Goal: Task Accomplishment & Management: Use online tool/utility

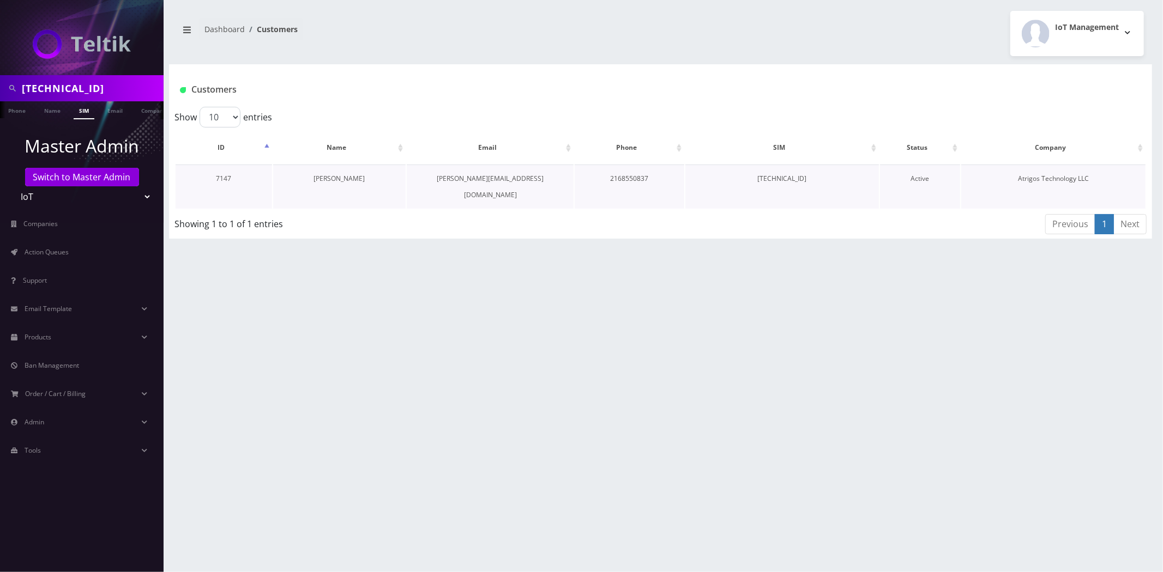
click at [331, 177] on link "[PERSON_NAME]" at bounding box center [338, 178] width 51 height 9
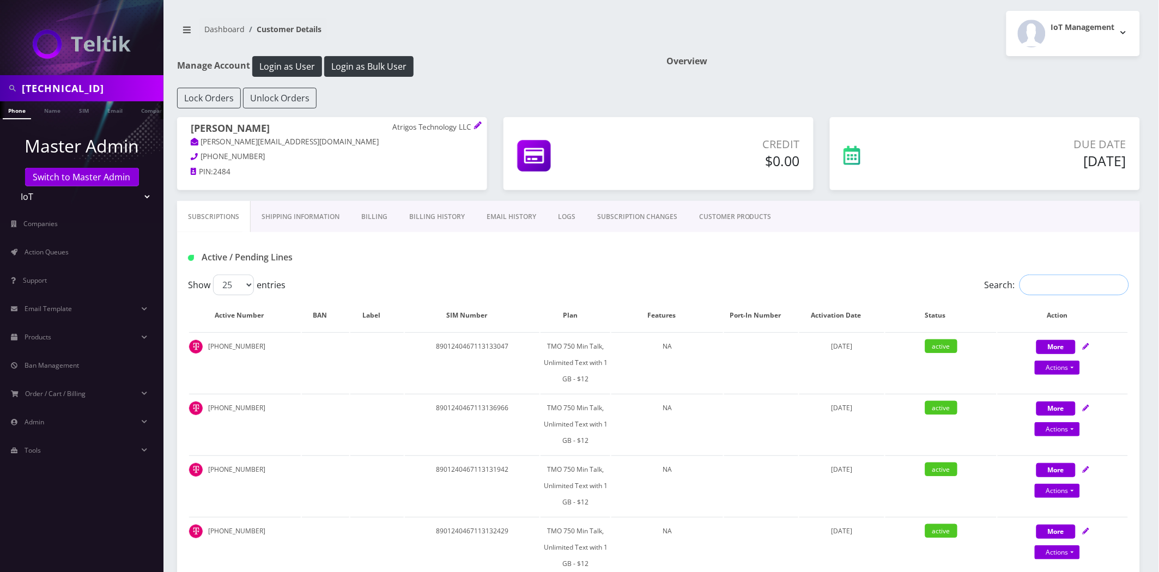
click at [1071, 288] on input "Search:" at bounding box center [1075, 285] width 110 height 21
paste input "89148000011835976364"
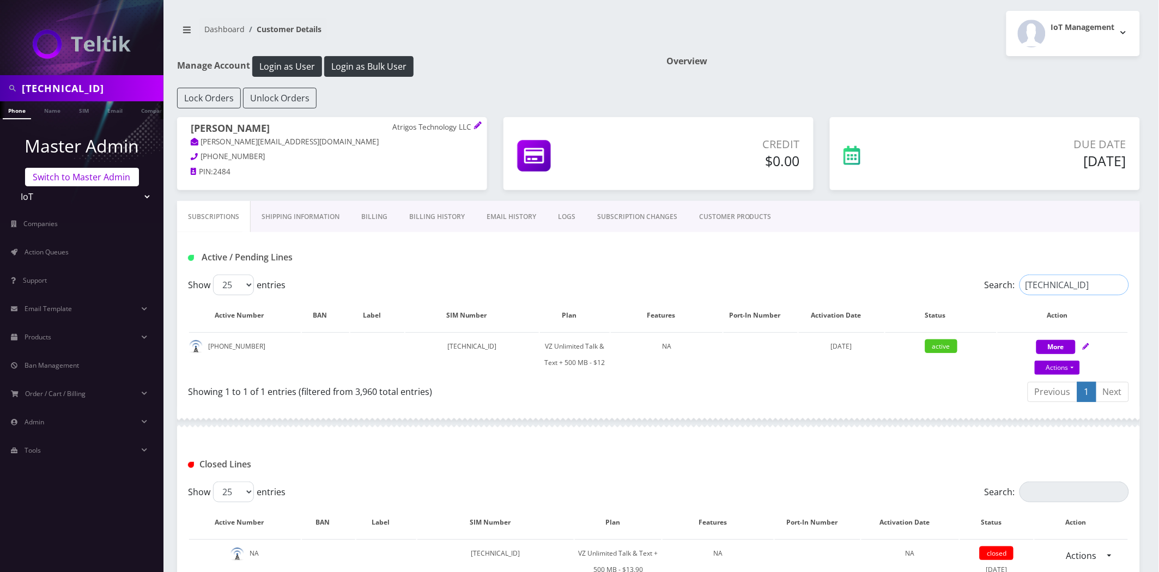
type input "89148000011835976364"
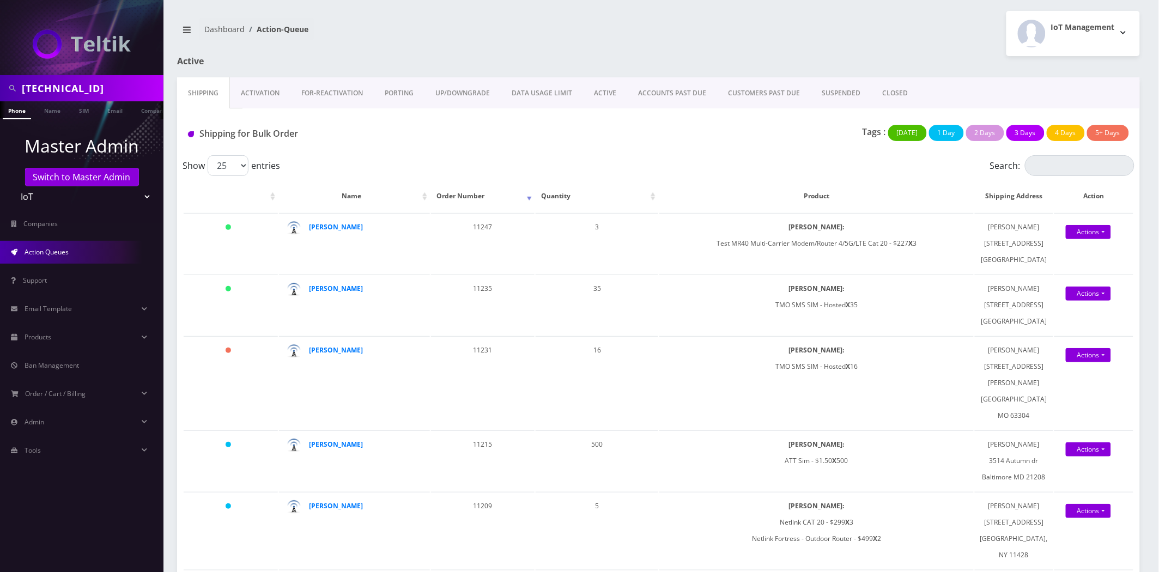
click at [93, 95] on input "89148000011835976364" at bounding box center [91, 88] width 139 height 21
click at [89, 177] on link "Switch to Master Admin" at bounding box center [82, 177] width 114 height 19
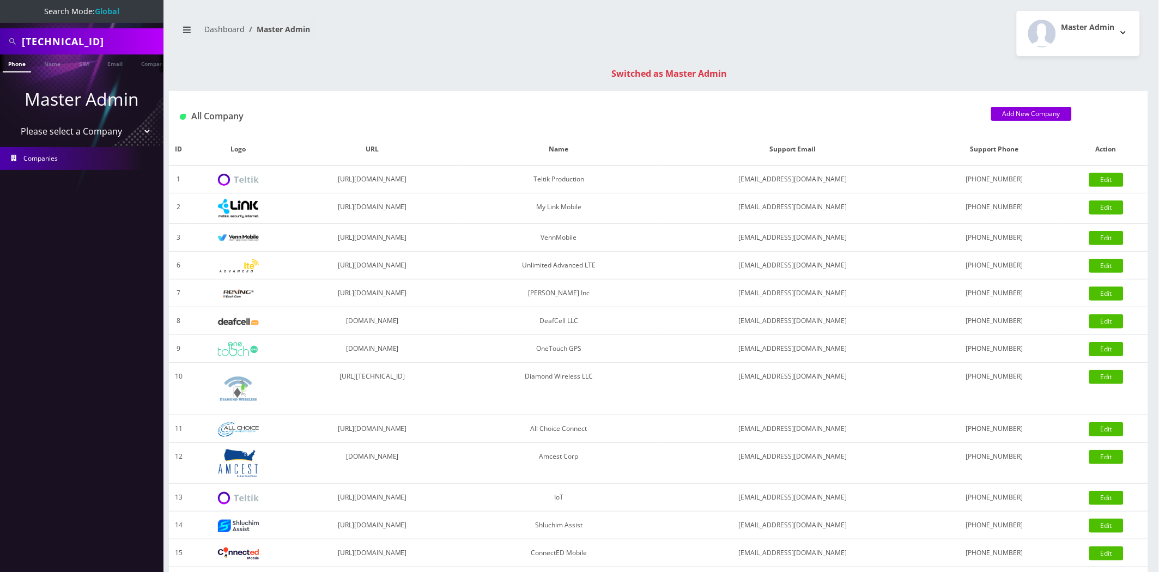
click at [88, 41] on input "89148000011835976364" at bounding box center [91, 41] width 139 height 21
paste input "0870306182"
type input "[TECHNICAL_ID]"
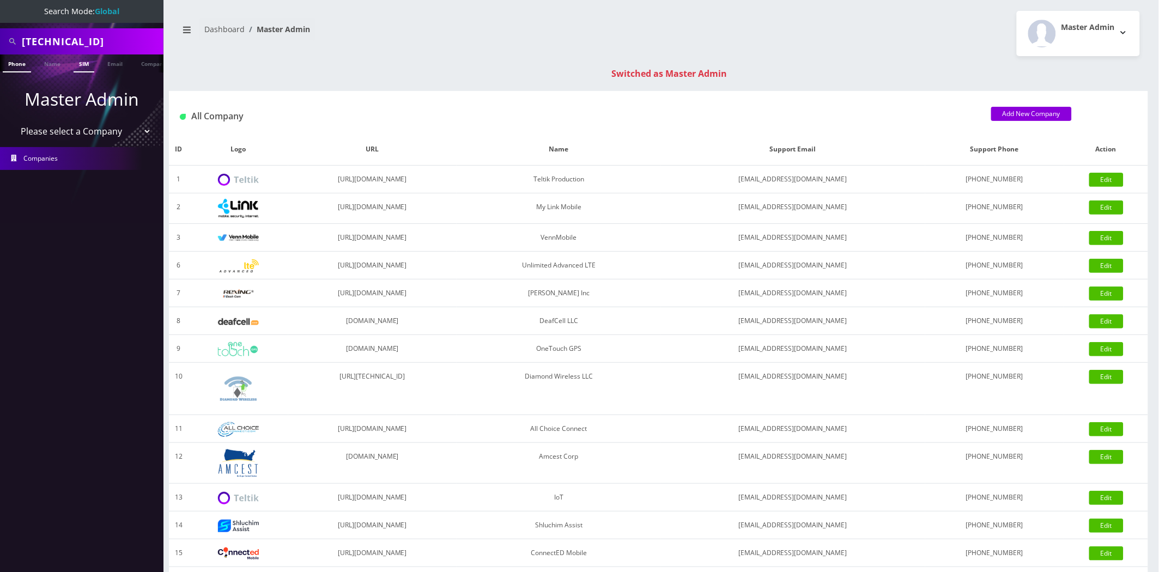
click at [83, 64] on link "SIM" at bounding box center [84, 64] width 21 height 18
click at [64, 128] on select "Please select a Company Teltik Production My Link Mobile VennMobile Unlimited A…" at bounding box center [82, 131] width 139 height 21
select select "13"
click at [13, 121] on select "Please select a Company Teltik Production My Link Mobile VennMobile Unlimited A…" at bounding box center [82, 131] width 139 height 21
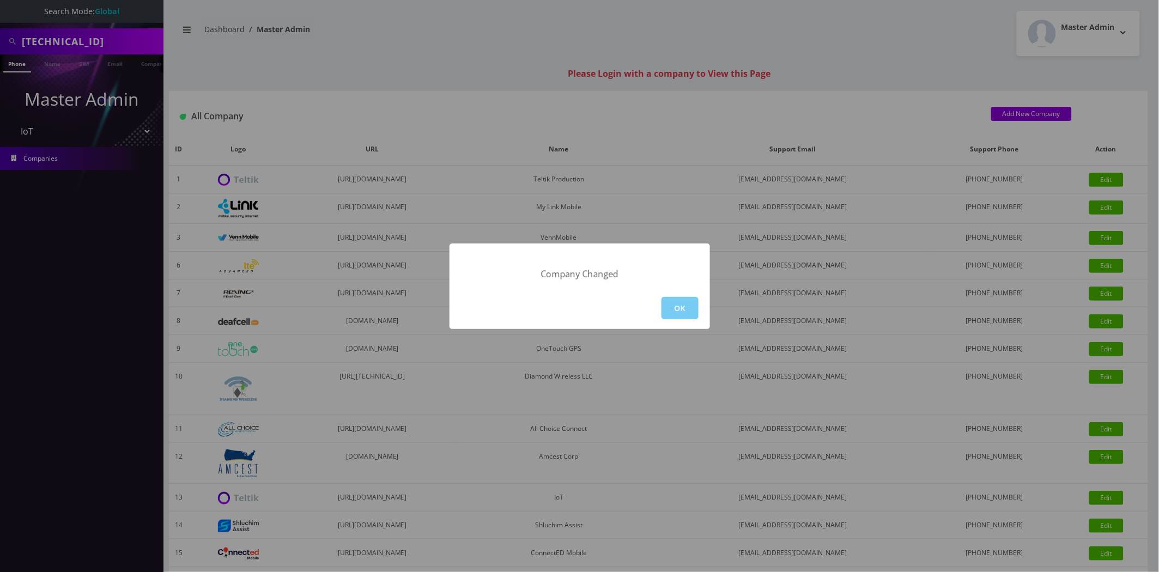
click at [694, 315] on button "OK" at bounding box center [680, 308] width 37 height 22
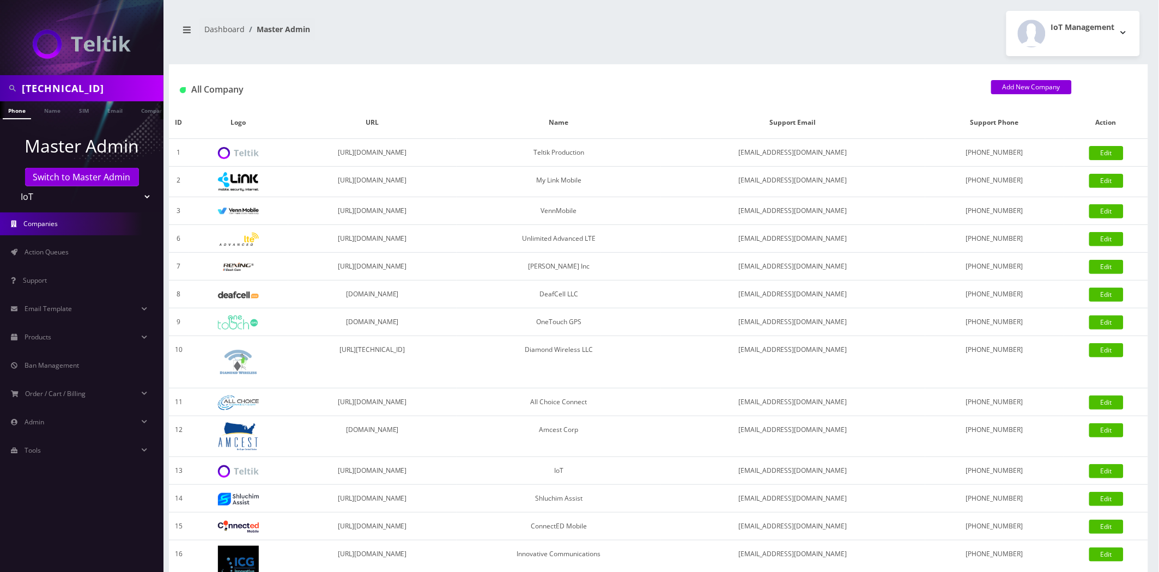
click at [66, 87] on input "[TECHNICAL_ID]" at bounding box center [91, 88] width 139 height 21
type input "[PERSON_NAME]"
click at [52, 110] on link "Name" at bounding box center [52, 110] width 27 height 18
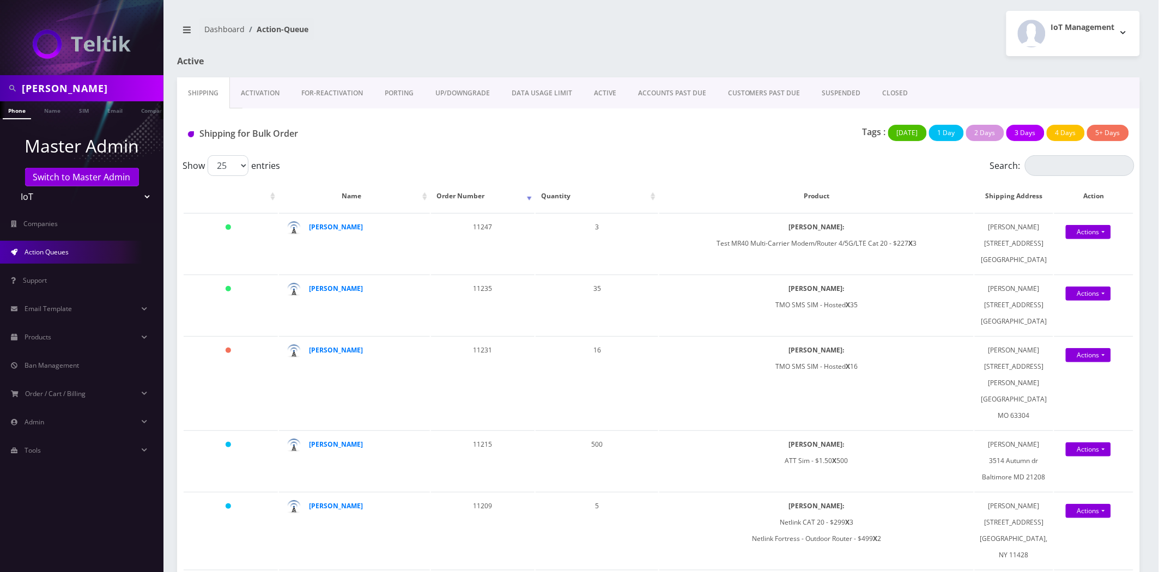
click at [68, 86] on input "jeff m" at bounding box center [91, 88] width 139 height 21
type input "boston"
click at [159, 151] on p "Master Admin" at bounding box center [82, 146] width 164 height 26
click at [147, 111] on link "Company" at bounding box center [154, 110] width 37 height 18
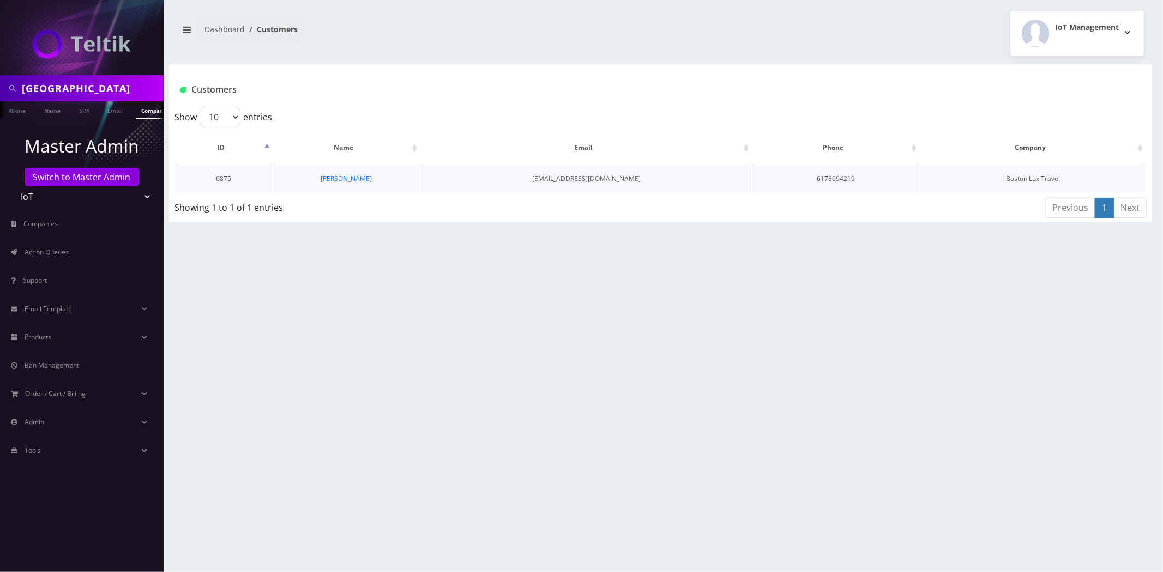
scroll to position [0, 5]
click at [342, 182] on link "Abe Zerou" at bounding box center [346, 178] width 51 height 9
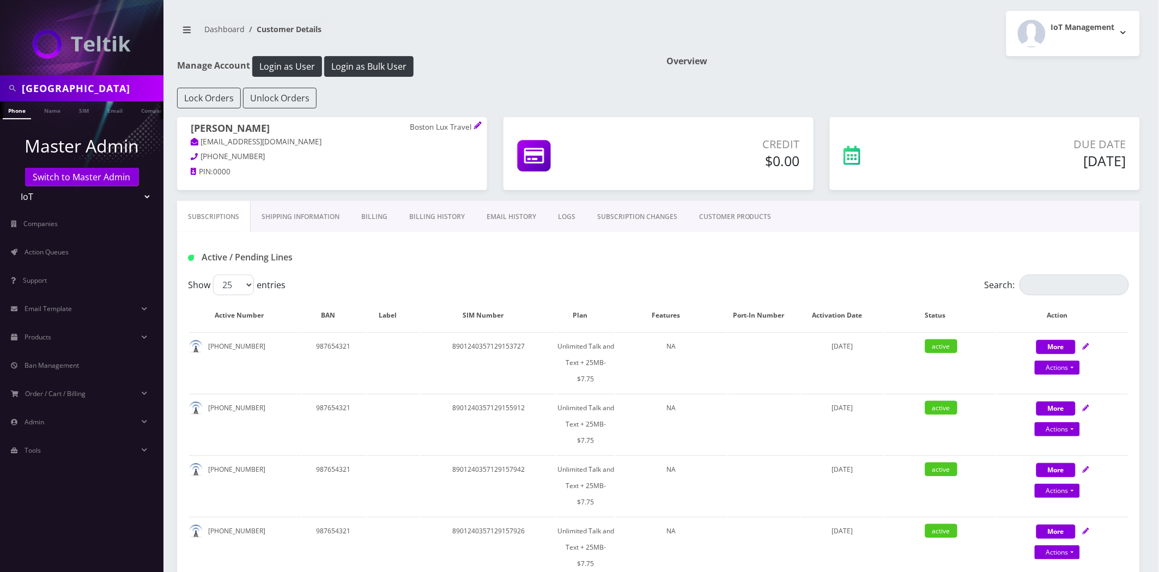
click at [407, 208] on link "Billing History" at bounding box center [436, 217] width 77 height 32
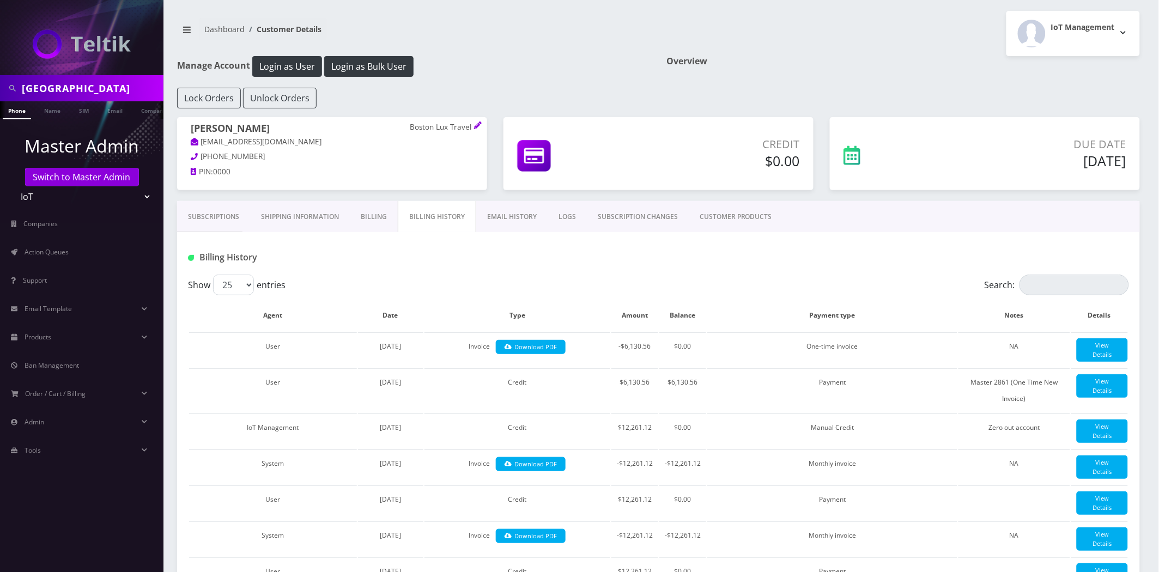
click at [215, 203] on link "Subscriptions" at bounding box center [213, 217] width 73 height 32
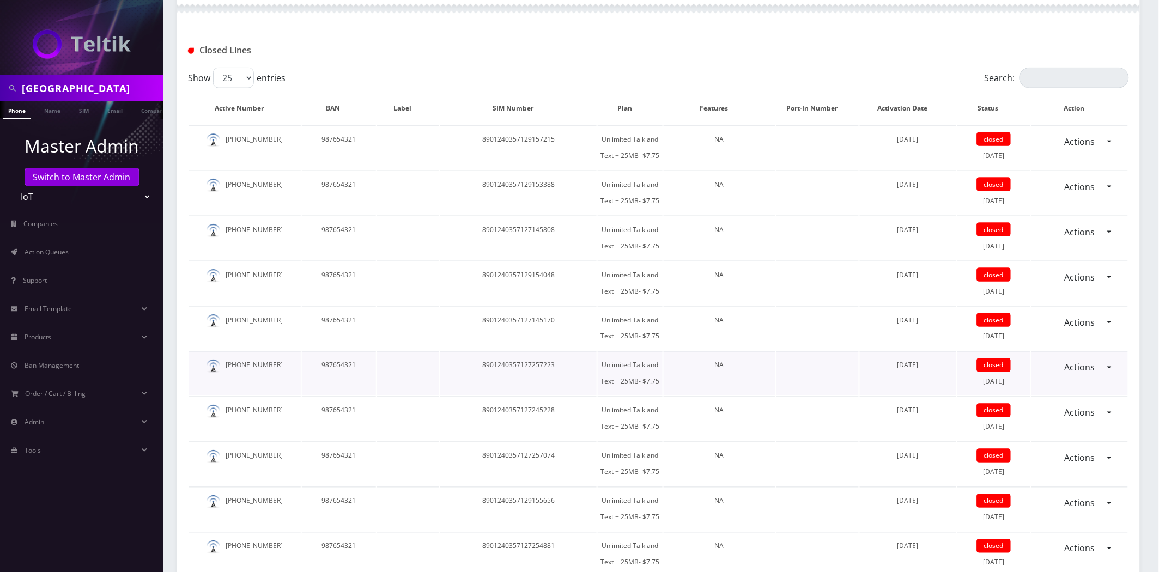
scroll to position [1877, 0]
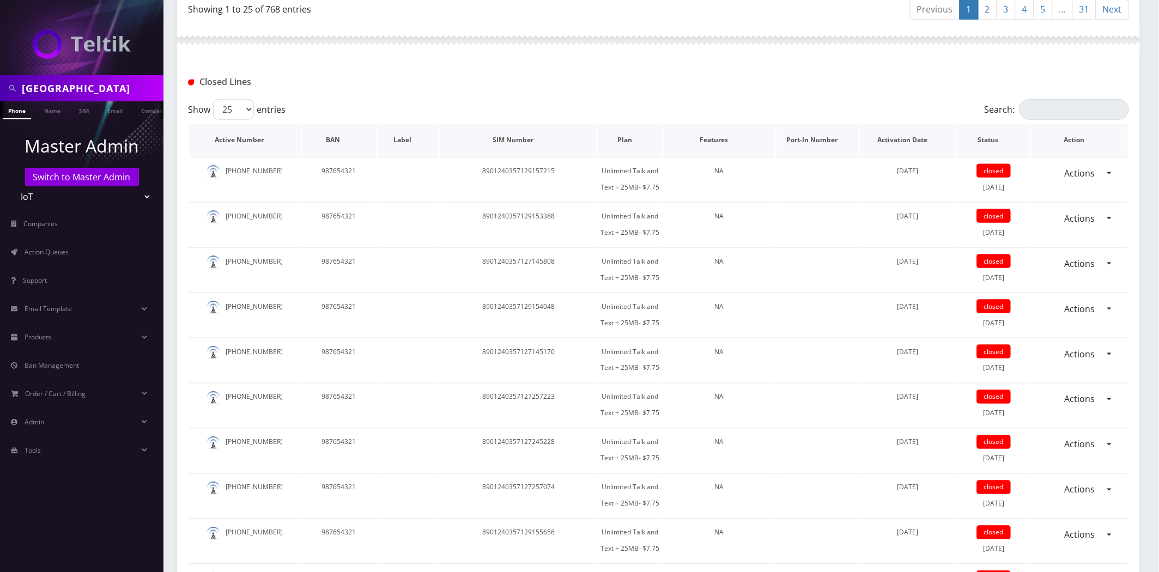
click at [987, 124] on th "Status" at bounding box center [994, 140] width 73 height 32
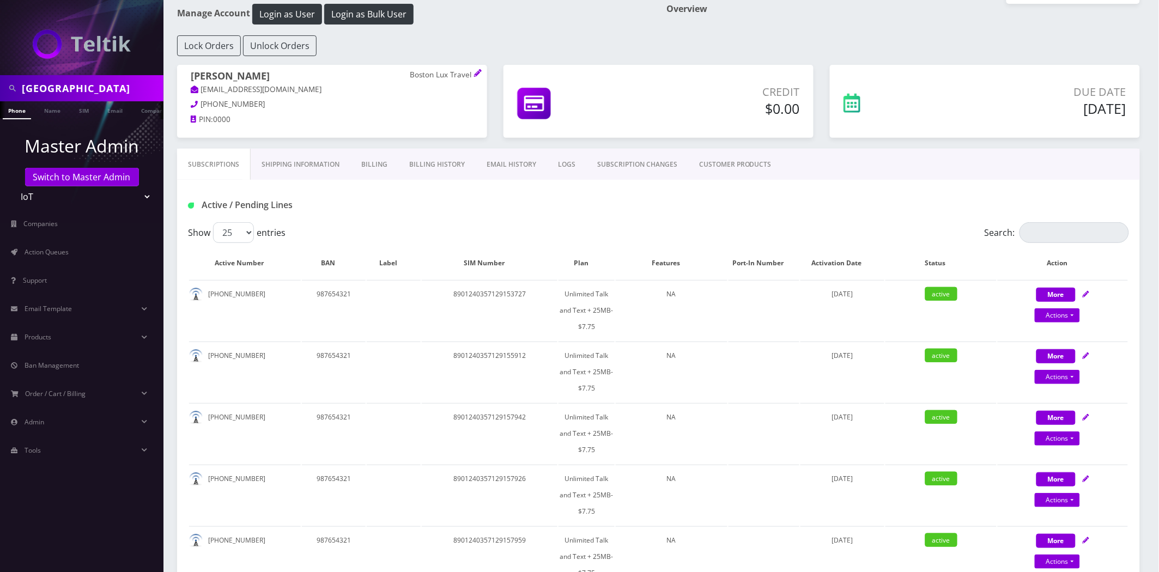
scroll to position [0, 0]
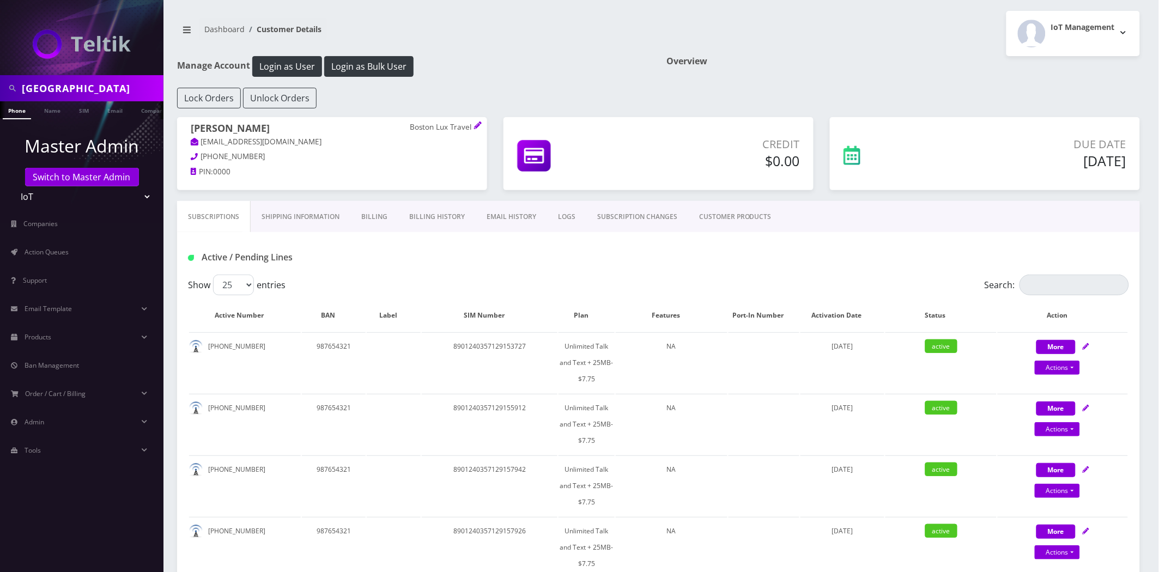
click at [508, 219] on link "EMAIL HISTORY" at bounding box center [511, 217] width 71 height 32
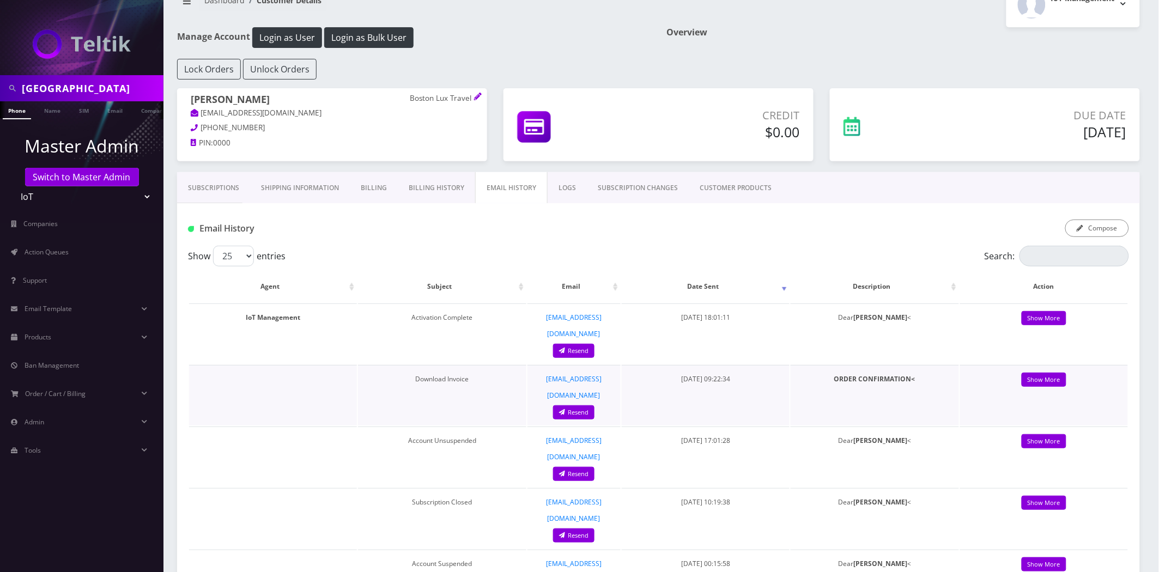
scroll to position [61, 0]
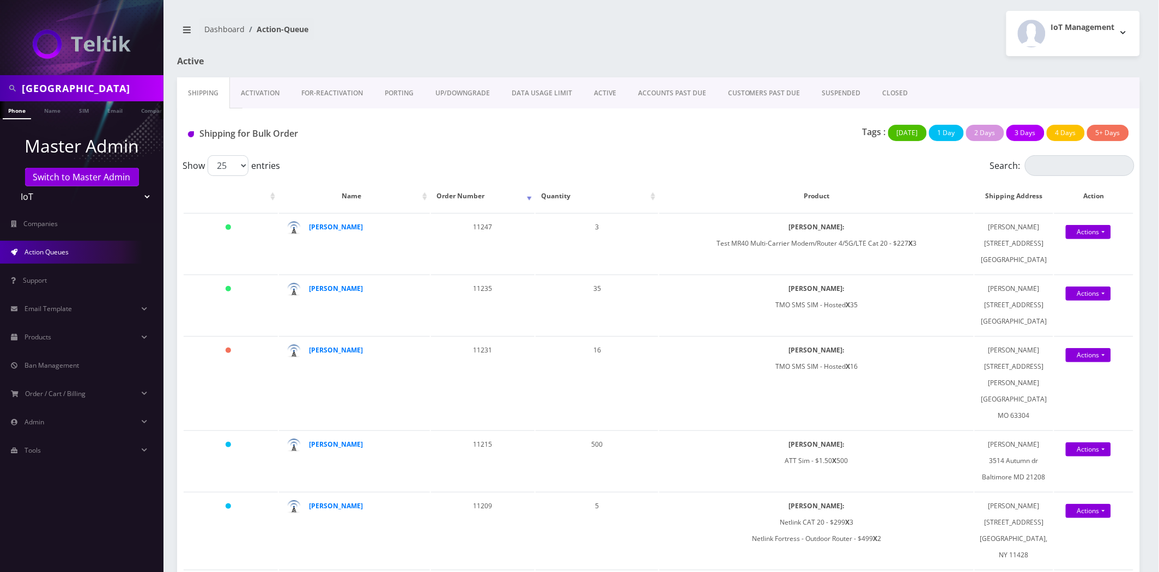
click at [122, 90] on input "boston" at bounding box center [91, 88] width 139 height 21
type input "big town"
drag, startPoint x: 51, startPoint y: 139, endPoint x: 89, endPoint y: 135, distance: 38.9
click at [51, 138] on p "Master Admin" at bounding box center [82, 146] width 164 height 26
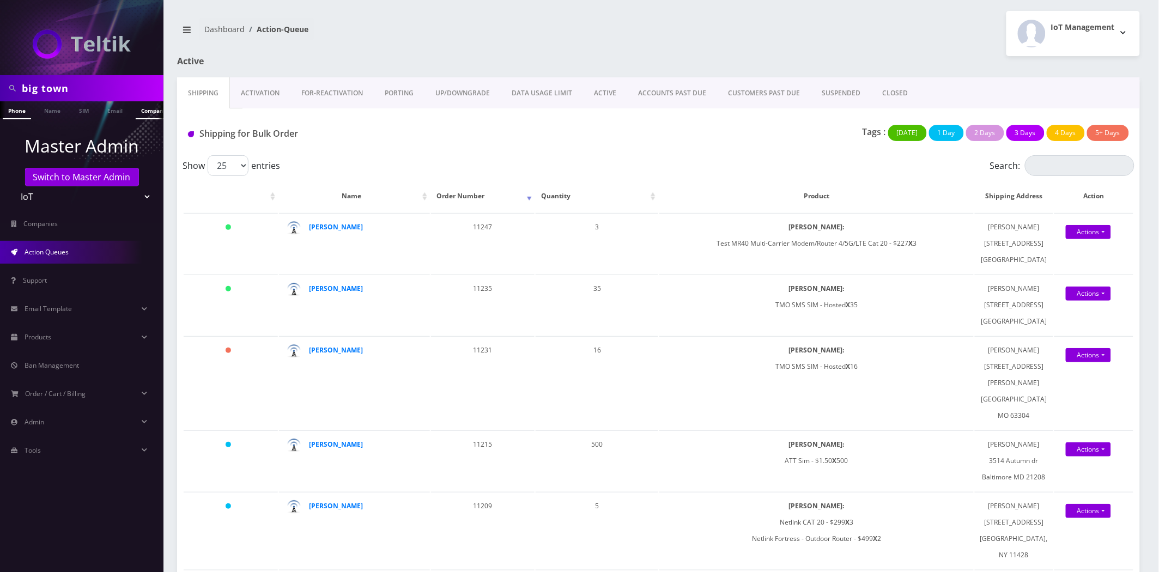
scroll to position [0, 5]
click at [142, 107] on link "Company" at bounding box center [148, 110] width 37 height 18
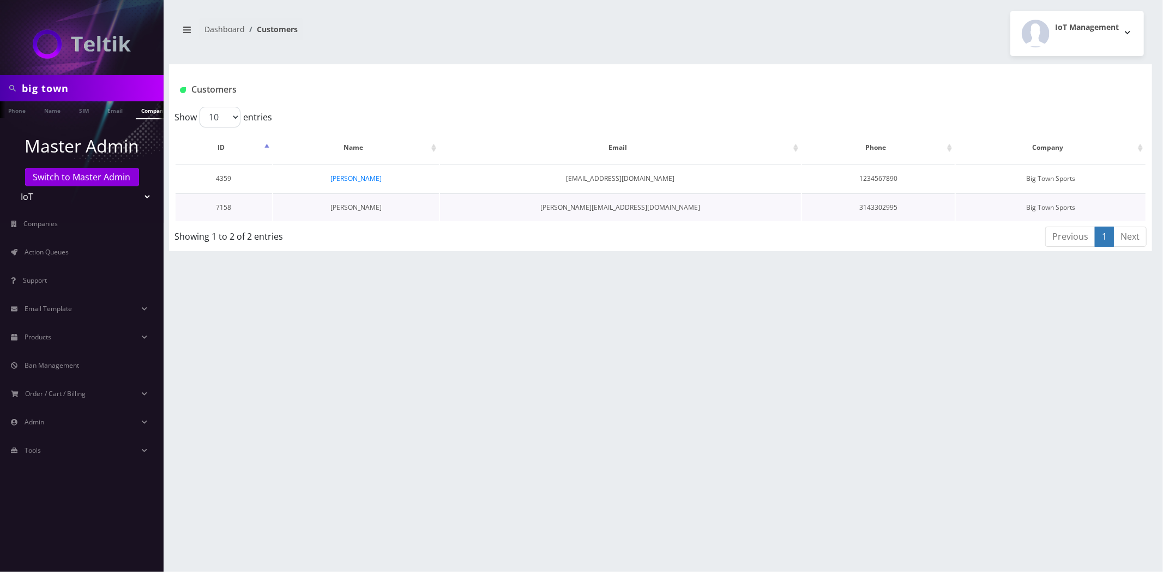
click at [362, 205] on link "[PERSON_NAME]" at bounding box center [355, 207] width 51 height 9
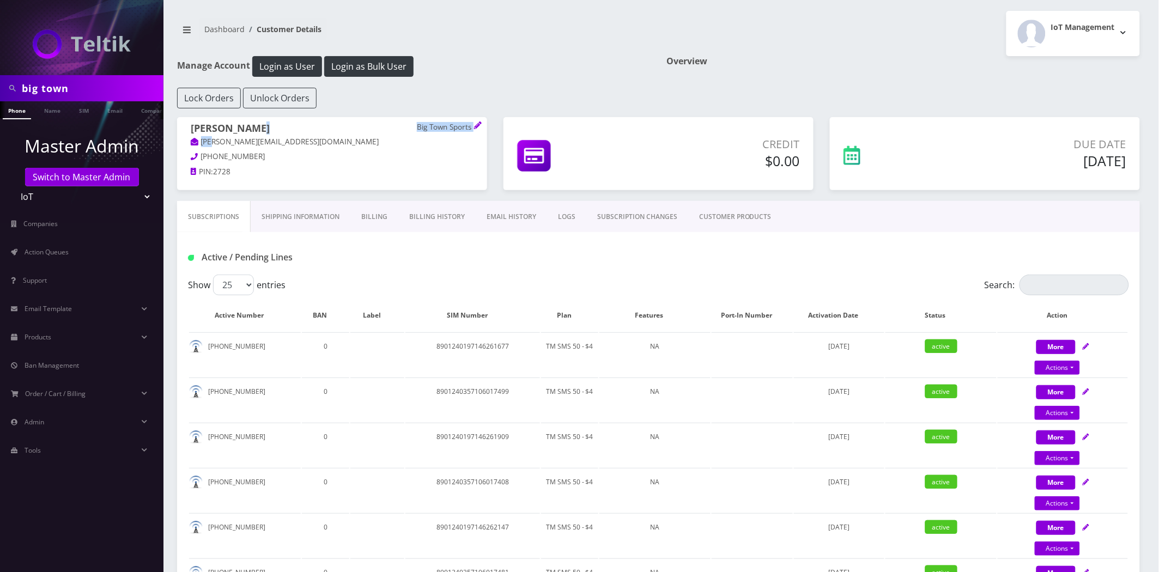
drag, startPoint x: 302, startPoint y: 135, endPoint x: 342, endPoint y: 144, distance: 40.9
click at [220, 145] on span "[PERSON_NAME] Big Town Sports [PERSON_NAME][EMAIL_ADDRESS][DOMAIN_NAME]" at bounding box center [332, 137] width 283 height 28
click at [342, 143] on p "Pete@bigtowntickets.com" at bounding box center [332, 142] width 283 height 12
drag, startPoint x: 275, startPoint y: 143, endPoint x: 195, endPoint y: 149, distance: 80.4
click at [194, 145] on p "Pete@bigtowntickets.com" at bounding box center [332, 142] width 283 height 12
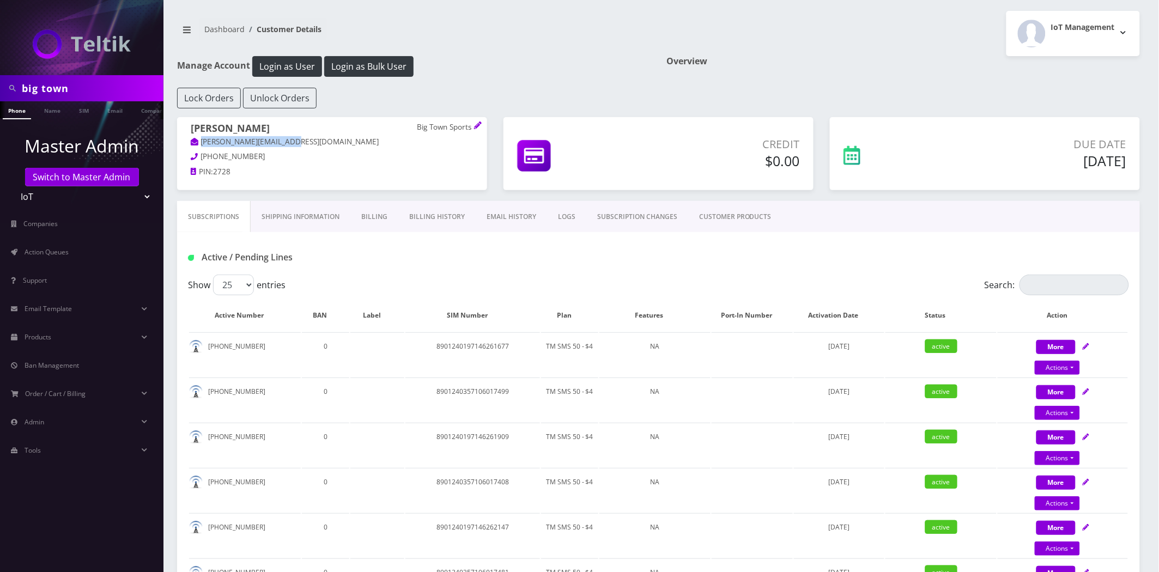
copy link "Pete@bigtowntickets.com"
click at [77, 86] on input "big town" at bounding box center [91, 88] width 139 height 21
type input "jeff f"
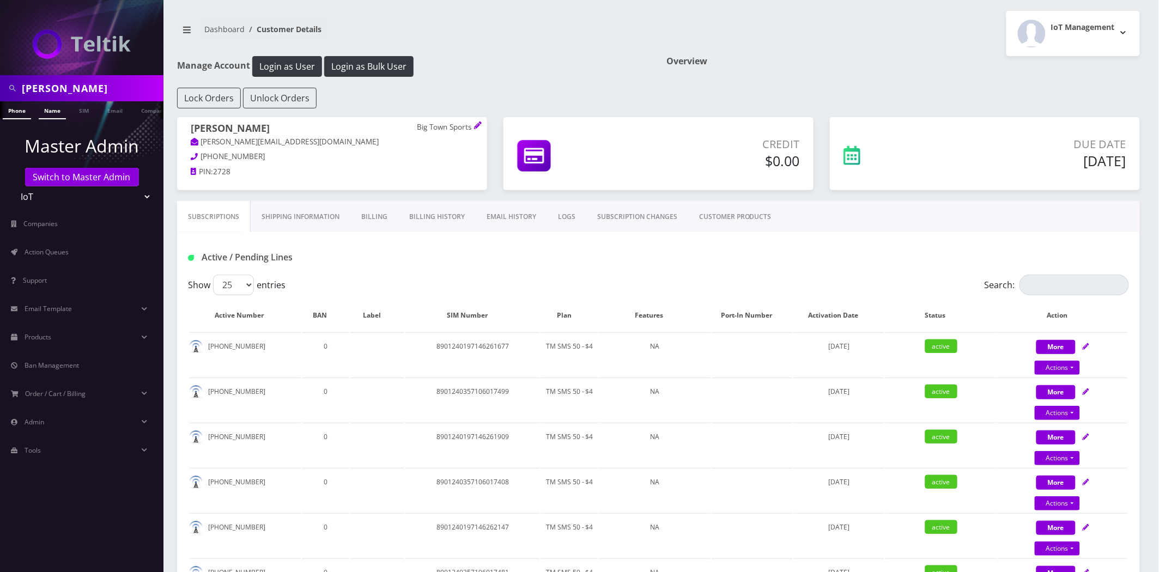
click at [53, 116] on link "Name" at bounding box center [52, 110] width 27 height 18
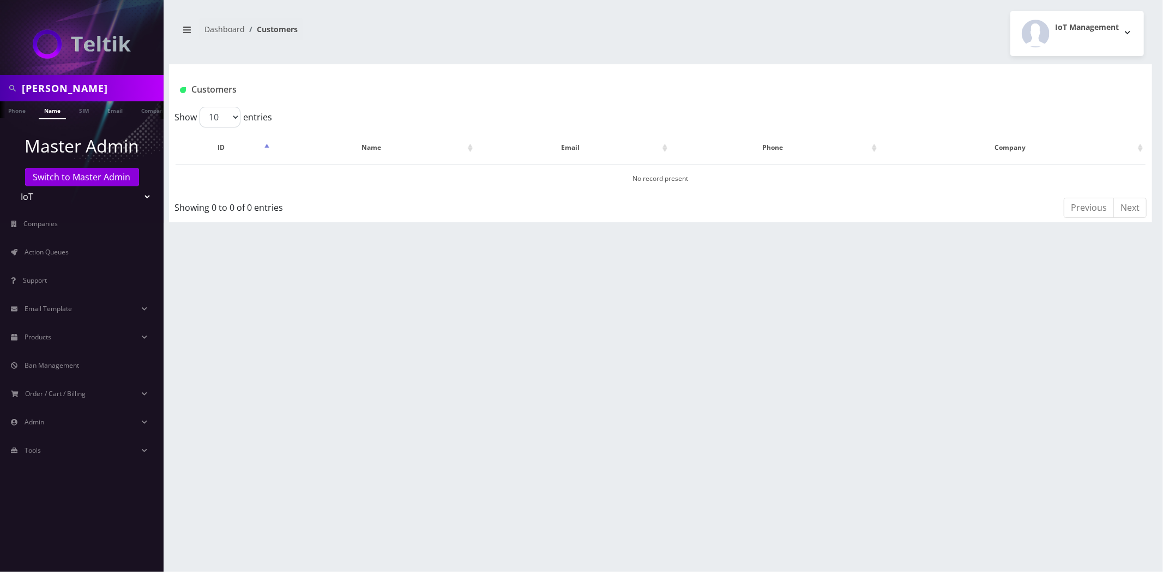
click at [69, 90] on input "[PERSON_NAME]" at bounding box center [91, 88] width 139 height 21
click at [58, 86] on input "[PERSON_NAME]" at bounding box center [91, 88] width 139 height 21
type input "[PERSON_NAME]"
click at [51, 112] on link "Name" at bounding box center [52, 110] width 27 height 18
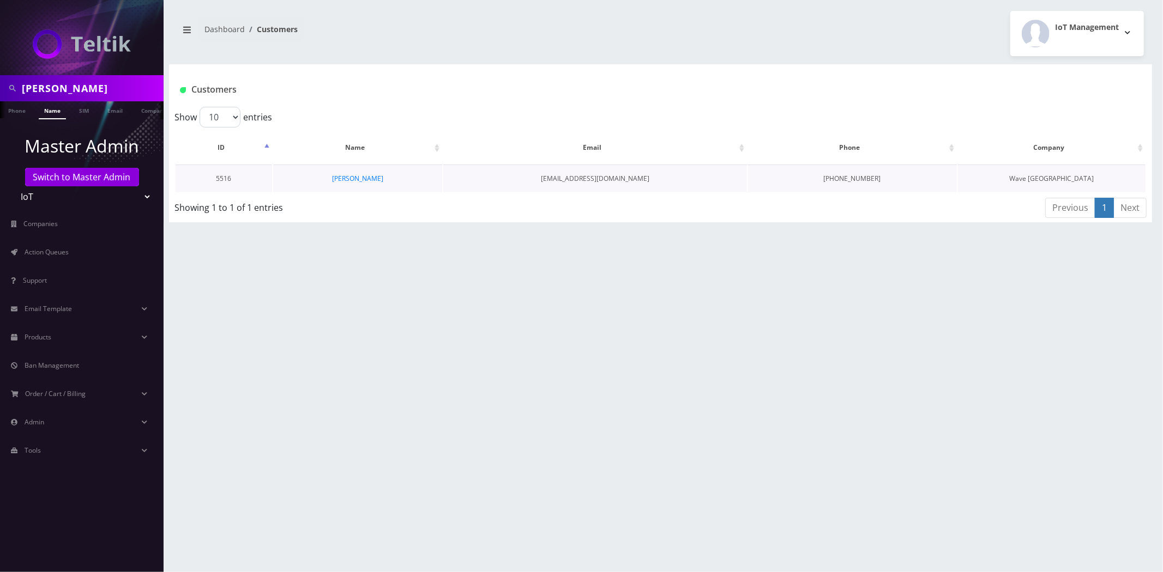
click at [379, 173] on td "[PERSON_NAME]" at bounding box center [357, 179] width 169 height 28
click at [362, 180] on link "[PERSON_NAME]" at bounding box center [357, 178] width 51 height 9
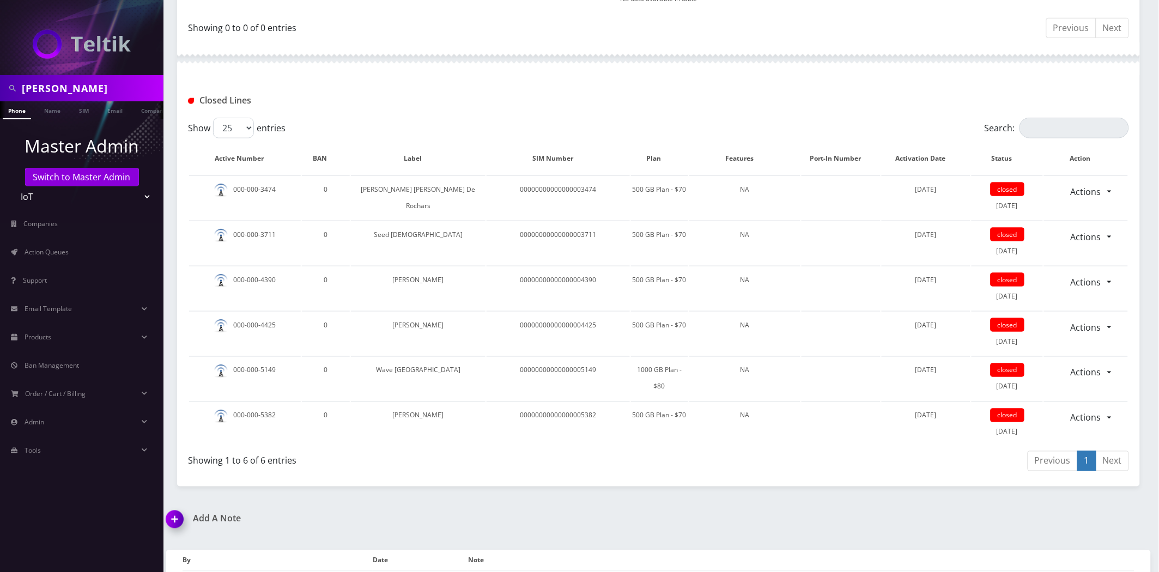
scroll to position [408, 0]
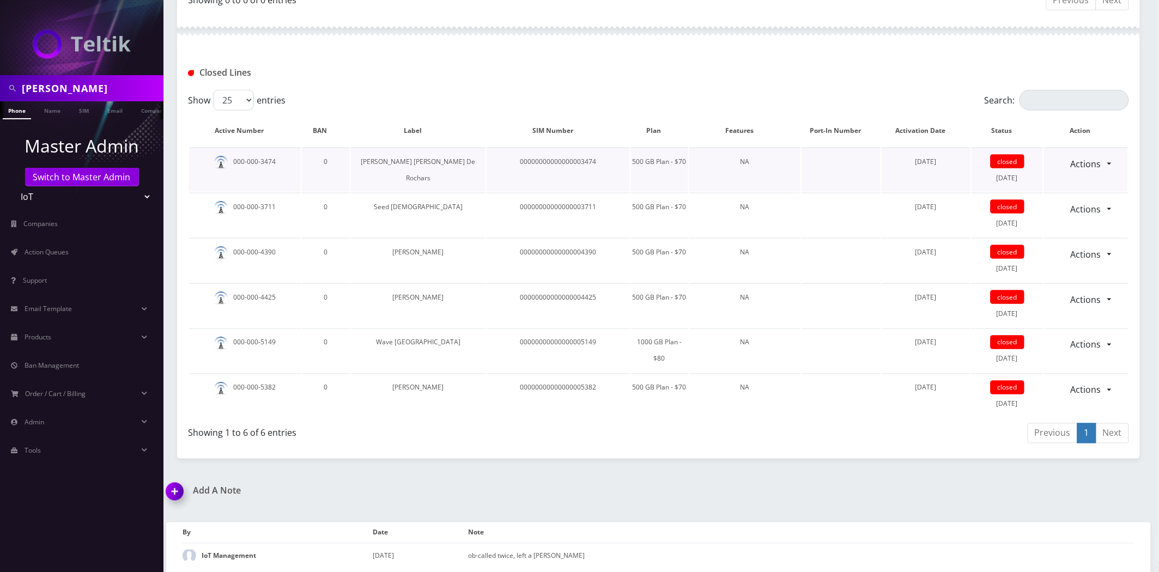
drag, startPoint x: 1107, startPoint y: 160, endPoint x: 1113, endPoint y: 167, distance: 9.3
click at [1107, 160] on div "Actions Reopen" at bounding box center [1086, 164] width 84 height 21
click at [1114, 162] on div "Actions Reopen" at bounding box center [1086, 164] width 84 height 21
click at [1109, 161] on link "Actions" at bounding box center [1086, 164] width 45 height 21
click at [977, 523] on th "Note" at bounding box center [801, 533] width 667 height 21
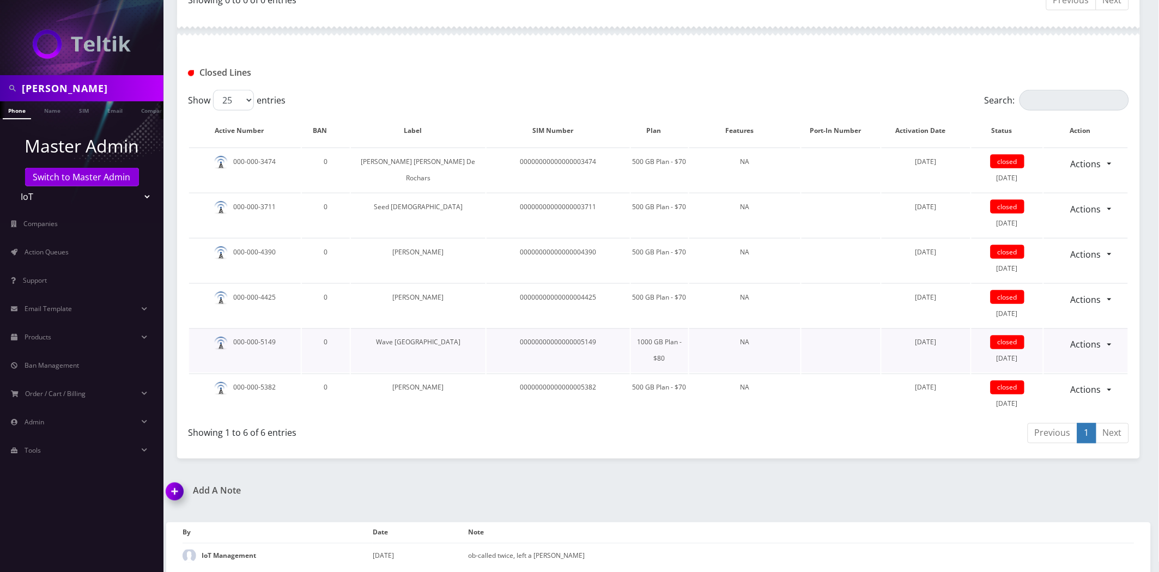
click at [1107, 343] on div "Actions Reopen" at bounding box center [1086, 345] width 84 height 21
click at [1100, 342] on link "Actions" at bounding box center [1086, 345] width 45 height 21
click at [1071, 366] on link "Reopen" at bounding box center [1097, 369] width 87 height 16
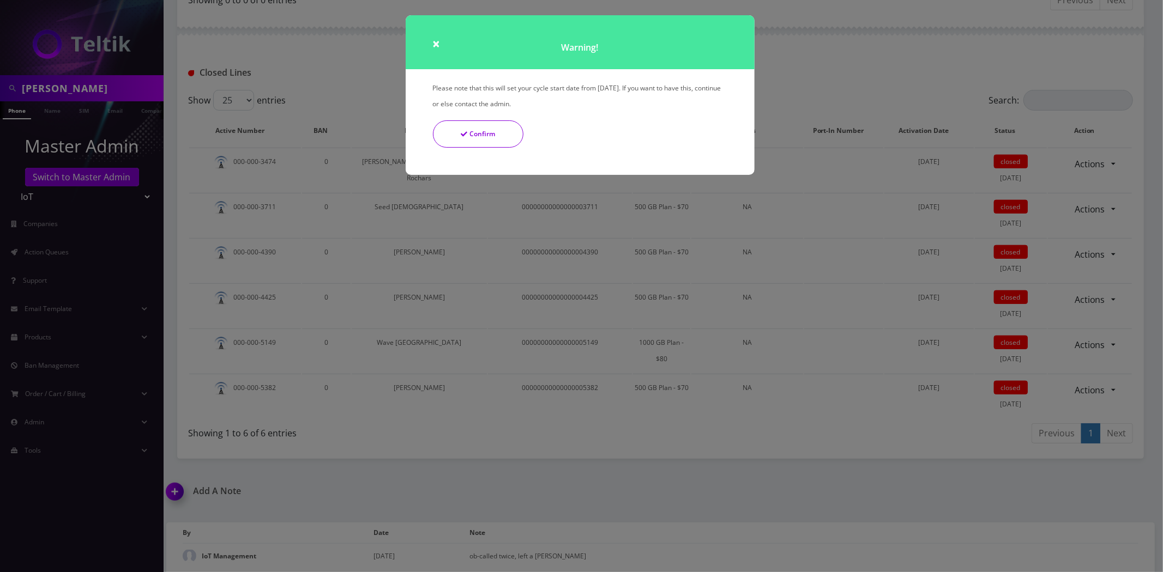
click at [650, 504] on div "× Warning! Please note that this will set your cycle start date from today. If …" at bounding box center [581, 286] width 1163 height 572
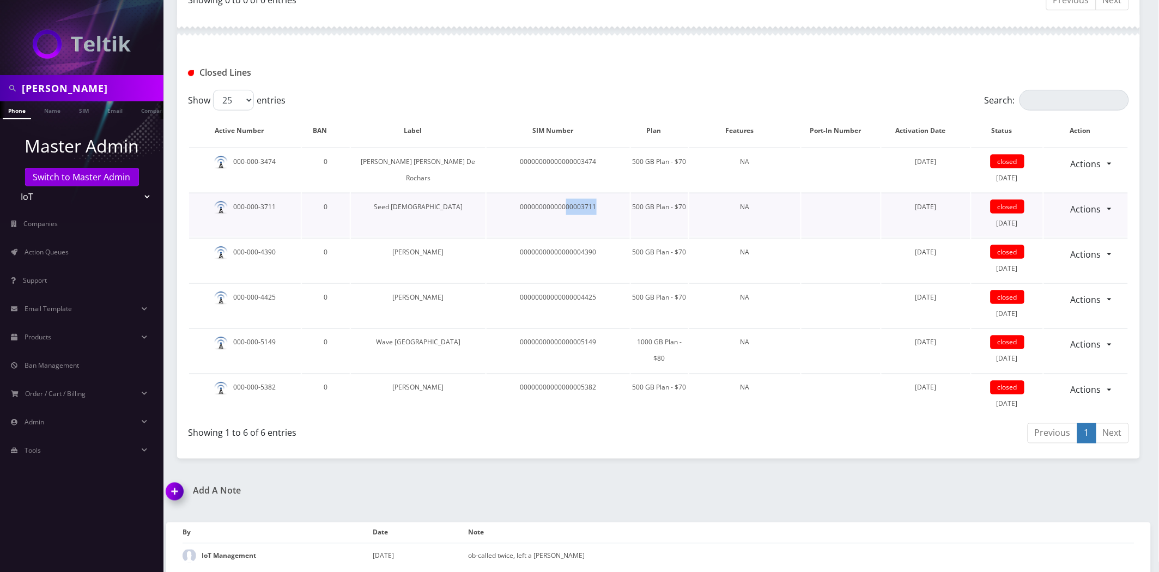
copy td "00003711"
drag, startPoint x: 553, startPoint y: 206, endPoint x: 517, endPoint y: 208, distance: 36.6
click at [517, 208] on td "00000000000000003711" at bounding box center [558, 215] width 143 height 44
click at [1080, 207] on link "Actions" at bounding box center [1086, 209] width 45 height 21
click at [1077, 233] on link "Reopen" at bounding box center [1097, 233] width 87 height 16
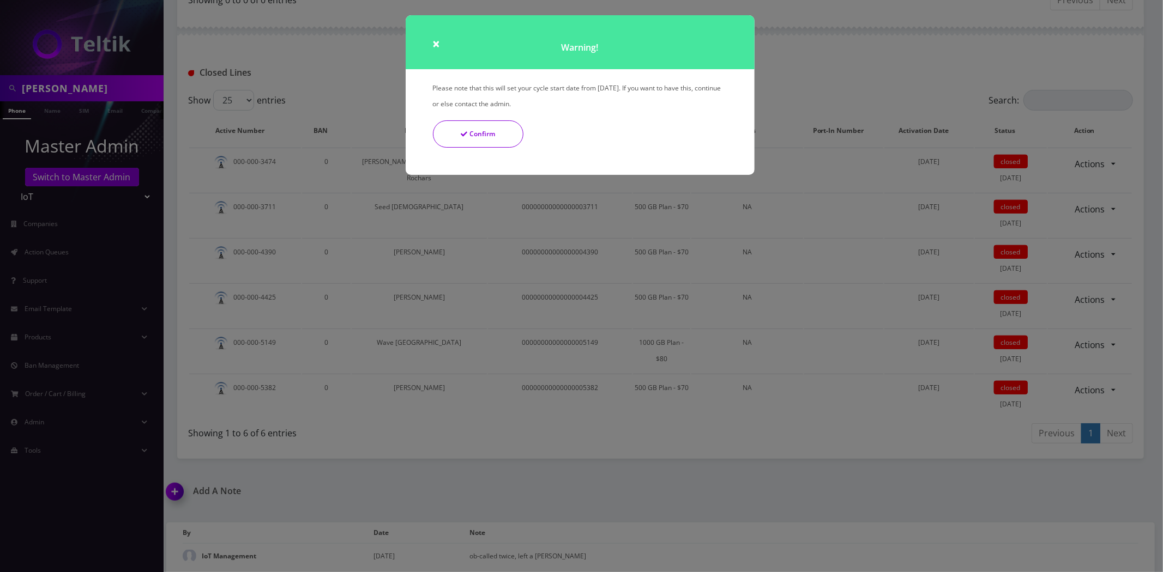
click at [486, 134] on button "Confirm" at bounding box center [478, 133] width 90 height 27
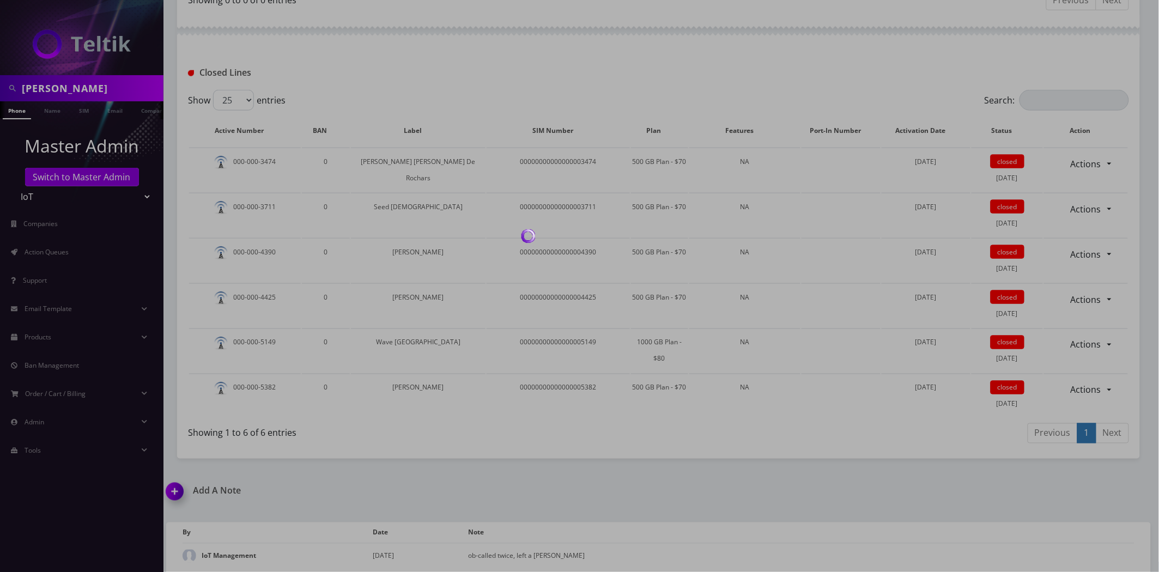
scroll to position [337, 0]
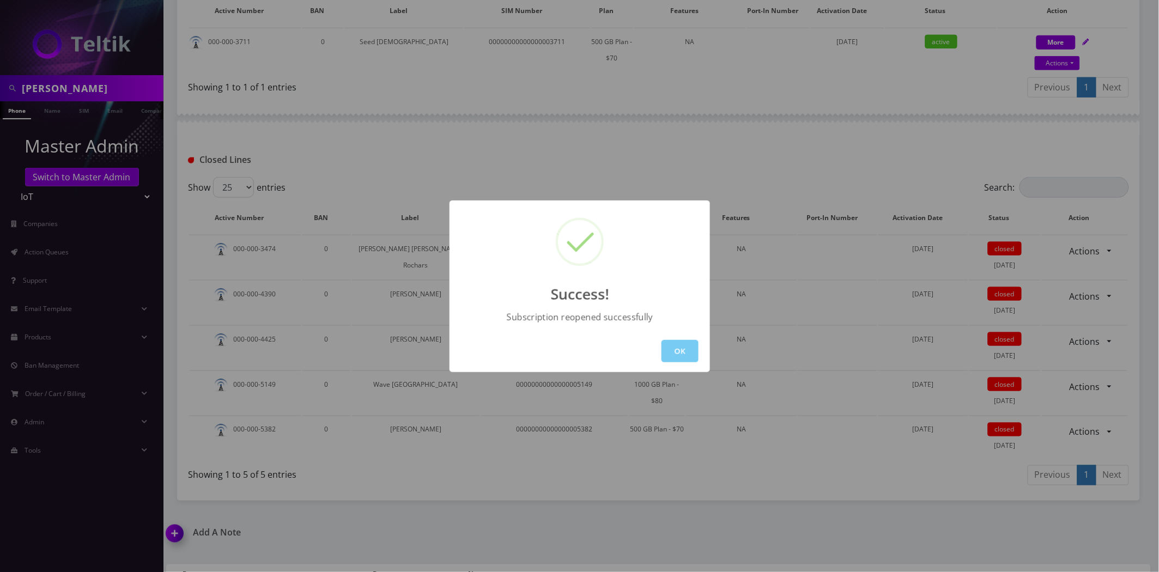
click at [686, 343] on button "OK" at bounding box center [680, 351] width 37 height 22
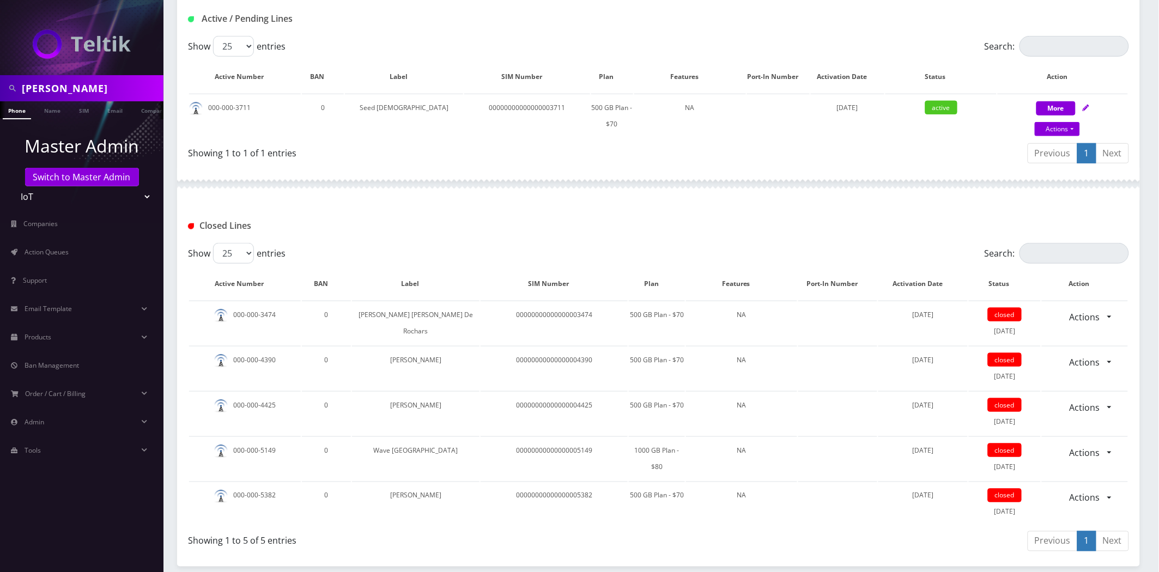
scroll to position [276, 0]
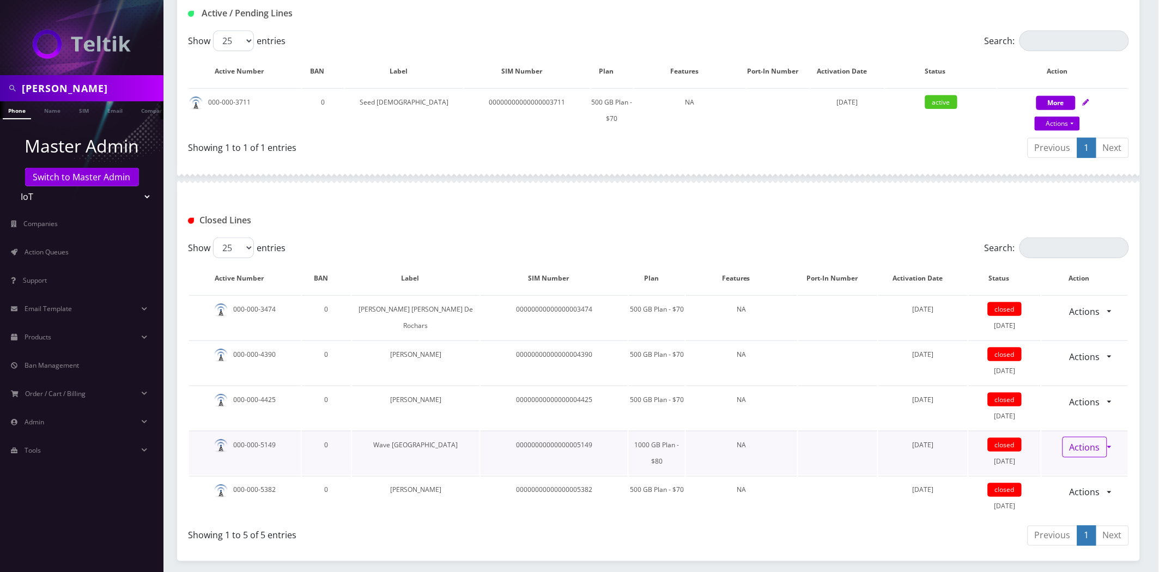
click at [1090, 442] on link "Actions" at bounding box center [1085, 447] width 45 height 21
click at [1069, 474] on link "Reopen" at bounding box center [1094, 471] width 87 height 16
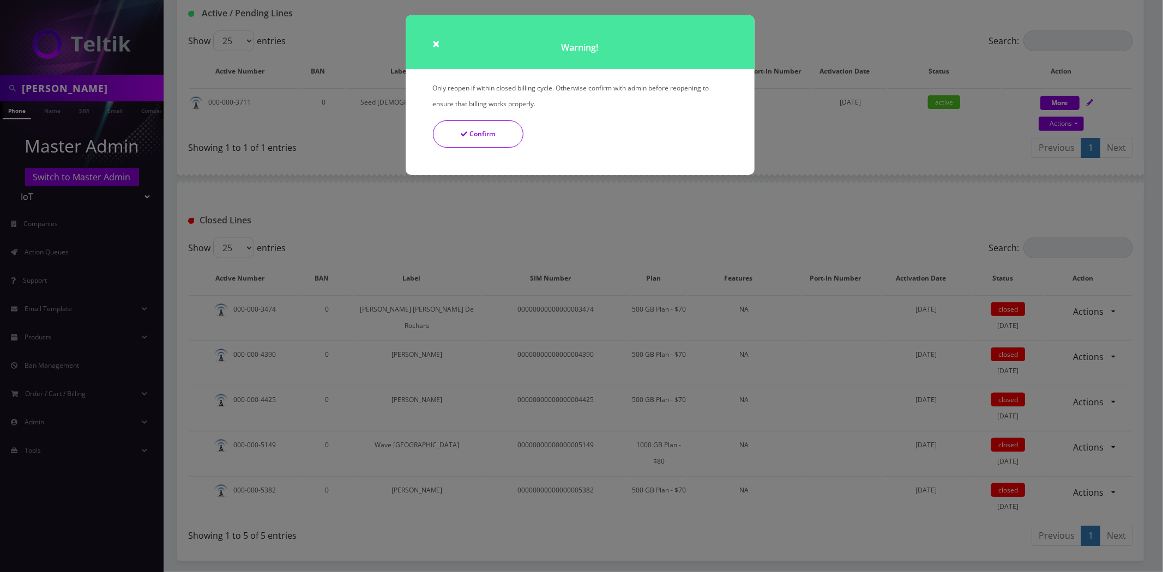
click at [484, 142] on button "Confirm" at bounding box center [478, 133] width 90 height 27
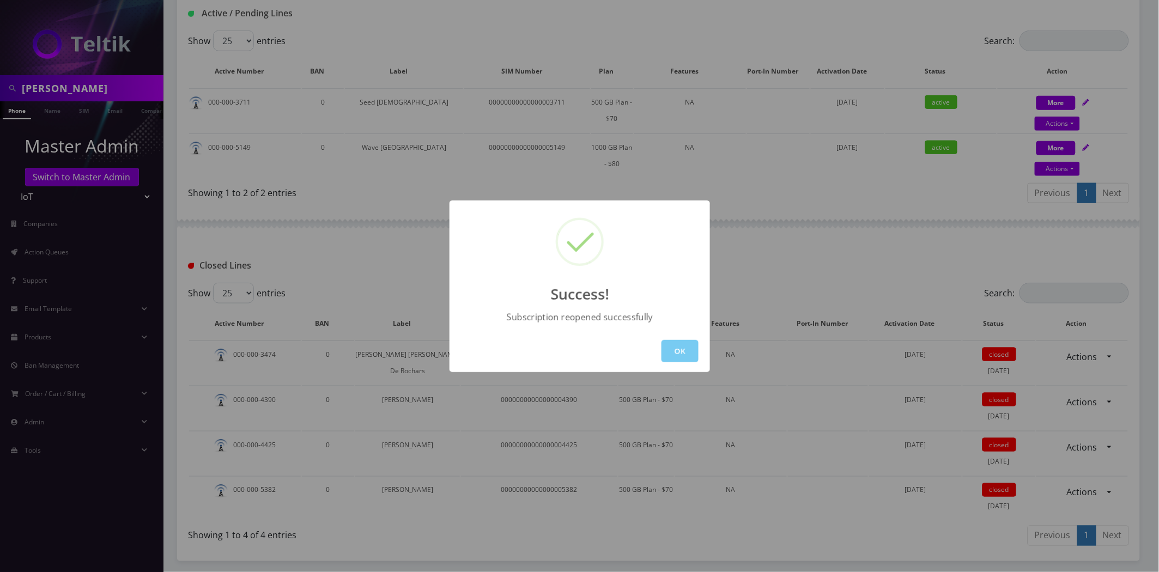
click at [691, 342] on button "OK" at bounding box center [680, 351] width 37 height 22
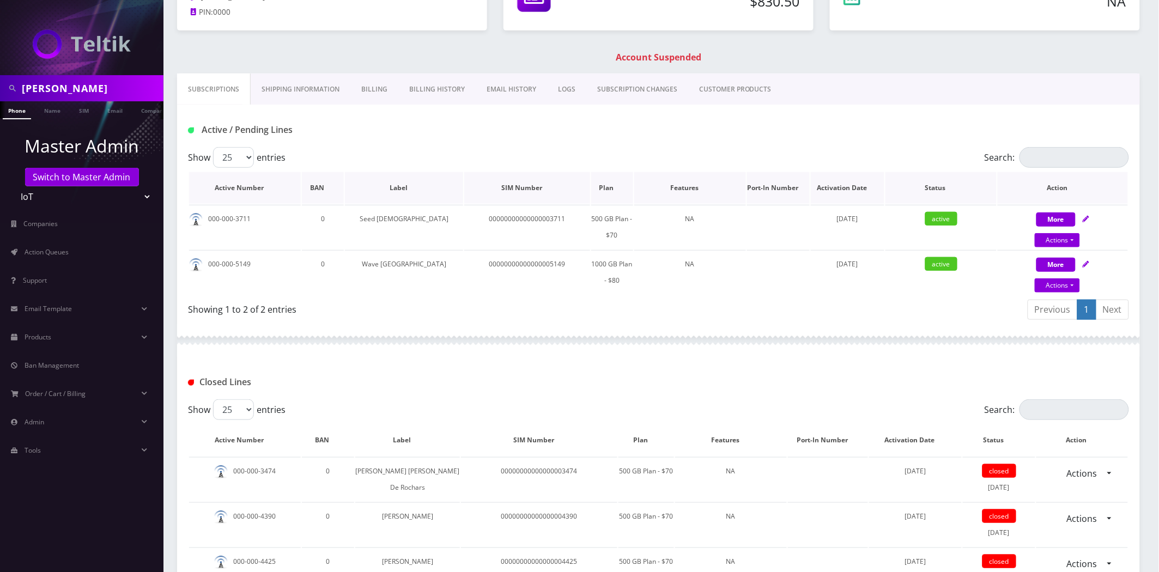
scroll to position [155, 0]
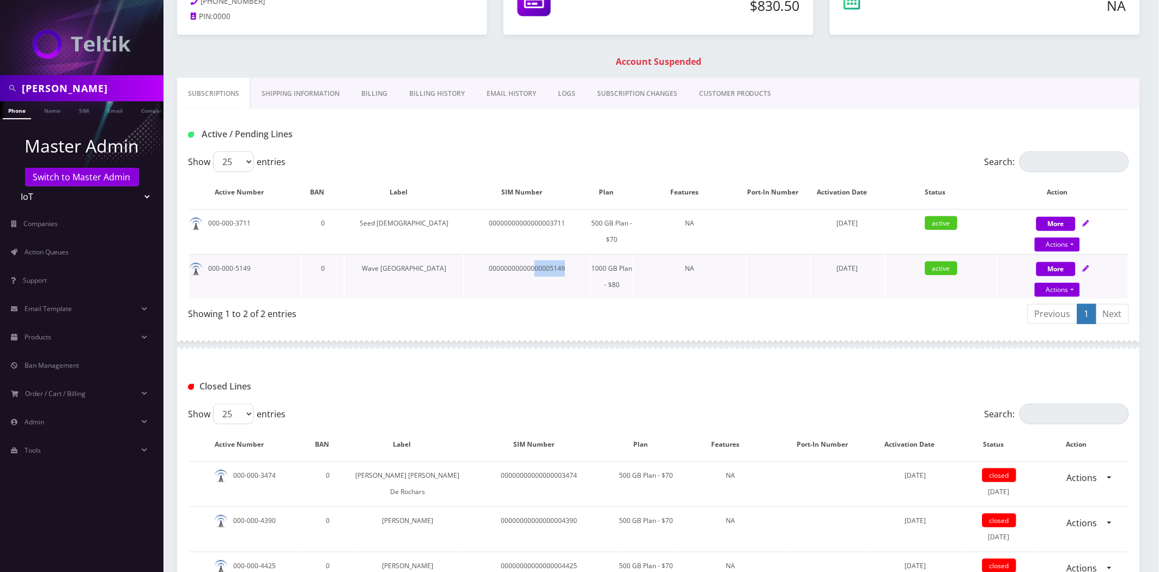
drag, startPoint x: 525, startPoint y: 270, endPoint x: 492, endPoint y: 273, distance: 32.8
click at [492, 273] on td "00000000000000005149" at bounding box center [526, 277] width 125 height 44
copy td "00005149"
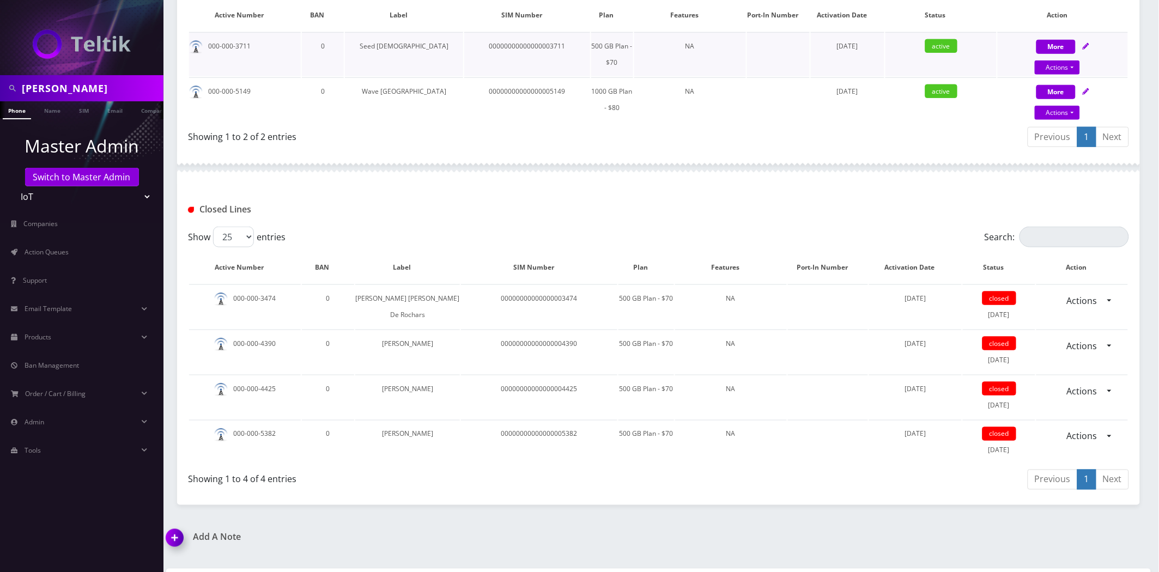
scroll to position [379, 0]
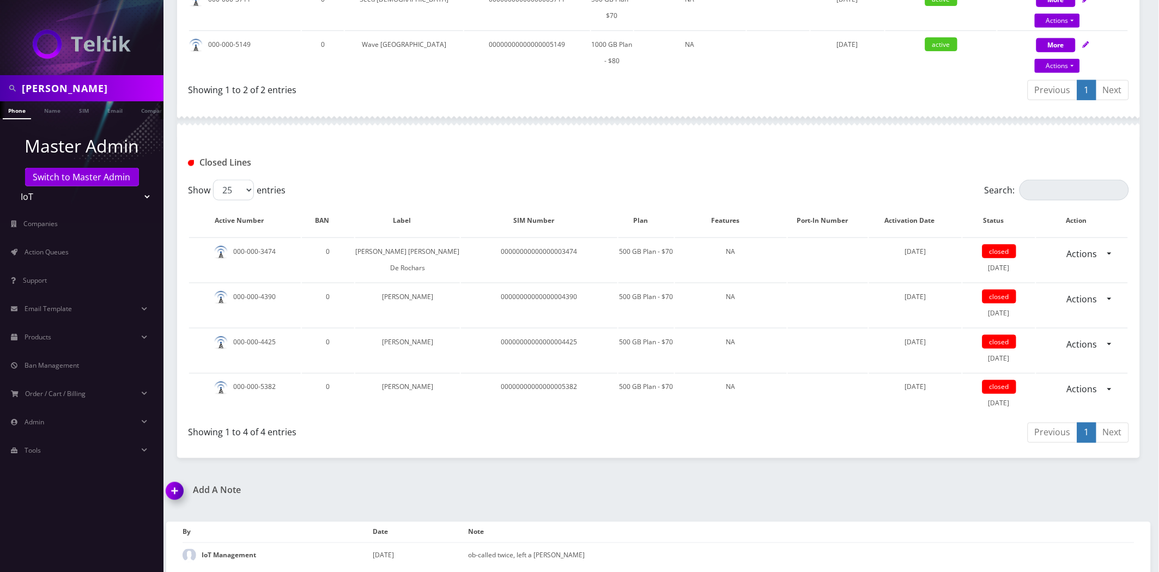
click at [101, 95] on input "[PERSON_NAME]" at bounding box center [91, 88] width 139 height 21
click at [102, 95] on input "[PERSON_NAME]" at bounding box center [91, 88] width 139 height 21
paste input "00004317"
type input "00004317"
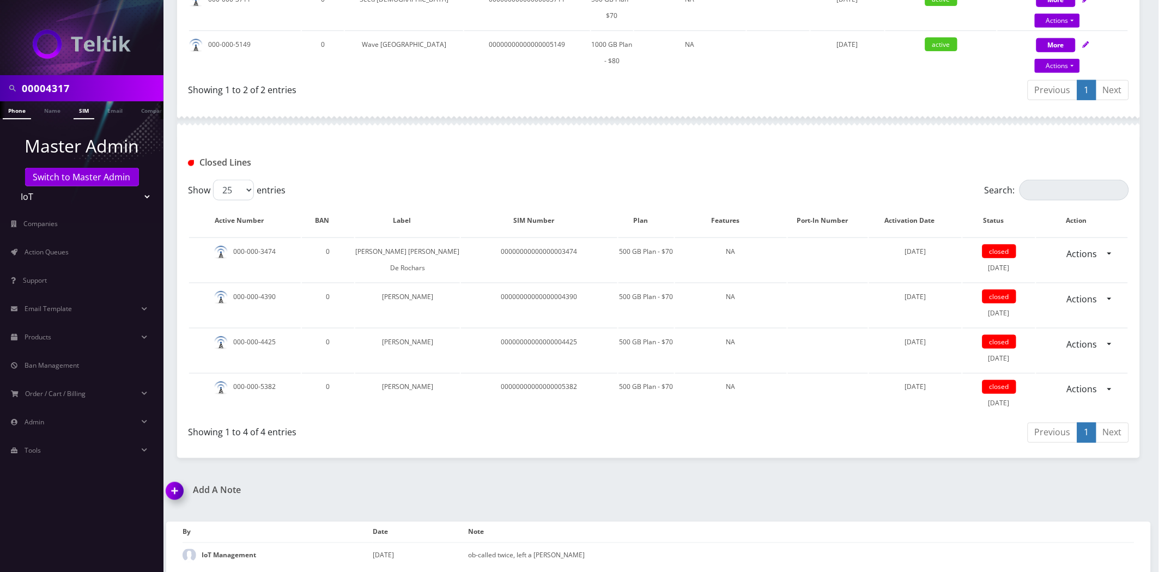
click at [79, 112] on link "SIM" at bounding box center [84, 110] width 21 height 18
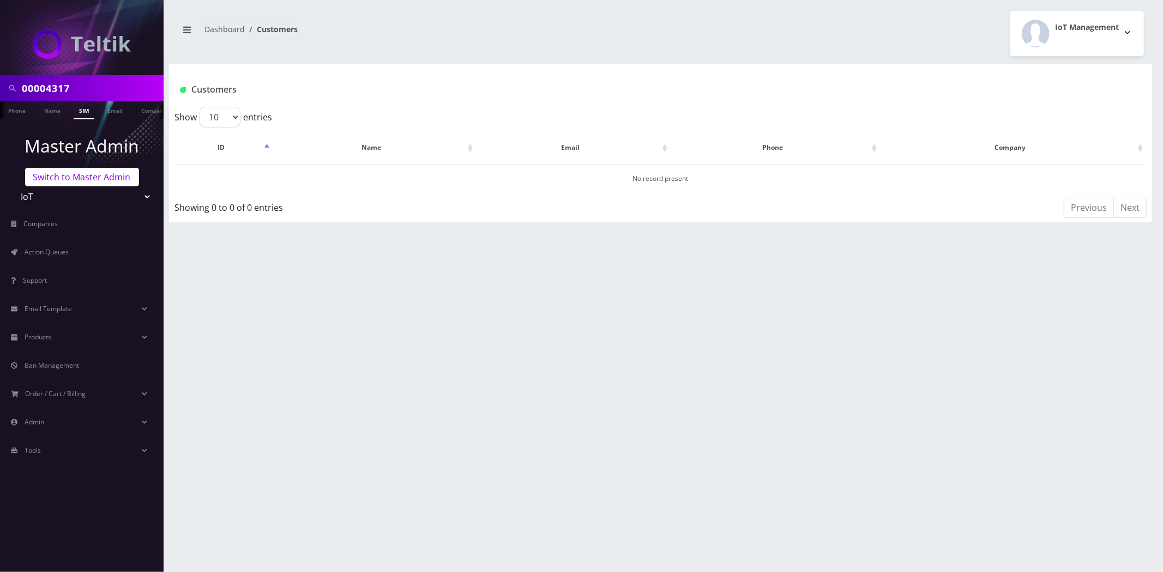
click at [67, 176] on link "Switch to Master Admin" at bounding box center [82, 177] width 114 height 19
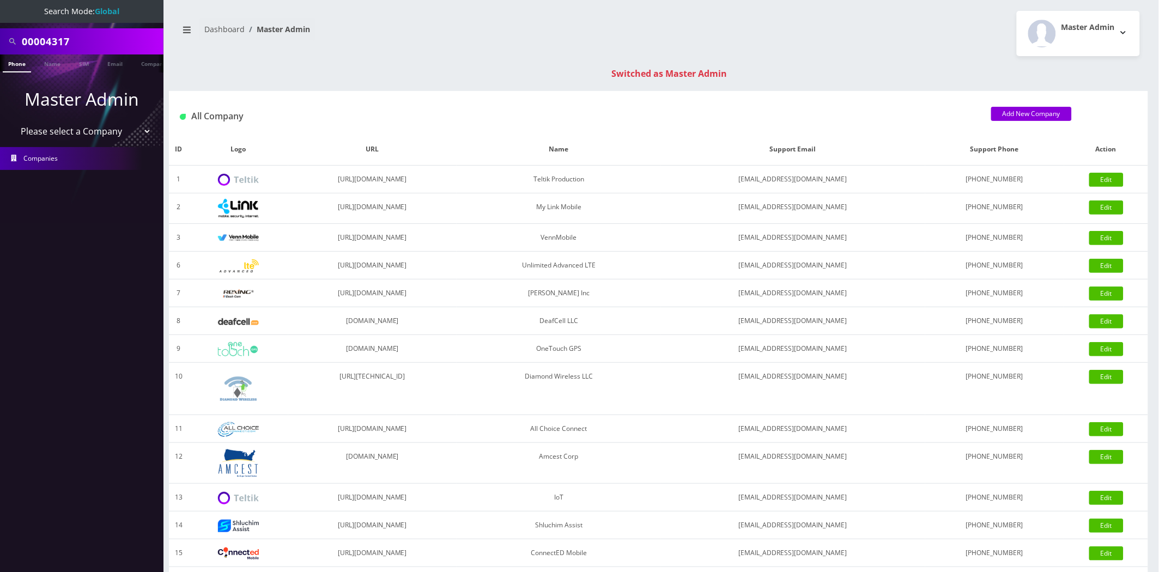
click at [83, 43] on input "00004317" at bounding box center [91, 41] width 139 height 21
drag, startPoint x: 83, startPoint y: 43, endPoint x: 84, endPoint y: 68, distance: 25.1
click at [83, 43] on input "00004317" at bounding box center [91, 41] width 139 height 21
click at [84, 70] on link "SIM" at bounding box center [84, 64] width 21 height 18
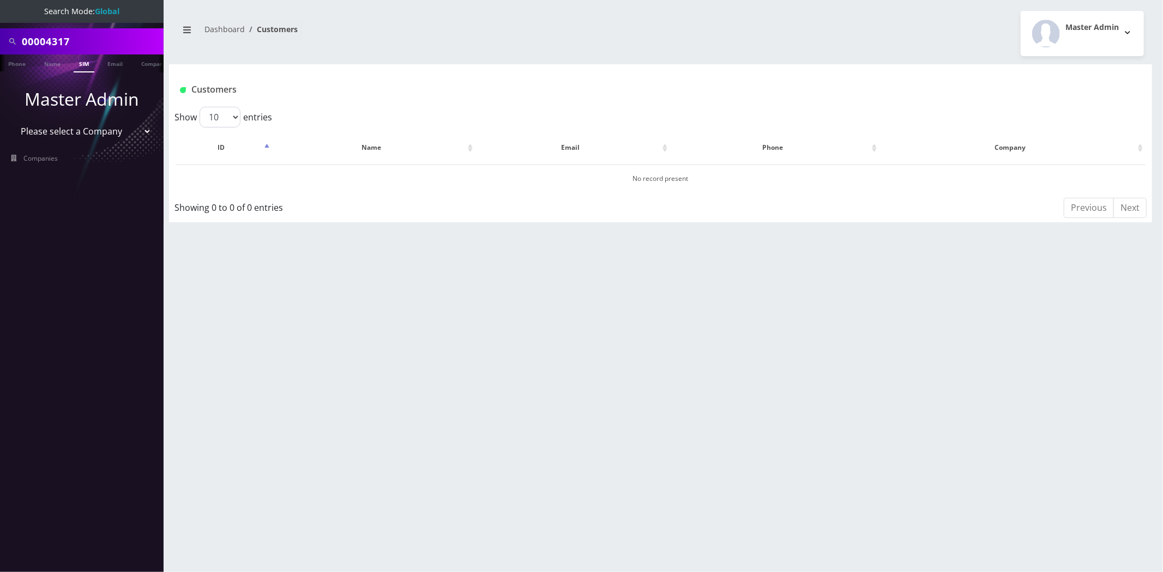
click at [82, 138] on select "Please select a Company Teltik Production My Link Mobile VennMobile Unlimited A…" at bounding box center [82, 131] width 139 height 21
select select "13"
click at [13, 121] on select "Please select a Company Teltik Production My Link Mobile VennMobile Unlimited A…" at bounding box center [82, 131] width 139 height 21
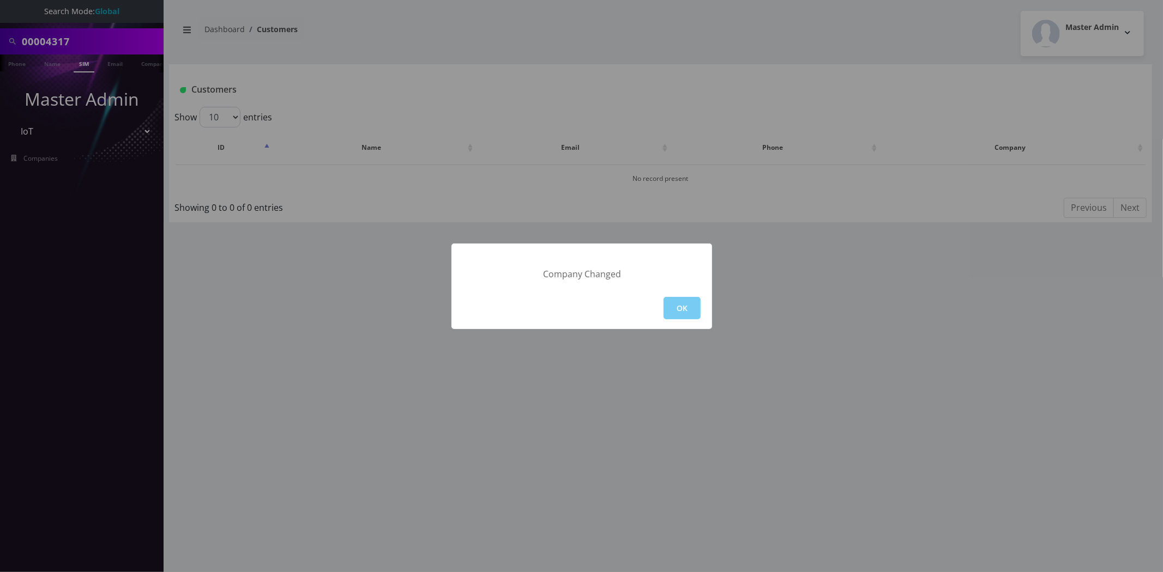
click at [694, 318] on button "OK" at bounding box center [681, 308] width 37 height 22
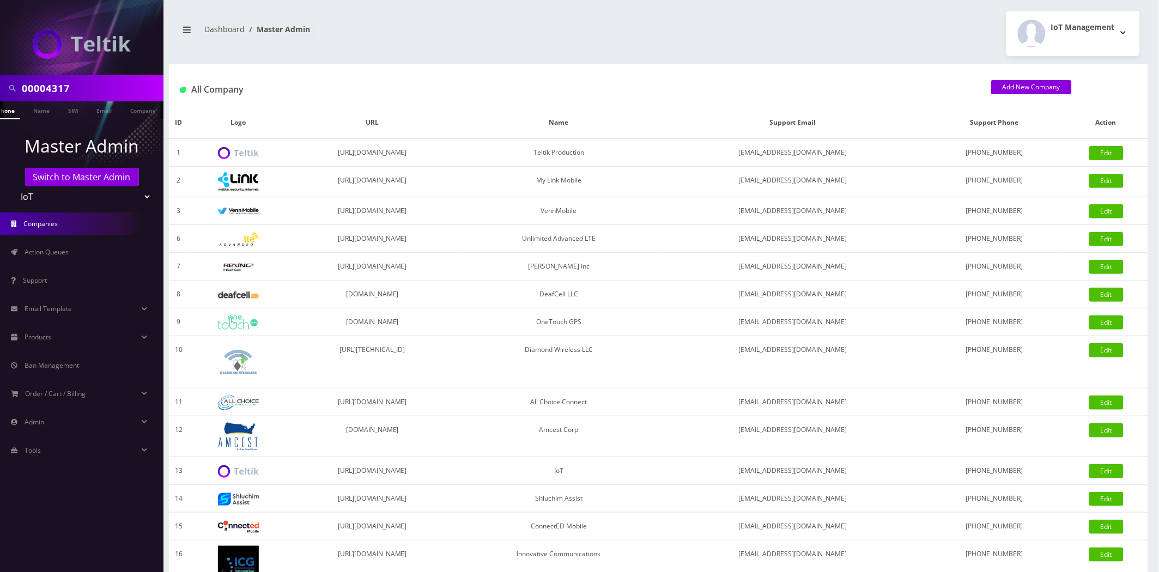
scroll to position [0, 16]
click at [84, 78] on input "00004317" at bounding box center [91, 88] width 139 height 21
click at [71, 111] on link "SIM" at bounding box center [67, 110] width 21 height 18
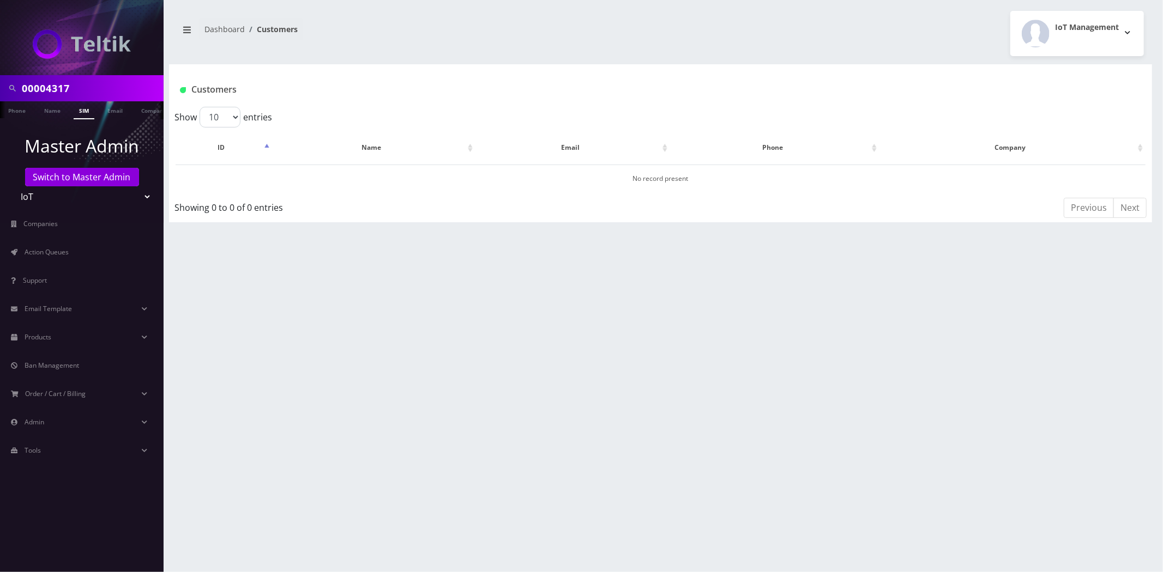
click at [62, 96] on input "00004317" at bounding box center [91, 88] width 139 height 21
type input "[PERSON_NAME]"
click at [52, 111] on link "Name" at bounding box center [52, 110] width 27 height 18
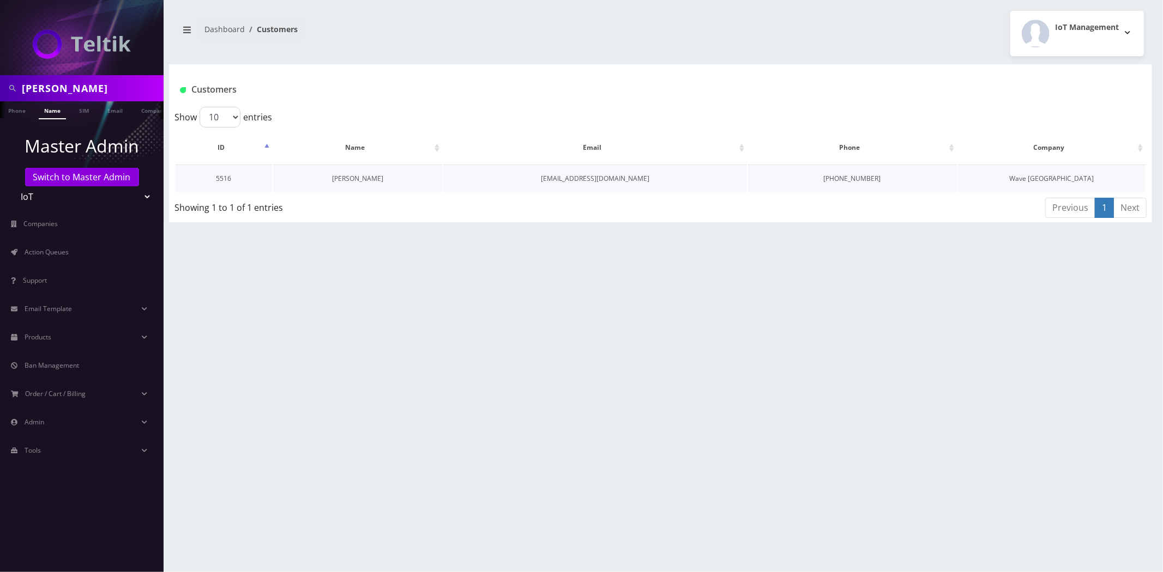
click at [369, 178] on link "[PERSON_NAME]" at bounding box center [357, 178] width 51 height 9
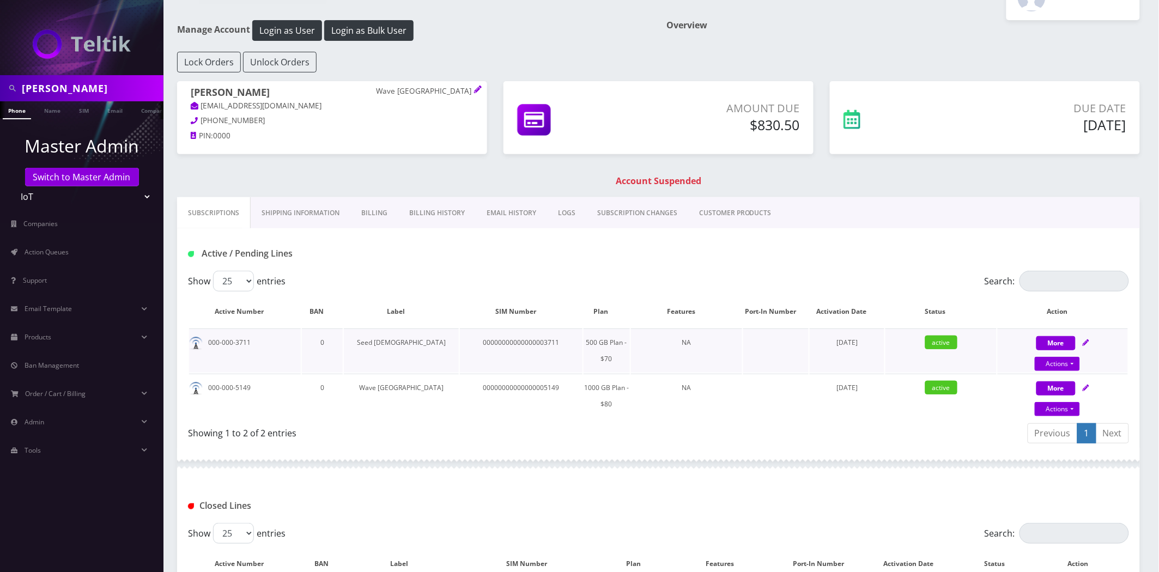
scroll to position [61, 0]
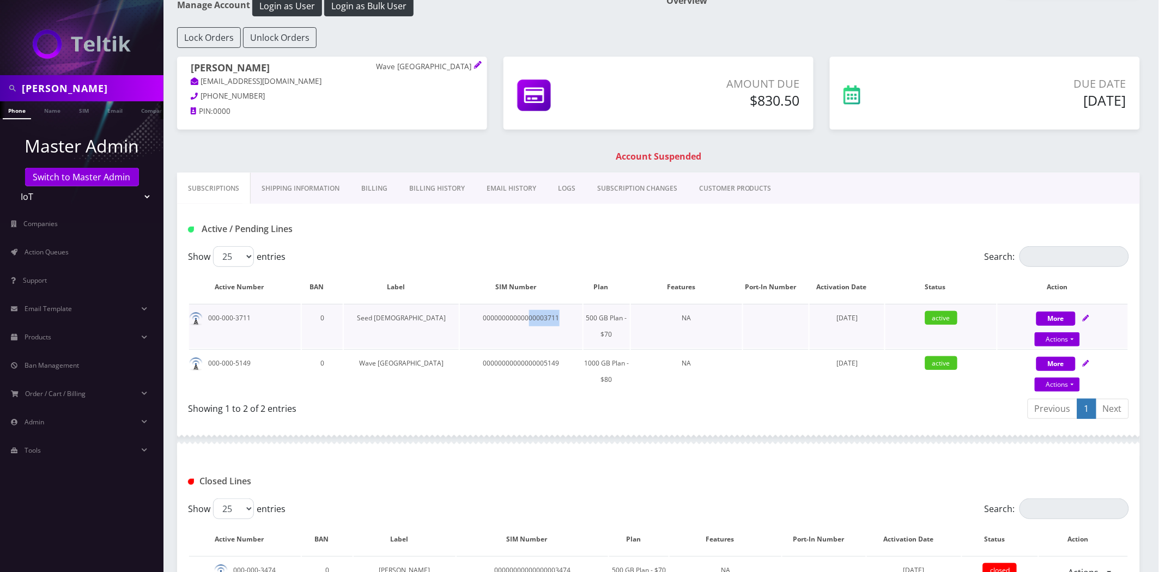
drag, startPoint x: 520, startPoint y: 318, endPoint x: 491, endPoint y: 323, distance: 29.8
click at [491, 323] on td "00000000000000003711" at bounding box center [521, 326] width 122 height 44
copy td "00003711"
drag, startPoint x: 522, startPoint y: 367, endPoint x: 489, endPoint y: 367, distance: 32.7
click at [489, 367] on td "00000000000000005149" at bounding box center [521, 371] width 122 height 44
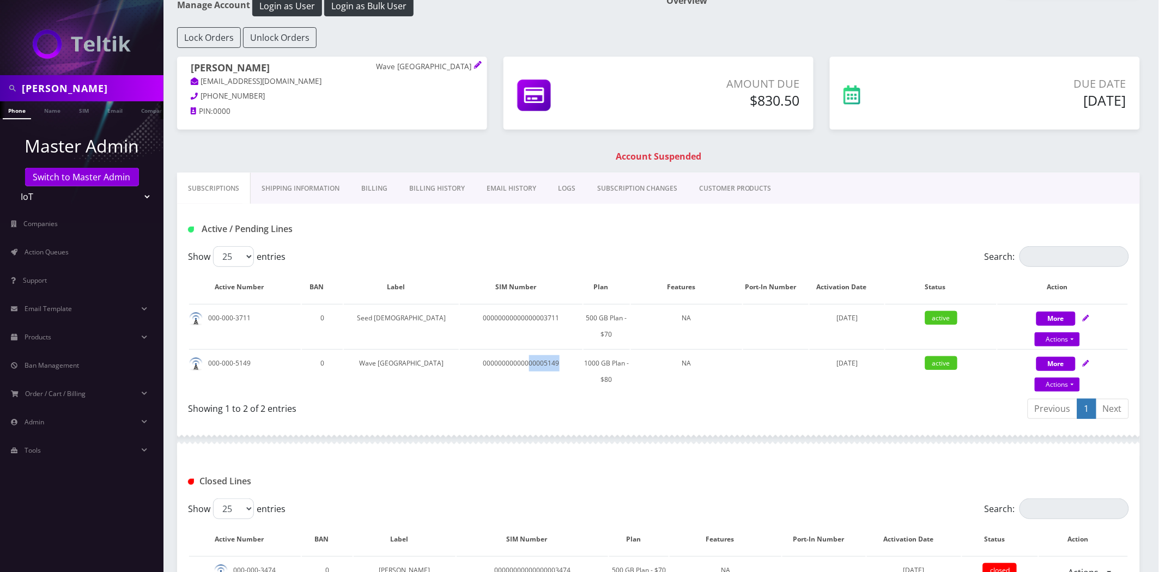
copy td "00005149"
drag, startPoint x: 528, startPoint y: 316, endPoint x: 275, endPoint y: 268, distance: 257.4
click at [491, 321] on td "00000000000000003711" at bounding box center [521, 326] width 122 height 44
copy td "00003711"
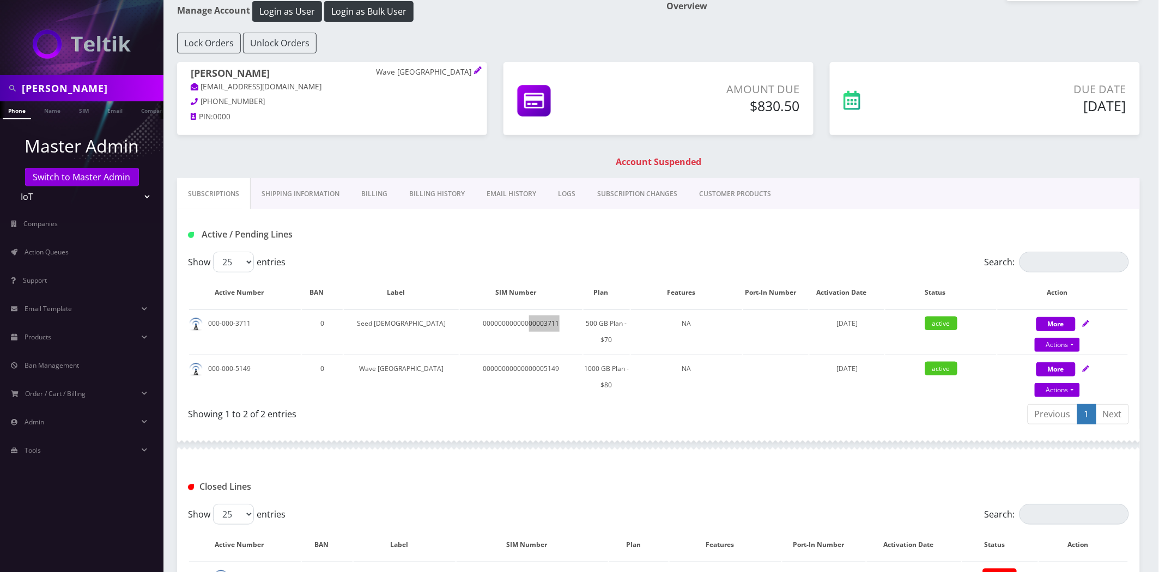
scroll to position [0, 0]
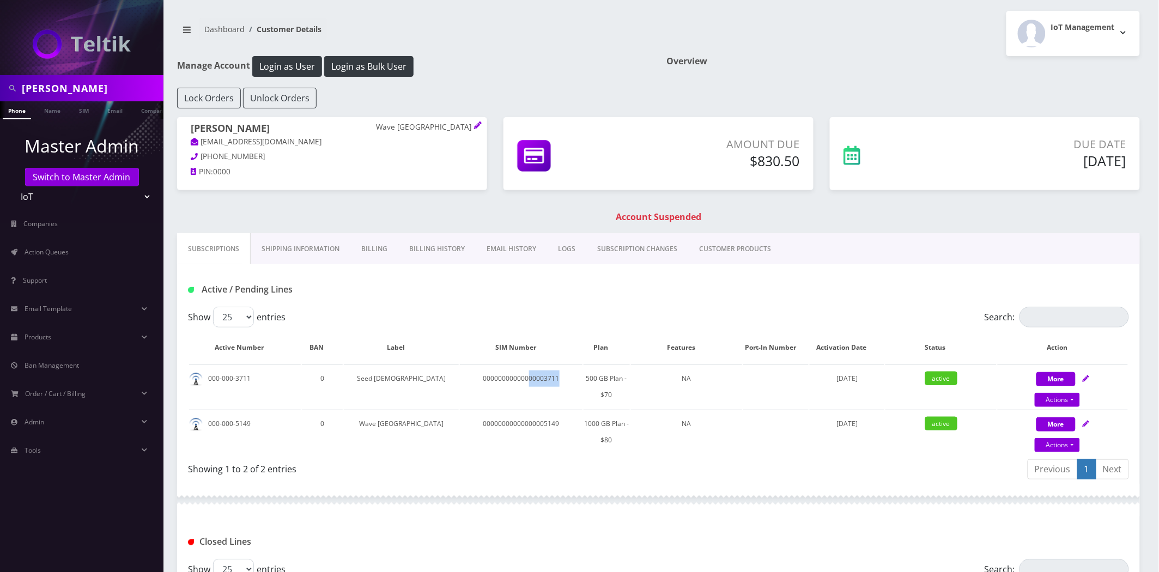
click at [491, 253] on link "EMAIL HISTORY" at bounding box center [511, 249] width 71 height 32
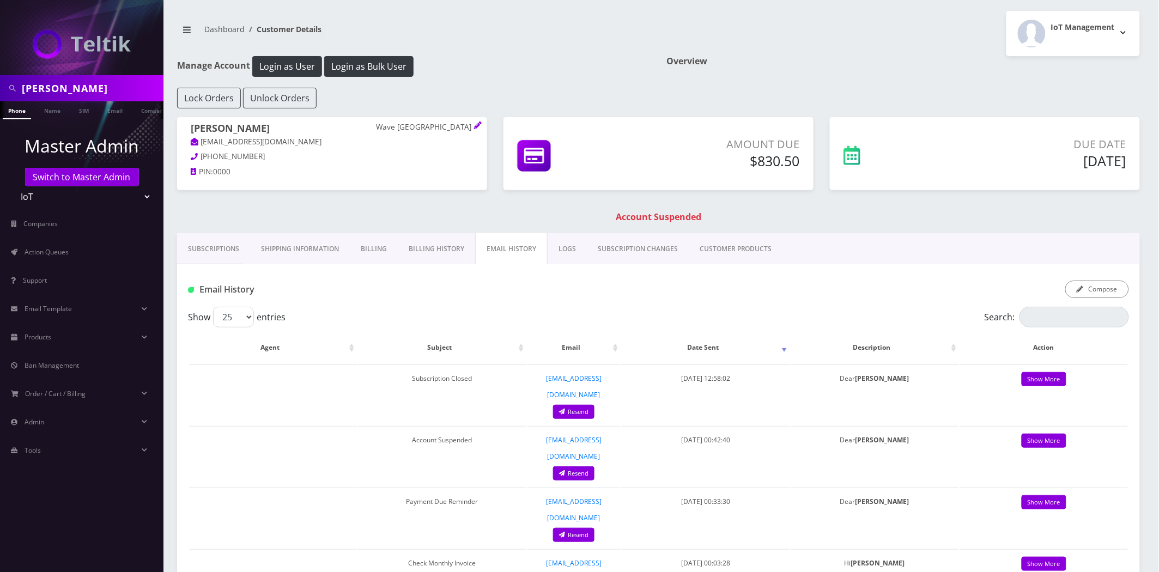
click at [446, 253] on link "Billing History" at bounding box center [436, 249] width 77 height 32
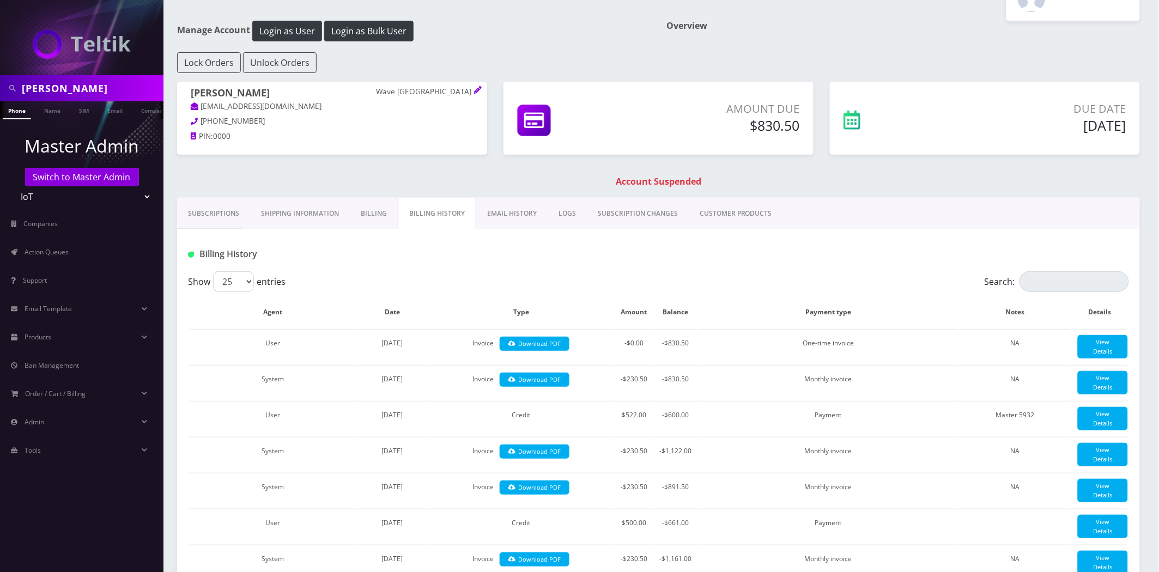
scroll to position [182, 0]
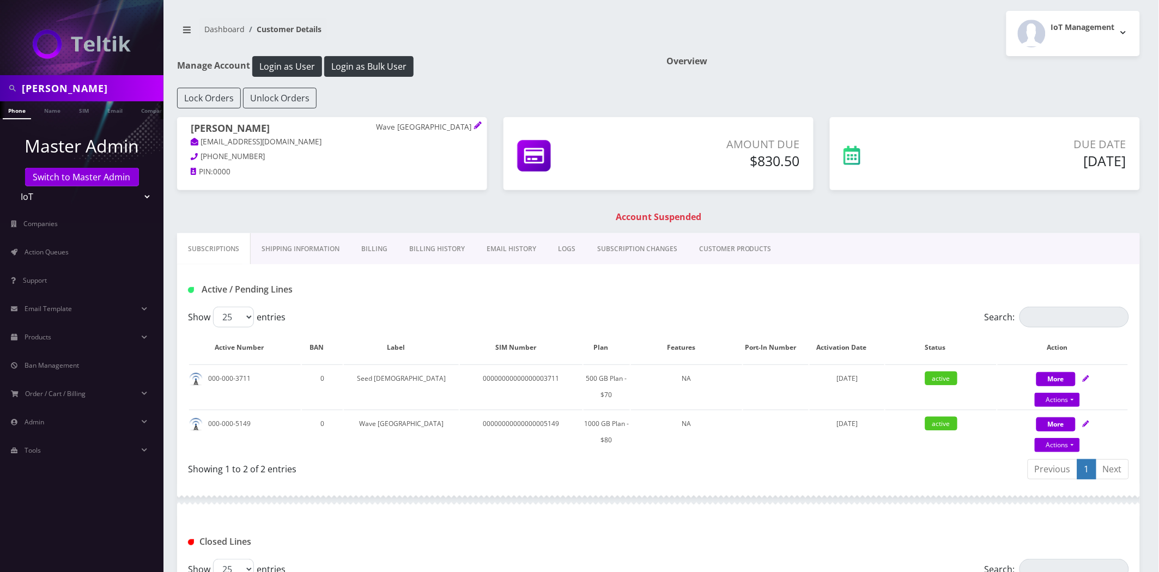
scroll to position [0, 5]
click at [71, 89] on input "[PERSON_NAME]" at bounding box center [91, 88] width 139 height 21
click at [71, 89] on input "jeff m" at bounding box center [91, 88] width 139 height 21
type input "[PERSON_NAME]"
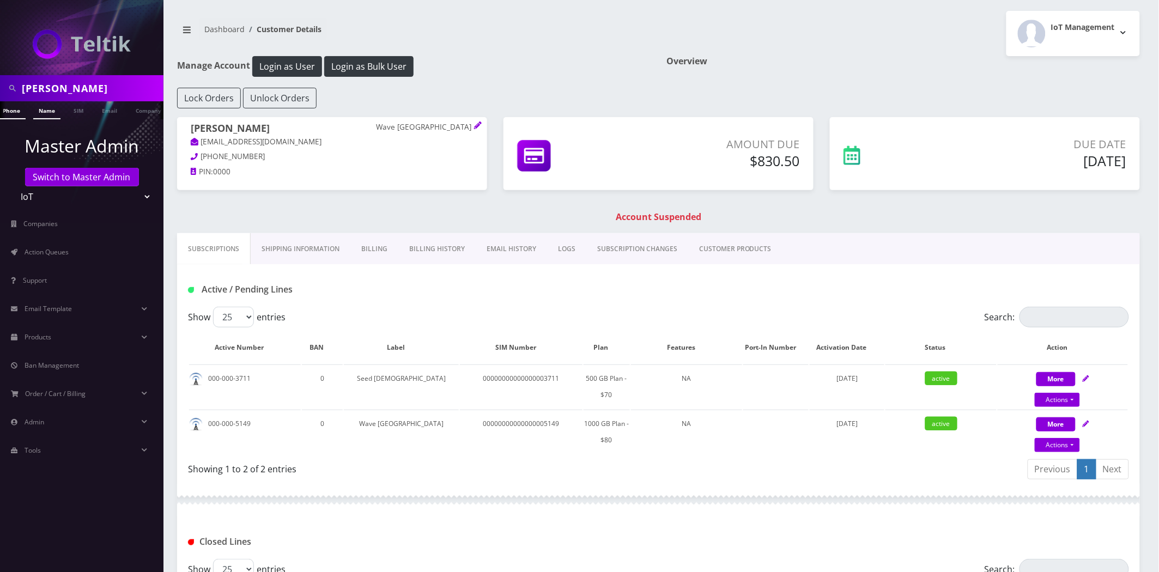
click at [39, 116] on link "Name" at bounding box center [46, 110] width 27 height 18
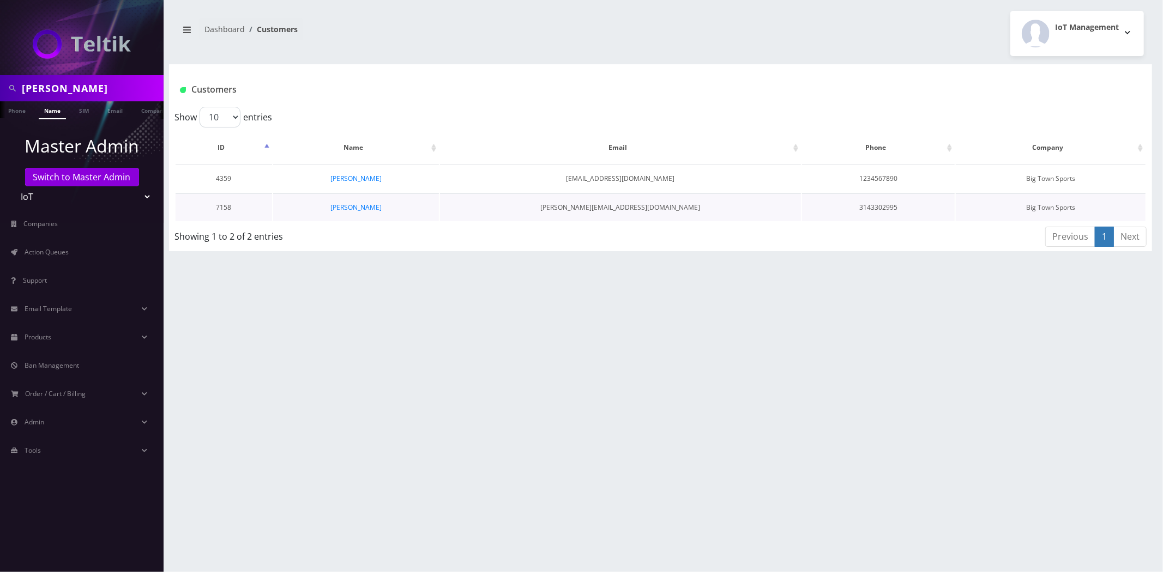
click at [361, 197] on td "Pete Weseloh" at bounding box center [355, 208] width 165 height 28
click at [364, 208] on link "Pete Weseloh" at bounding box center [355, 207] width 51 height 9
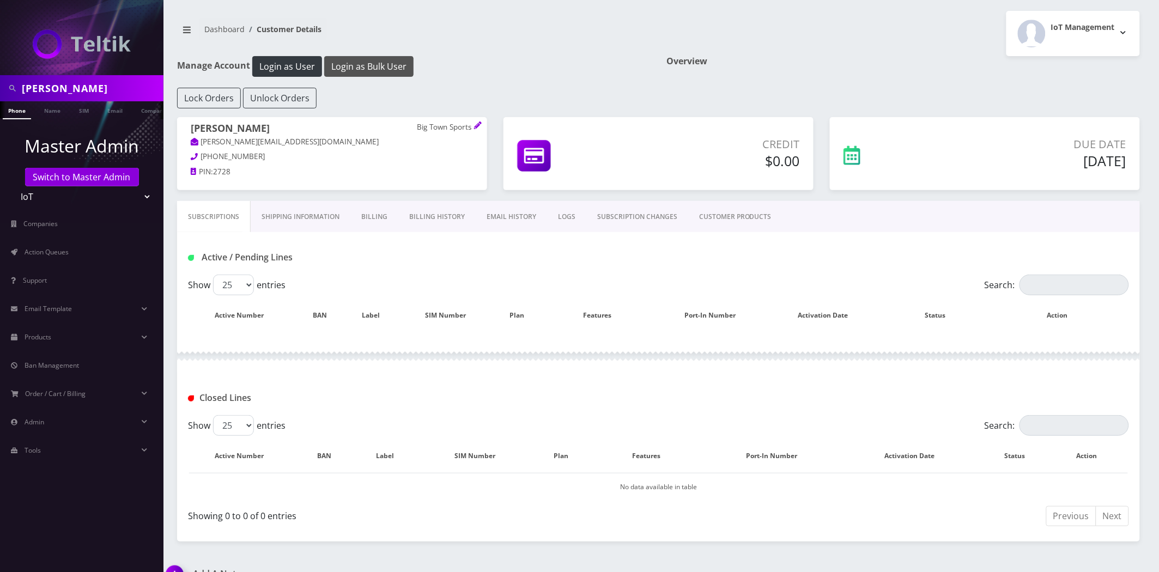
click at [362, 63] on button "Login as Bulk User" at bounding box center [368, 66] width 89 height 21
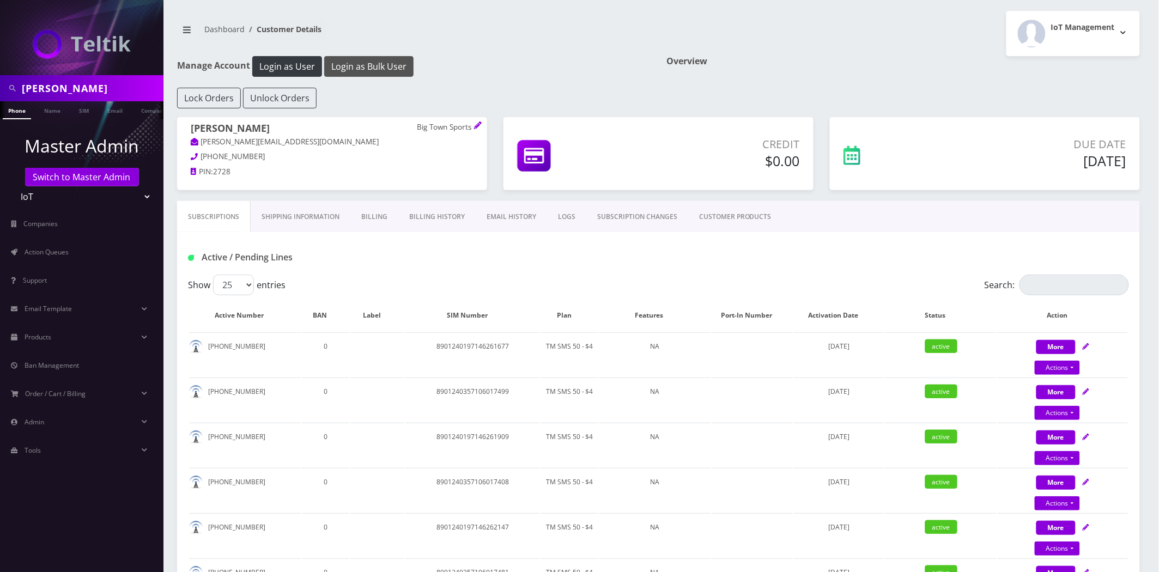
click at [388, 67] on button "Login as Bulk User" at bounding box center [368, 66] width 89 height 21
click at [748, 218] on link "CUSTOMER PRODUCTS" at bounding box center [735, 217] width 94 height 32
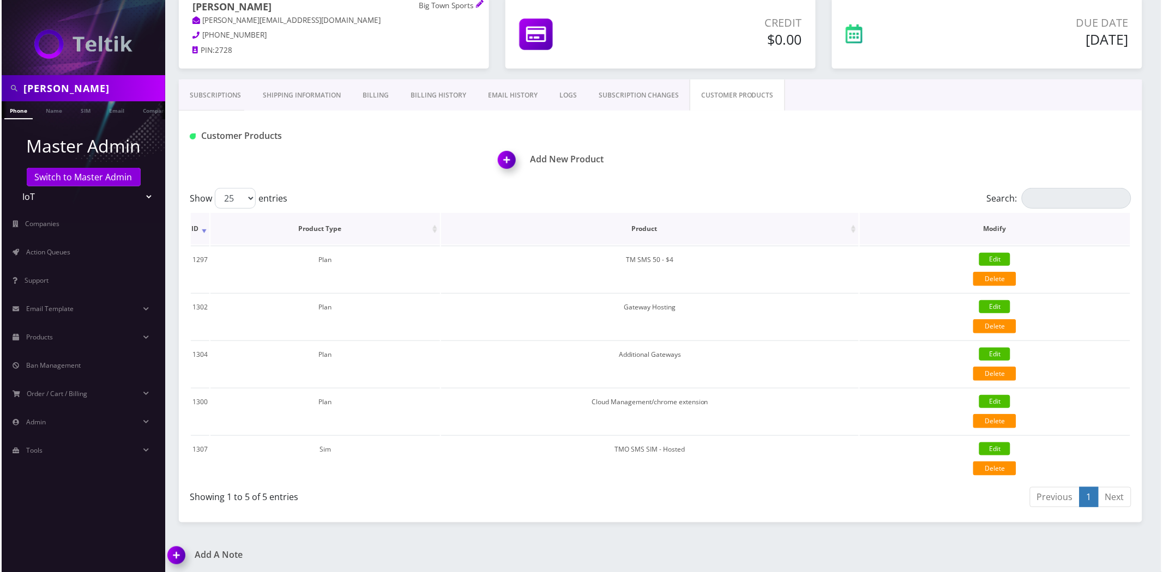
scroll to position [122, 0]
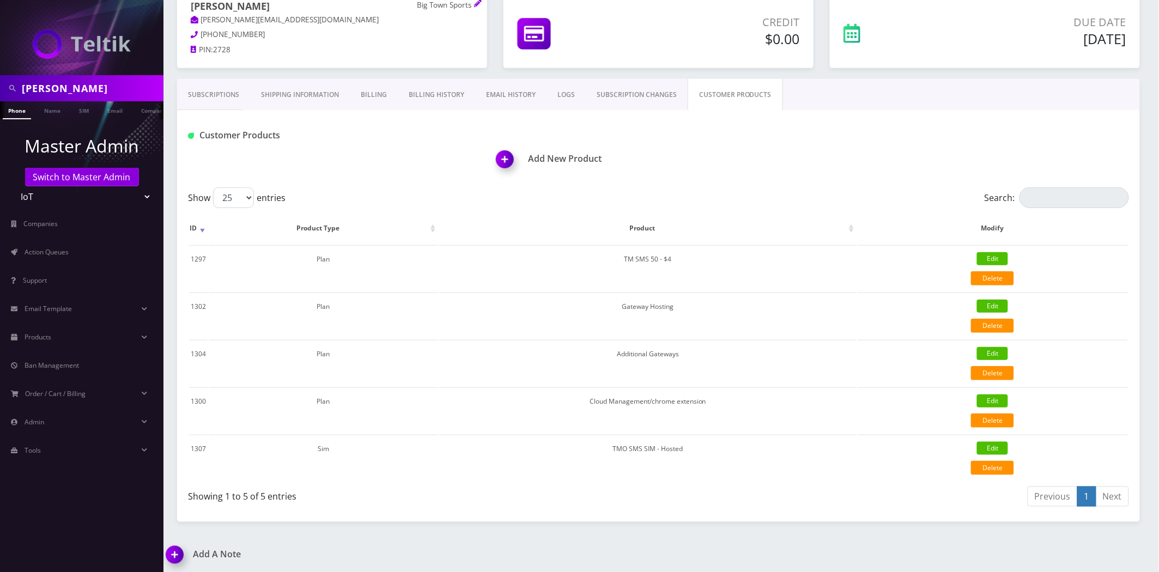
click at [525, 165] on span at bounding box center [510, 163] width 38 height 32
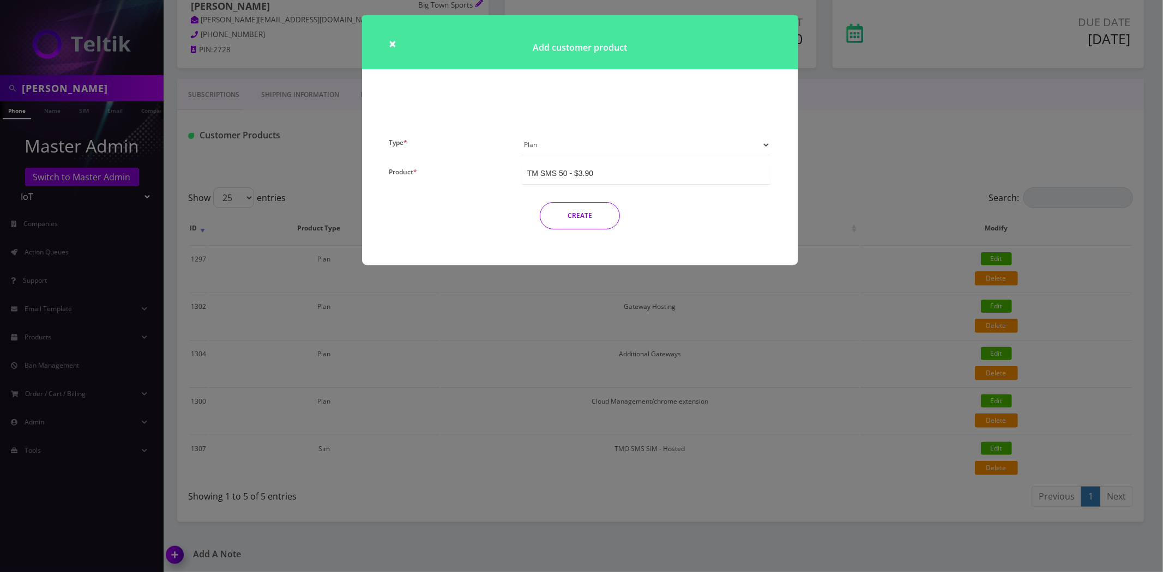
click at [569, 133] on div "Add customer product" at bounding box center [580, 74] width 452 height 119
click at [569, 137] on div "× Add customer product Type * Plan Device Sim Addon One-off Product * TM SMS 50…" at bounding box center [580, 140] width 436 height 250
click at [570, 141] on select "Plan Device Sim Addon One-off" at bounding box center [646, 145] width 249 height 21
select select "2"
click at [522, 135] on select "Plan Device Sim Addon One-off" at bounding box center [646, 145] width 249 height 21
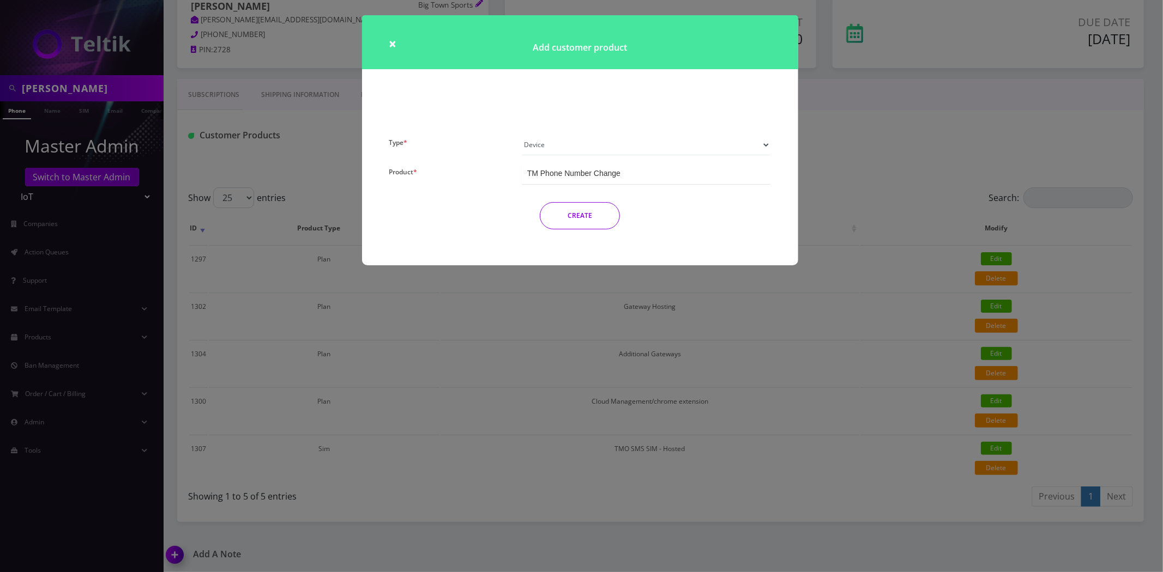
click at [584, 178] on div "TM Phone Number Change" at bounding box center [573, 173] width 93 height 11
type input "setu"
click at [558, 150] on select "Plan Device Sim Addon One-off" at bounding box center [646, 145] width 249 height 21
select select "1"
click at [522, 135] on select "Plan Device Sim Addon One-off" at bounding box center [646, 145] width 249 height 21
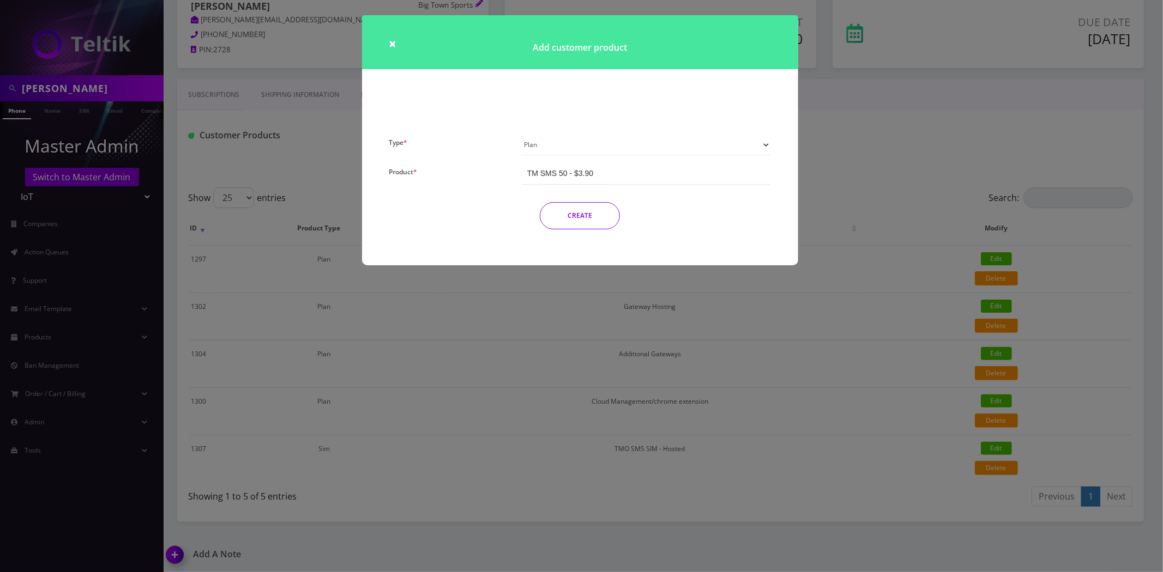
click at [567, 172] on div "TM SMS 50 - $3.90" at bounding box center [560, 173] width 66 height 11
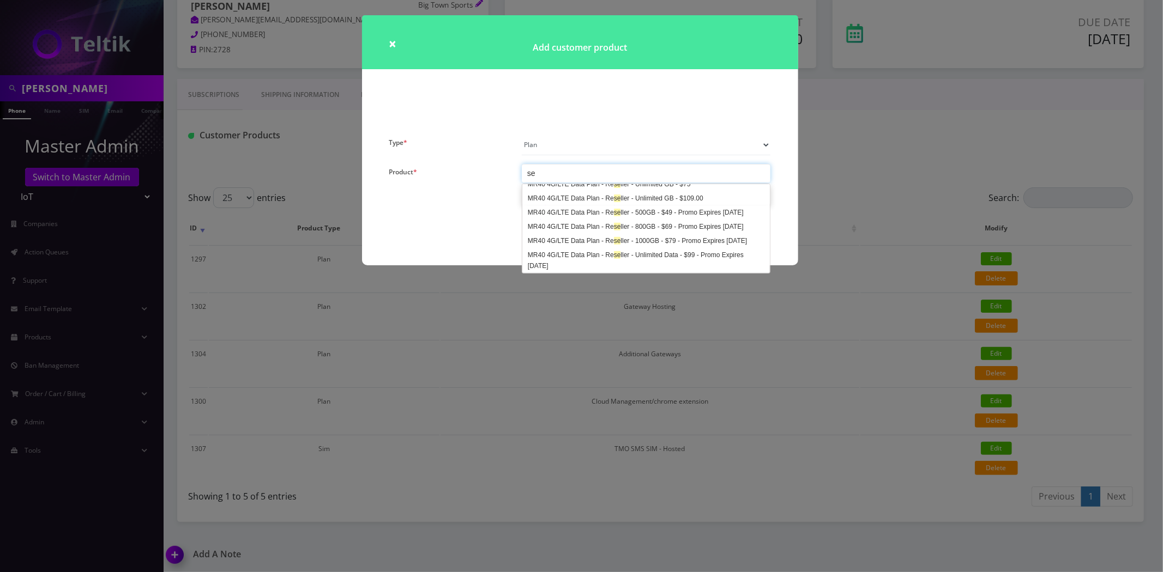
scroll to position [1, 0]
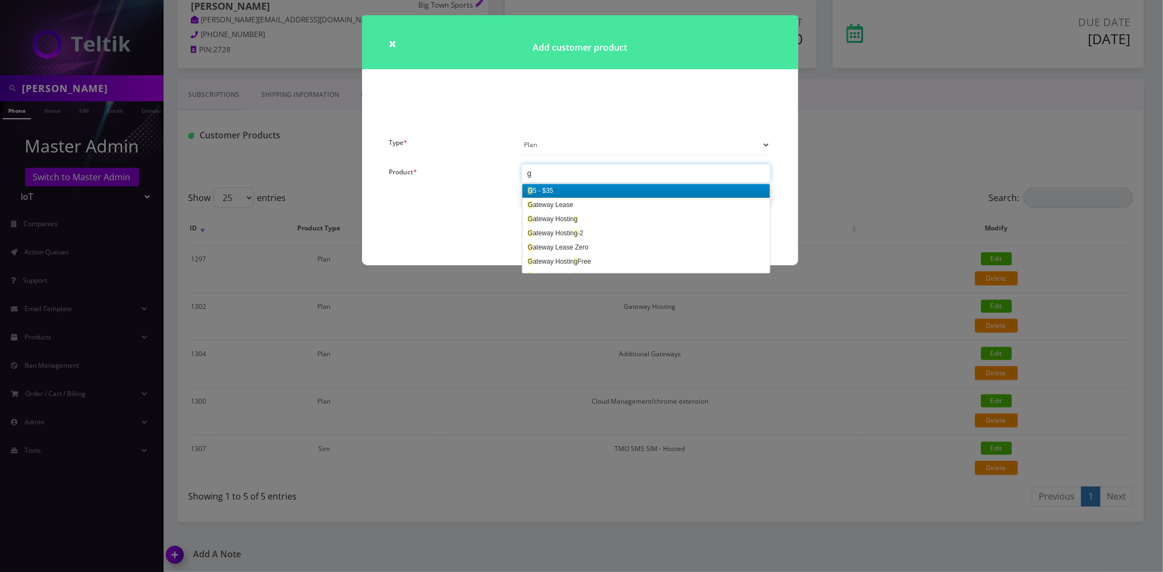
type input "g"
click at [569, 123] on div "Add customer product" at bounding box center [580, 74] width 452 height 119
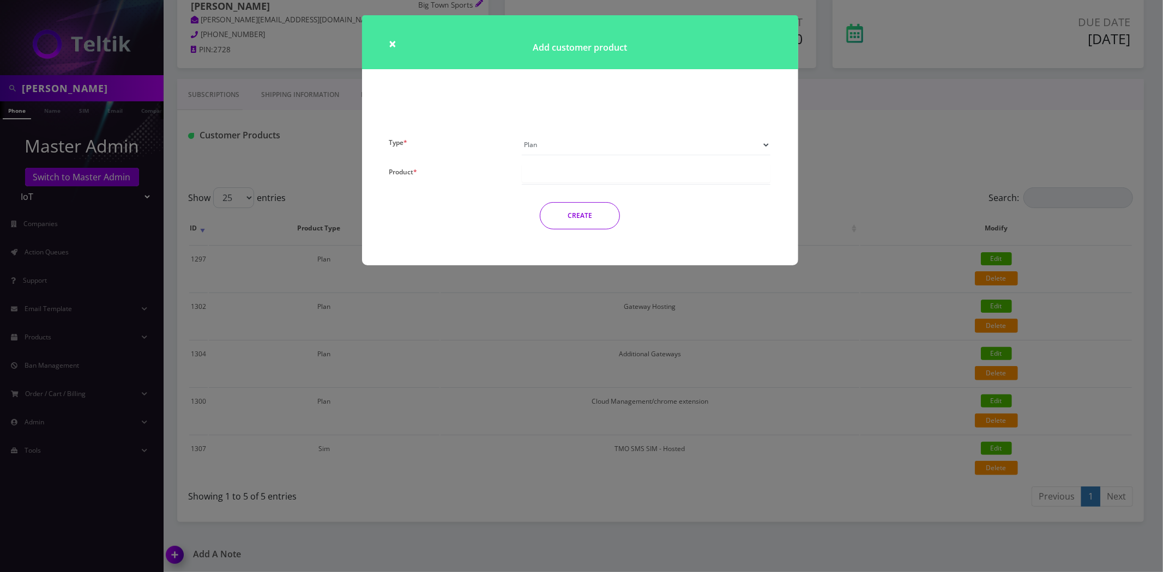
click at [571, 140] on select "Plan Device Sim Addon One-off" at bounding box center [646, 145] width 249 height 21
click at [522, 135] on select "Plan Device Sim Addon One-off" at bounding box center [646, 145] width 249 height 21
click at [570, 173] on div "Sim activation and forward" at bounding box center [572, 173] width 90 height 11
click at [579, 216] on button "CREATE" at bounding box center [580, 215] width 80 height 27
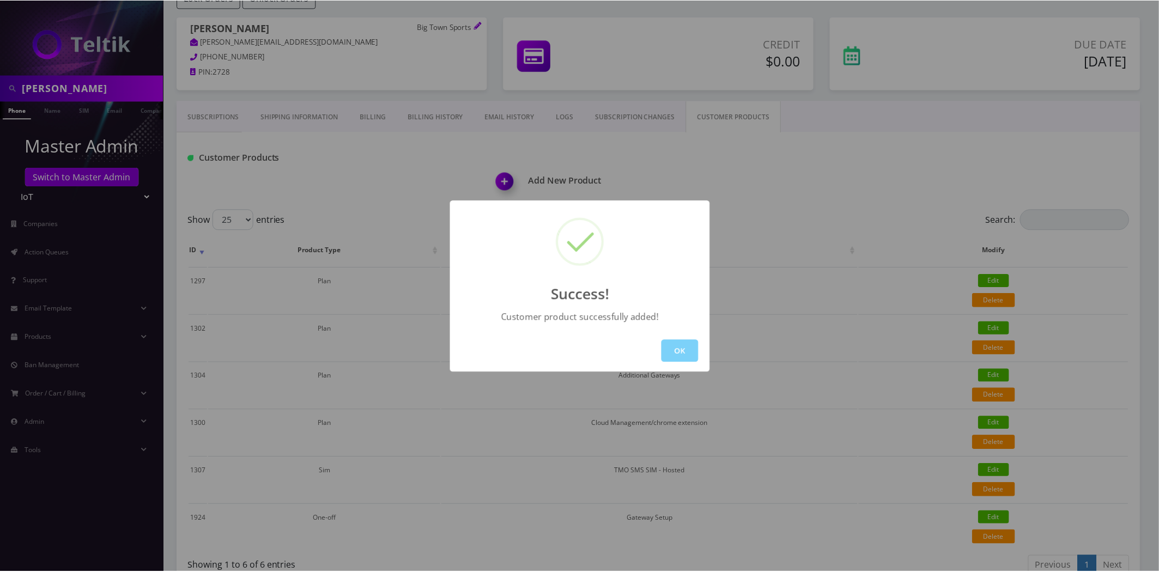
scroll to position [122, 0]
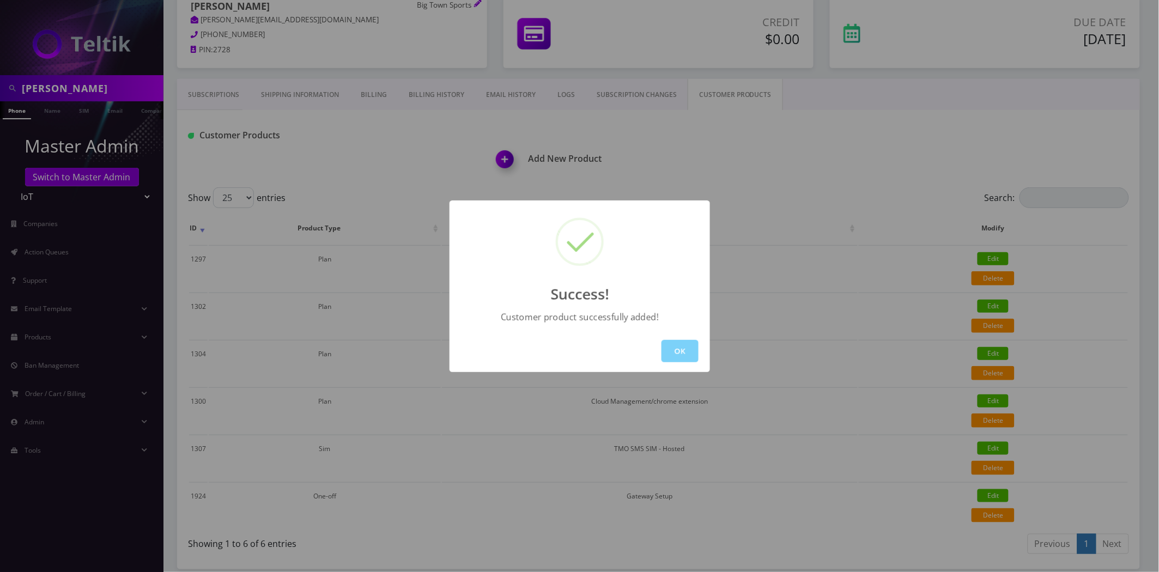
click at [676, 364] on div "OK" at bounding box center [580, 351] width 261 height 42
click at [685, 352] on button "OK" at bounding box center [680, 351] width 37 height 22
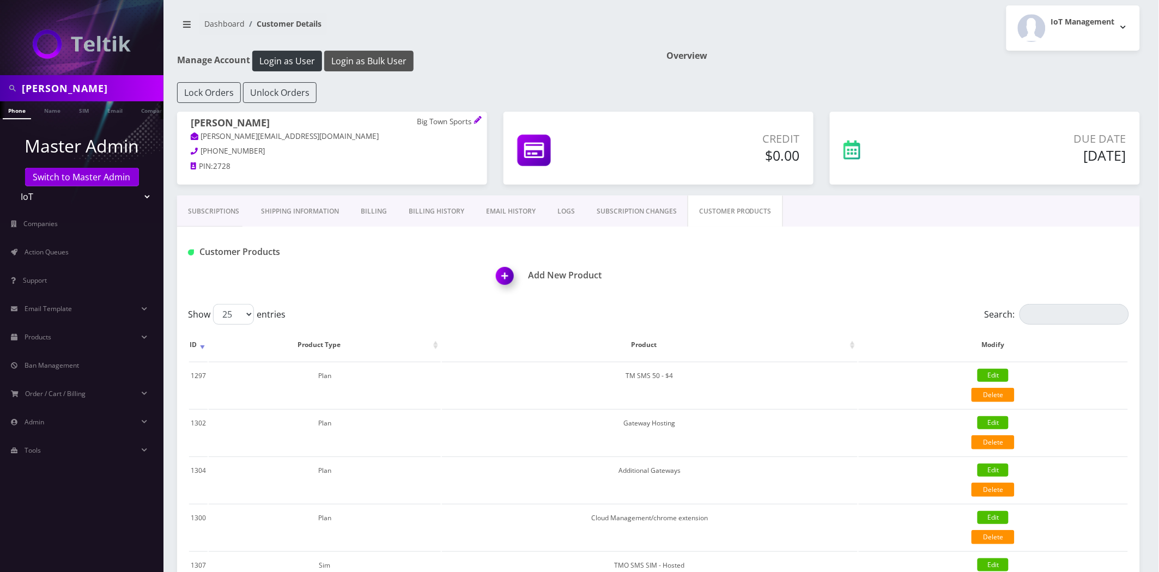
scroll to position [0, 0]
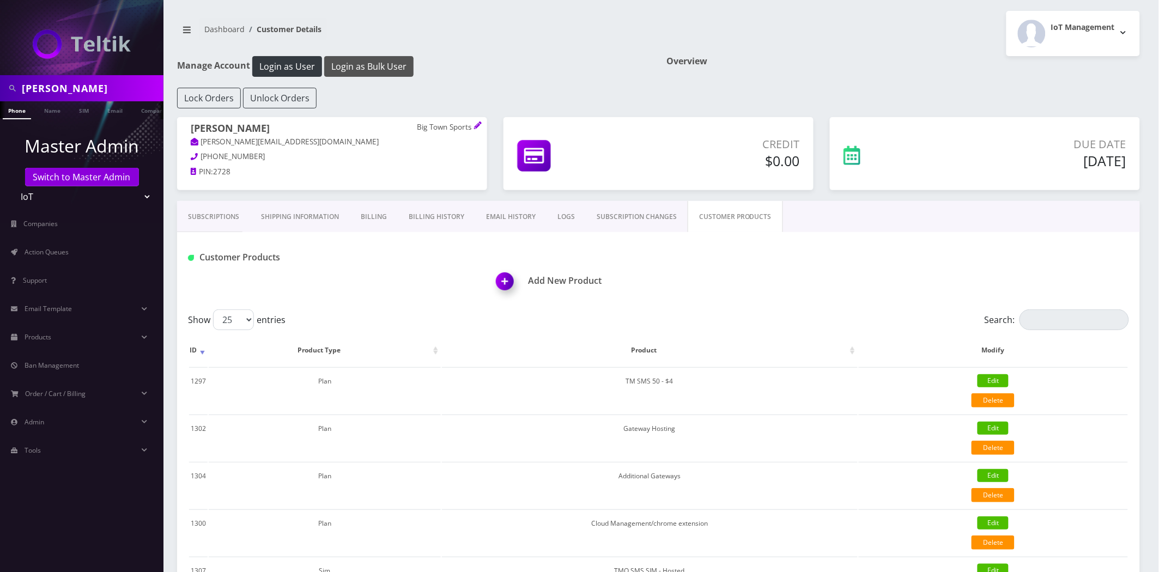
click at [375, 62] on button "Login as Bulk User" at bounding box center [368, 66] width 89 height 21
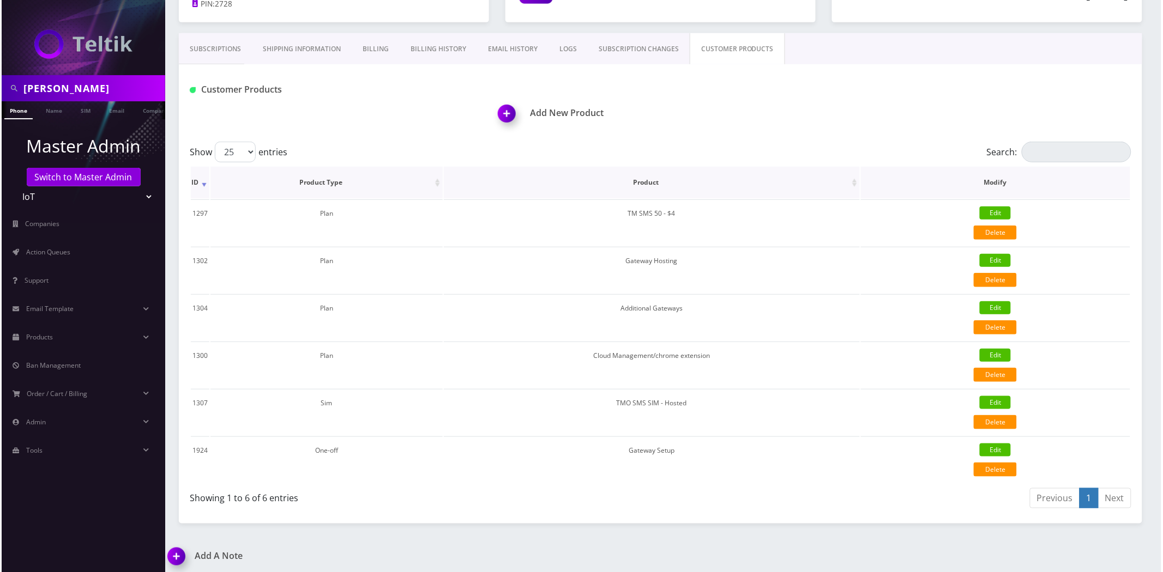
scroll to position [169, 0]
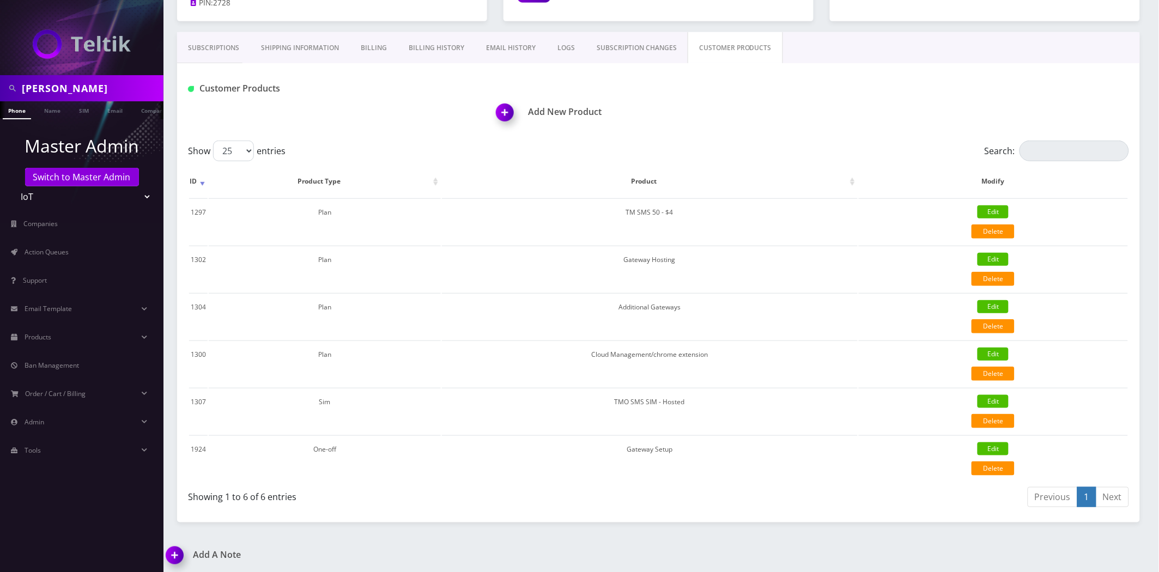
click at [501, 112] on img at bounding box center [507, 116] width 32 height 32
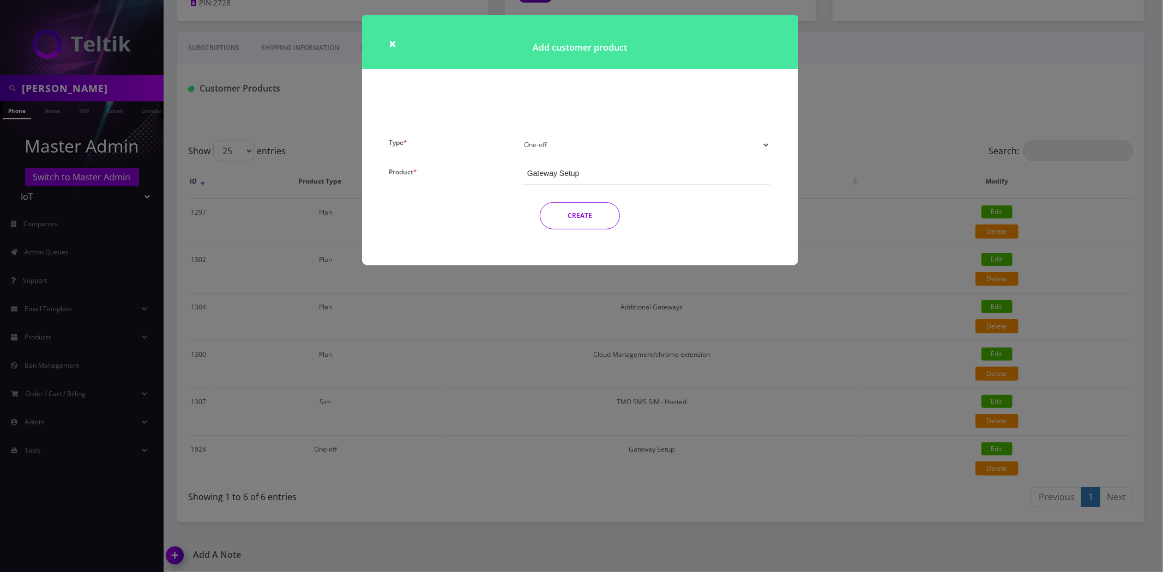
click at [554, 142] on select "Plan Device Sim Addon One-off" at bounding box center [646, 145] width 249 height 21
select select "4"
click at [522, 135] on select "Plan Device Sim Addon One-off" at bounding box center [646, 145] width 249 height 21
click at [585, 219] on button "CREATE" at bounding box center [580, 215] width 80 height 27
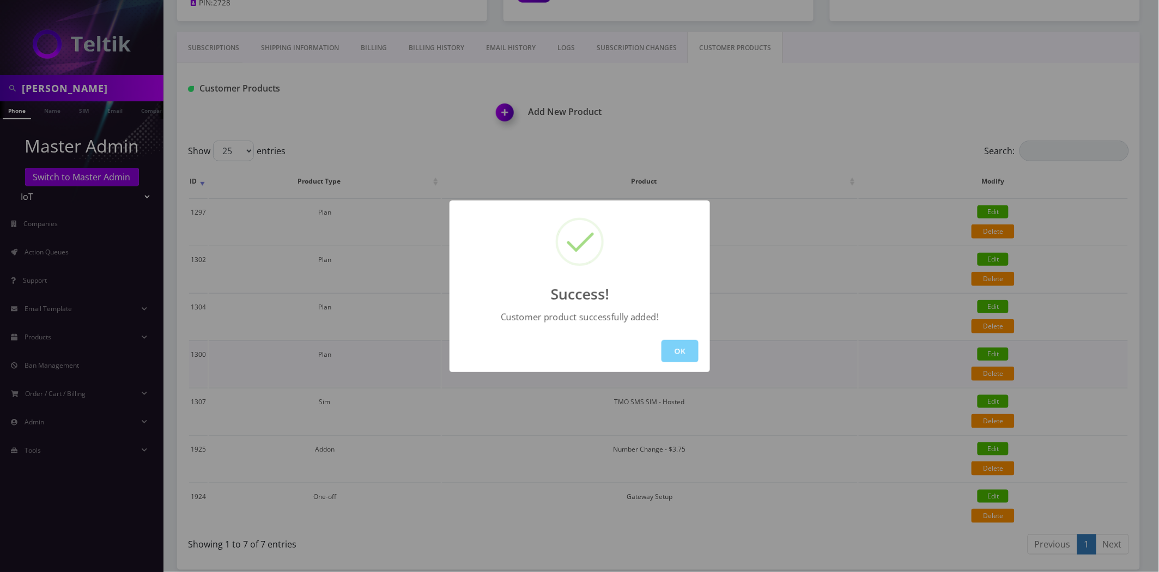
click at [680, 354] on button "OK" at bounding box center [680, 351] width 37 height 22
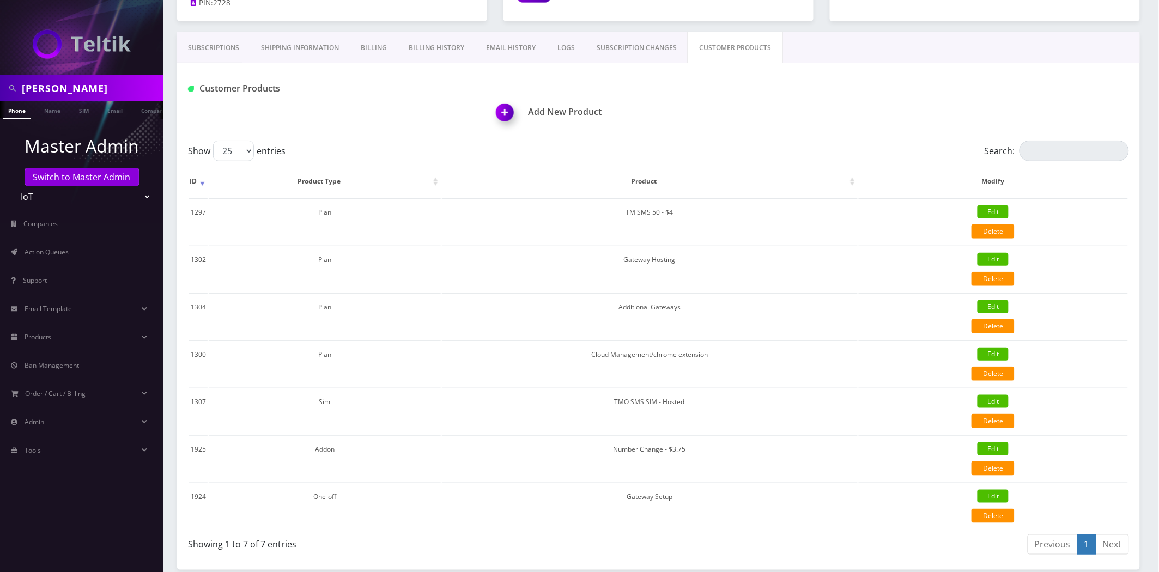
click at [88, 97] on input "pete w" at bounding box center [91, 88] width 139 height 21
click at [88, 96] on input "pete w" at bounding box center [91, 88] width 139 height 21
drag, startPoint x: 88, startPoint y: 96, endPoint x: 99, endPoint y: 91, distance: 11.5
click at [88, 96] on input "pete w" at bounding box center [91, 88] width 139 height 21
type input "daniel"
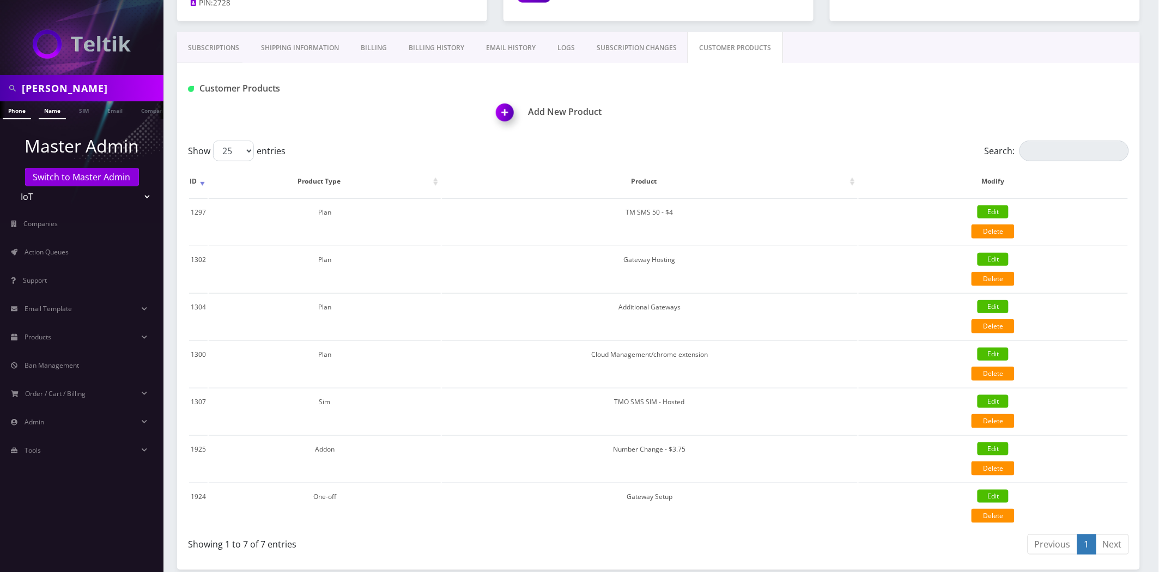
click at [52, 112] on link "Name" at bounding box center [52, 110] width 27 height 18
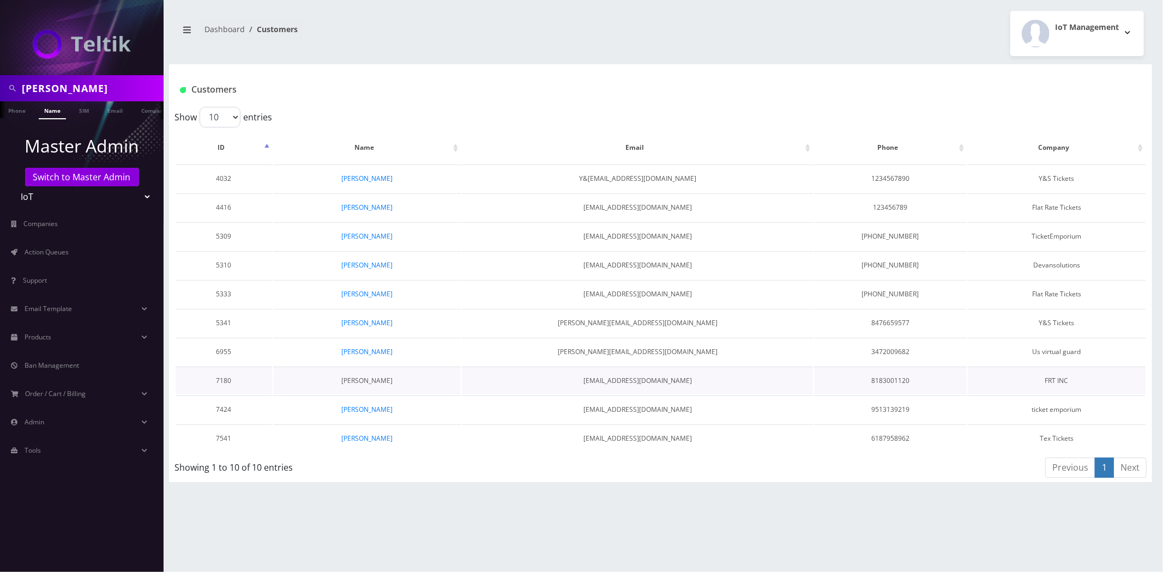
click at [373, 379] on link "[PERSON_NAME]" at bounding box center [366, 380] width 51 height 9
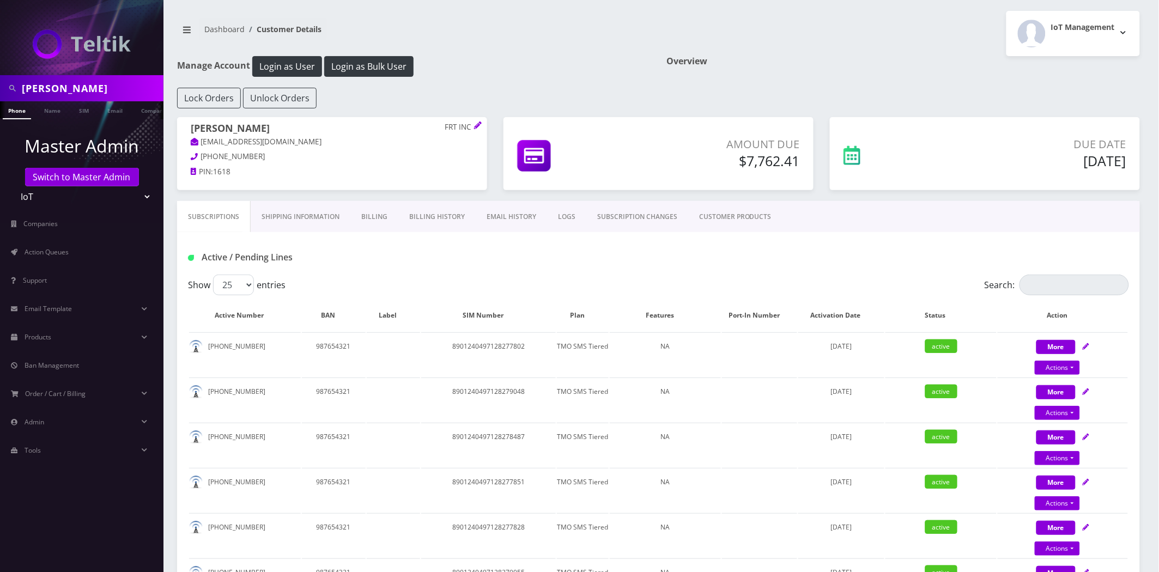
click at [758, 226] on link "CUSTOMER PRODUCTS" at bounding box center [735, 217] width 94 height 32
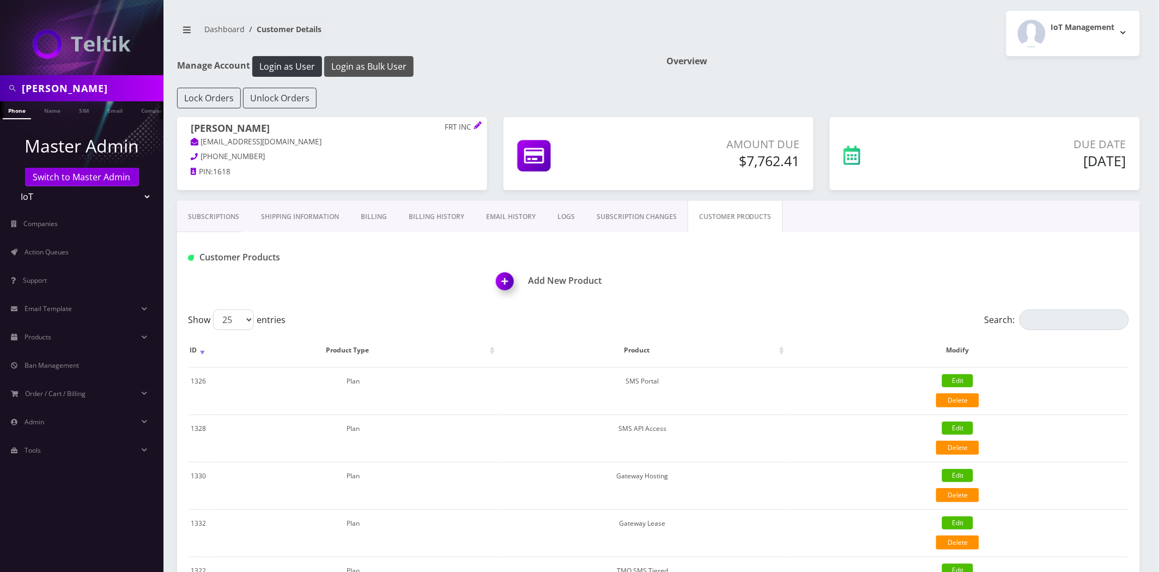
click at [389, 63] on button "Login as Bulk User" at bounding box center [368, 66] width 89 height 21
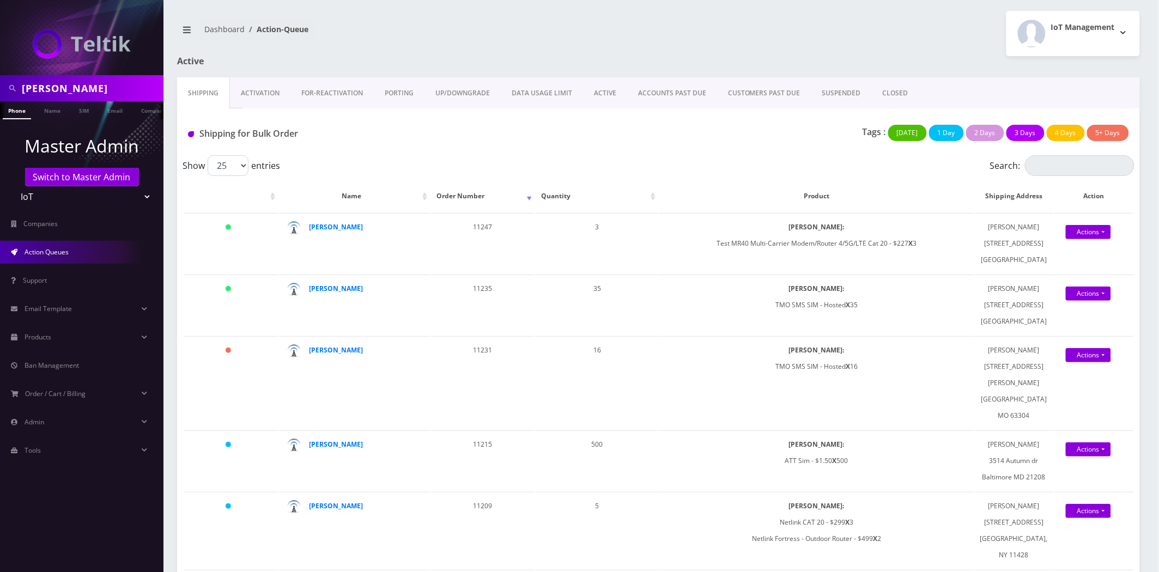
click at [105, 86] on input "[PERSON_NAME]" at bounding box center [91, 88] width 139 height 21
click at [105, 85] on input "[PERSON_NAME]" at bounding box center [91, 88] width 139 height 21
paste input "MR40-A1-00004317"
type input "[PERSON_NAME]"
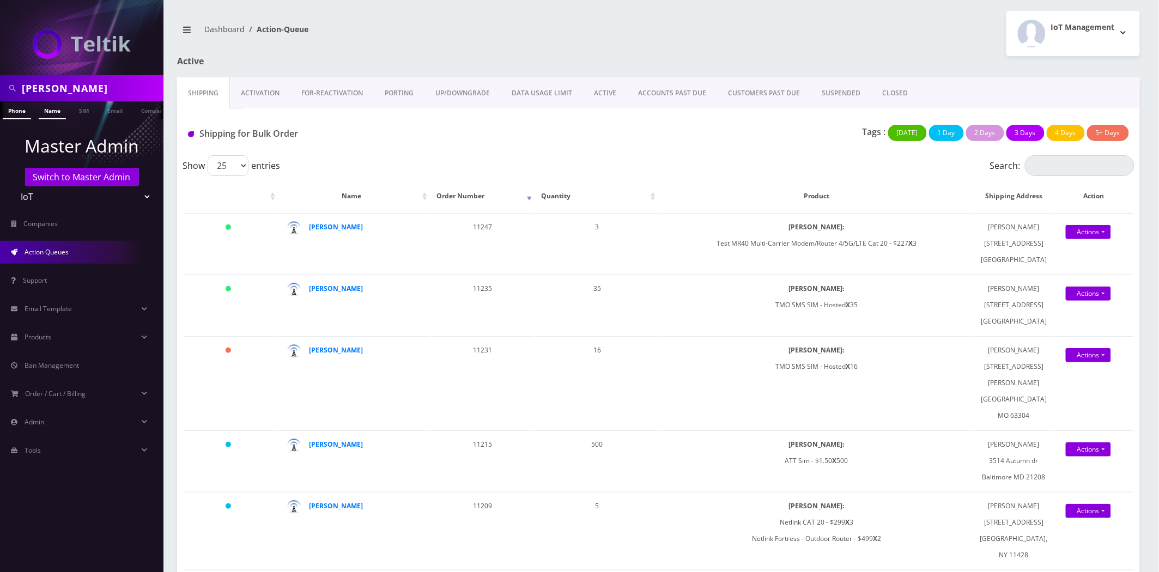
drag, startPoint x: 57, startPoint y: 120, endPoint x: 56, endPoint y: 112, distance: 8.2
click at [56, 120] on ul "Master Admin Switch to Master Admin Teltik Production My Link Mobile VennMobile…" at bounding box center [82, 297] width 164 height 356
click at [56, 111] on link "Name" at bounding box center [52, 110] width 27 height 18
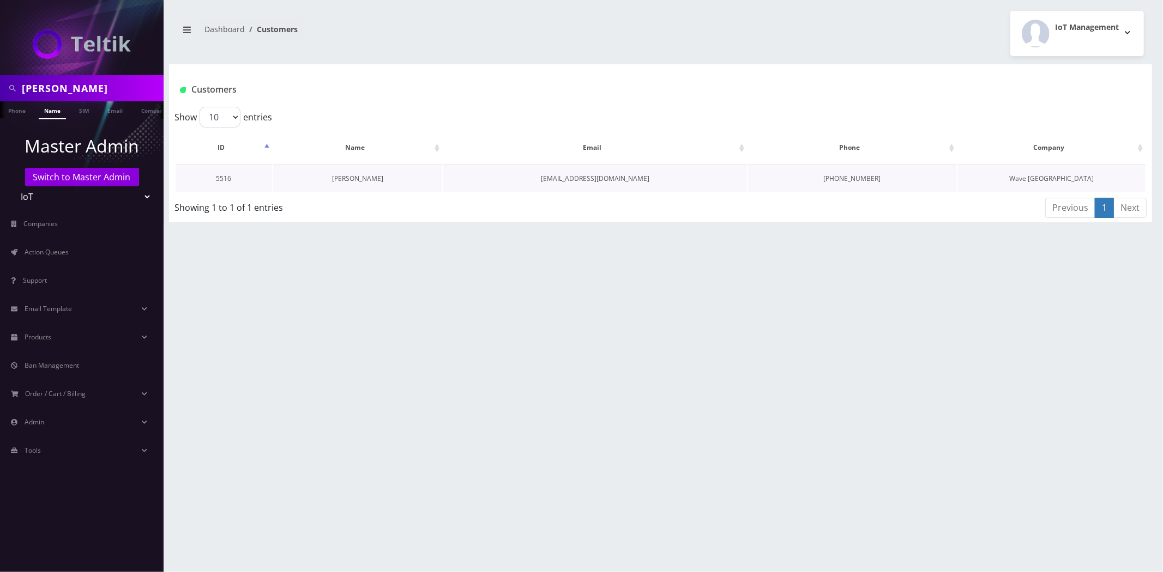
click at [358, 180] on link "[PERSON_NAME]" at bounding box center [357, 178] width 51 height 9
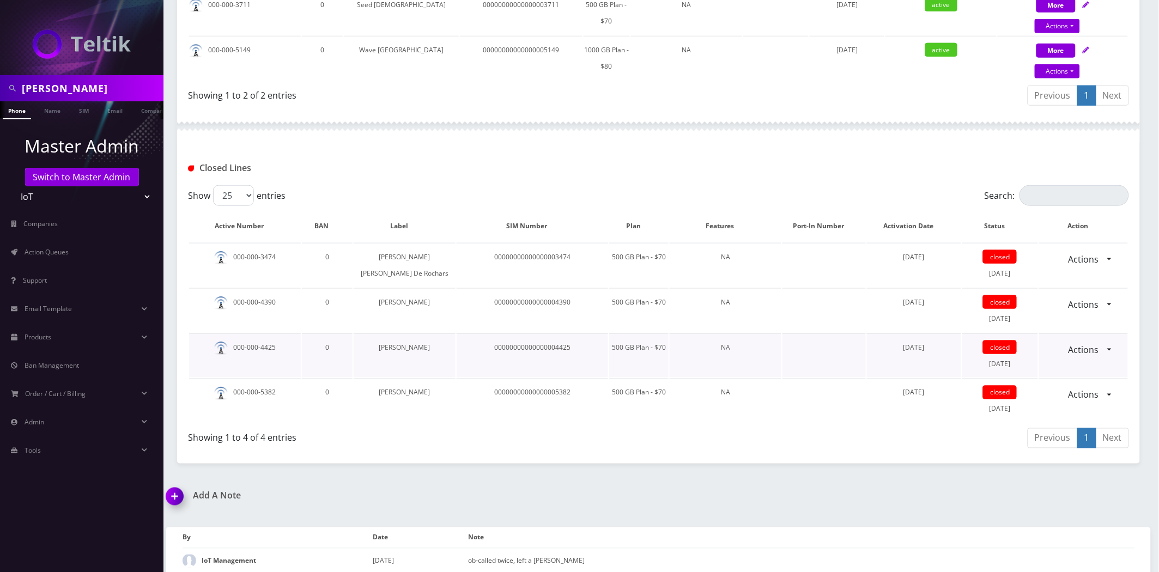
scroll to position [379, 0]
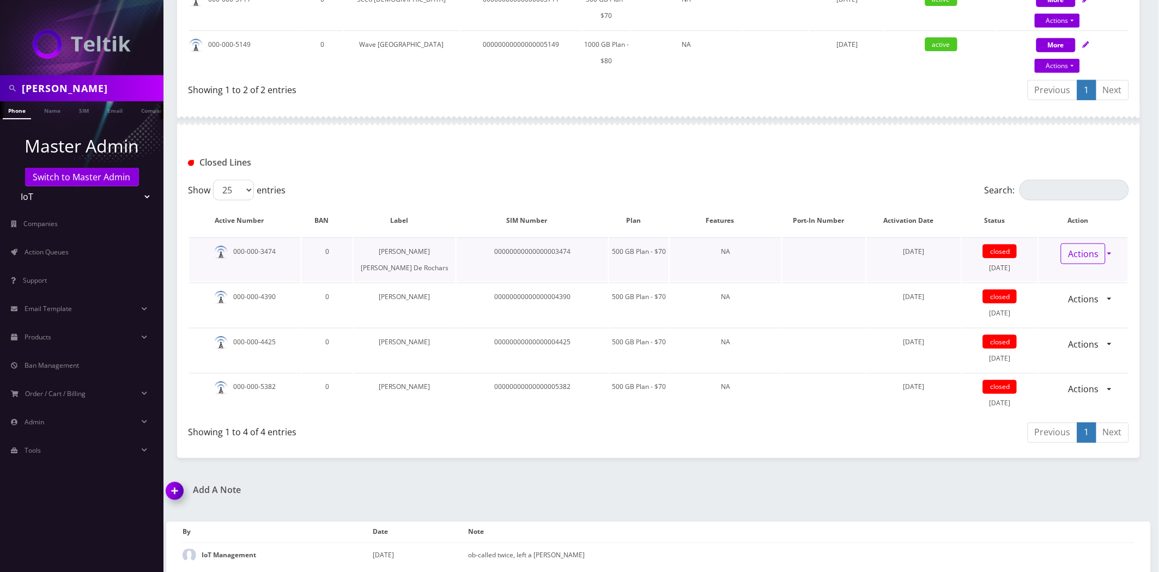
click at [1093, 252] on link "Actions" at bounding box center [1083, 254] width 45 height 21
click at [1073, 276] on link "Reopen" at bounding box center [1092, 278] width 89 height 16
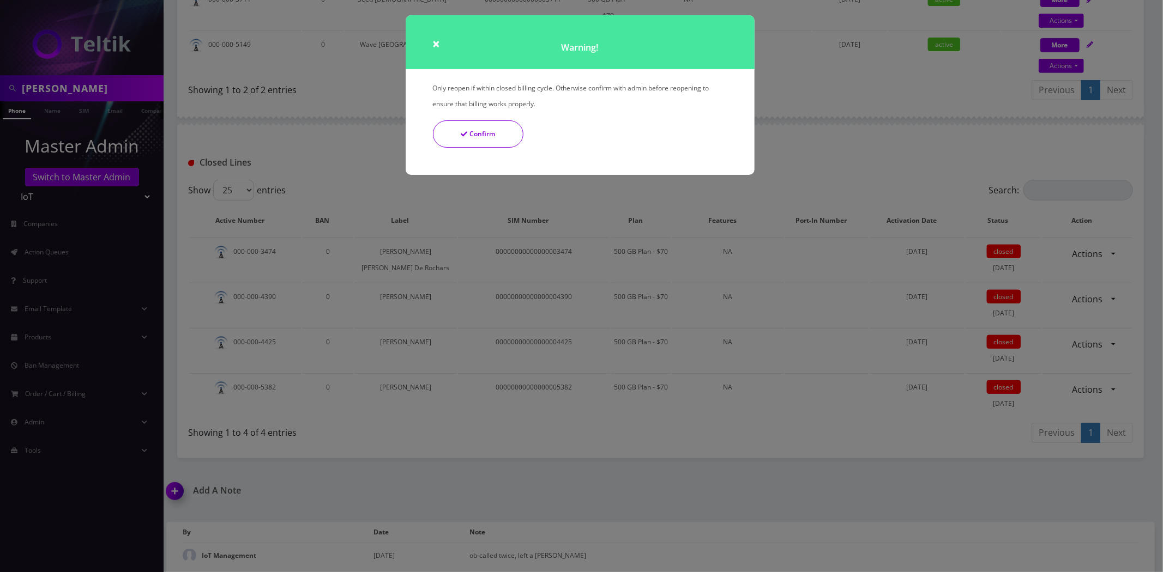
click at [459, 139] on button "Confirm" at bounding box center [478, 133] width 90 height 27
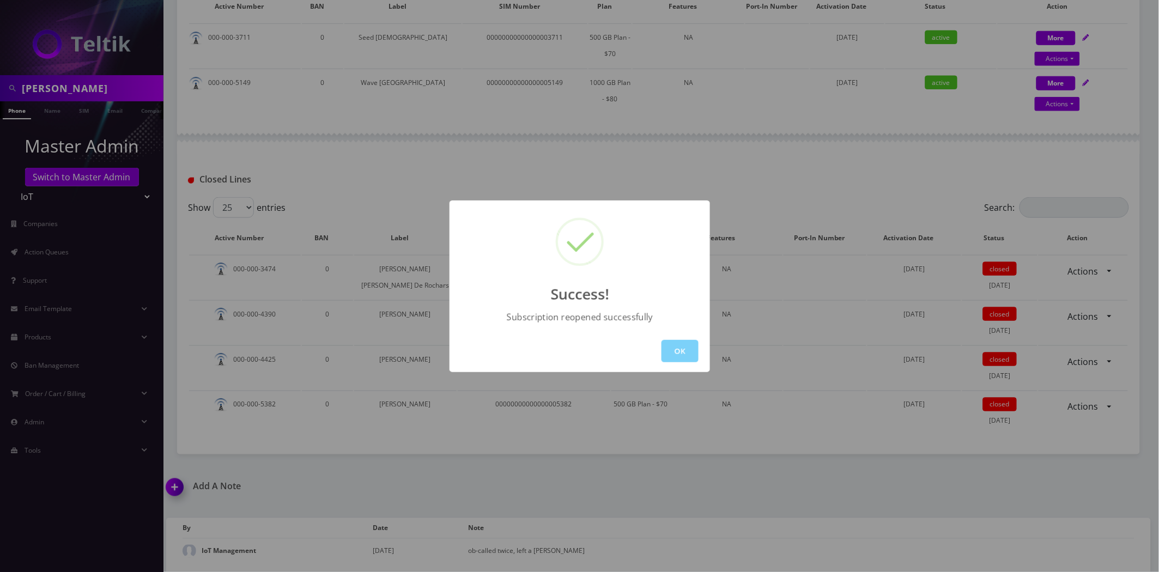
scroll to position [337, 0]
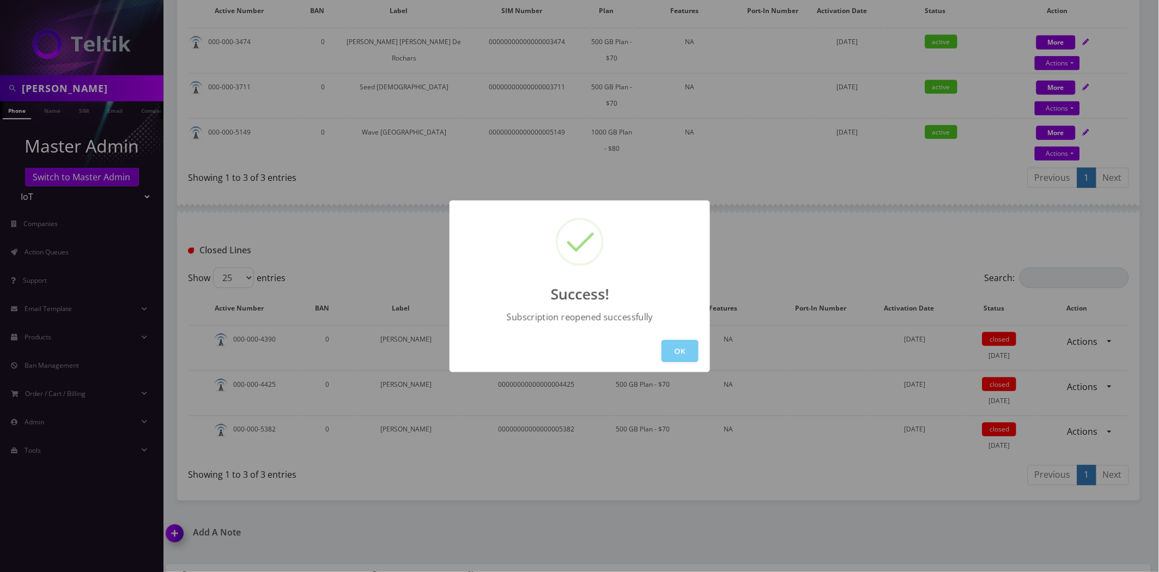
click at [675, 360] on button "OK" at bounding box center [680, 351] width 37 height 22
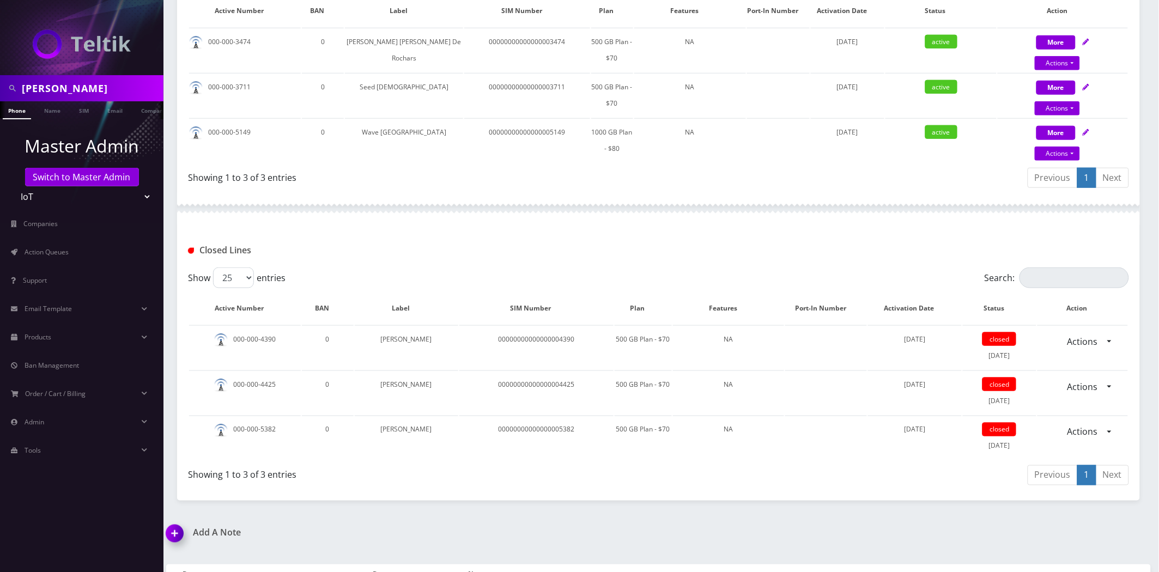
click at [442, 516] on div "jeff m Phone Name SIM Email Company Customer Dashboard Customer Details IoT Man…" at bounding box center [658, 141] width 1001 height 956
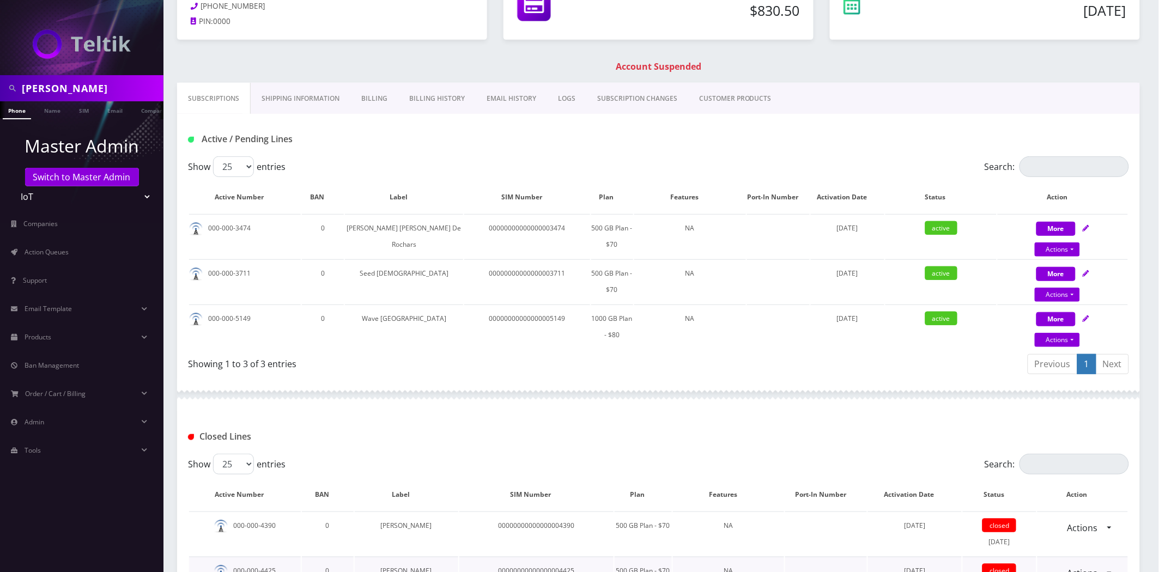
scroll to position [95, 0]
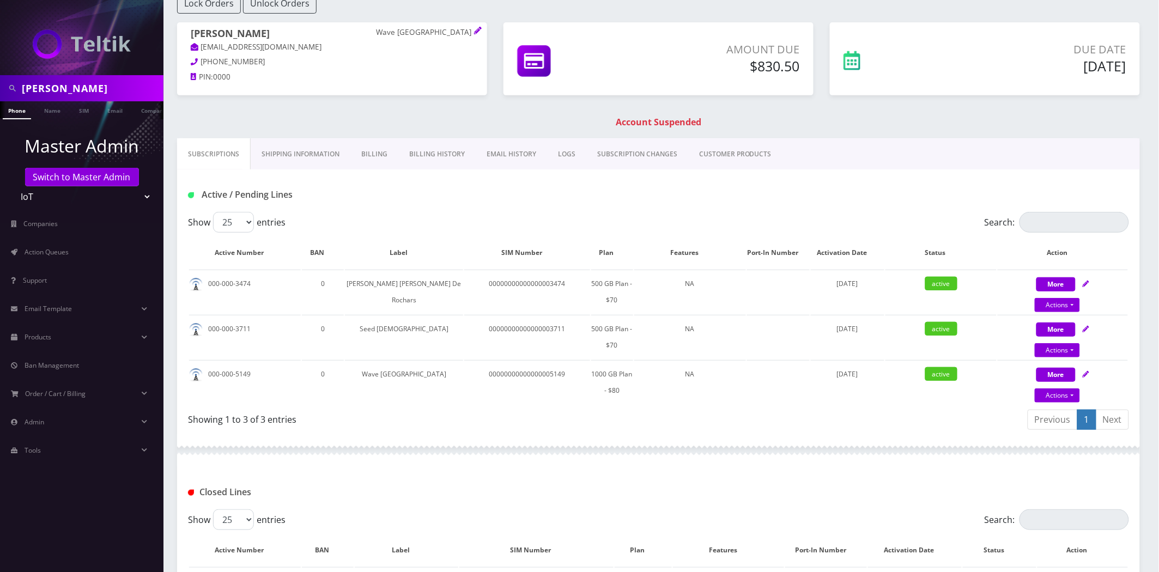
click at [58, 89] on input "jeff m" at bounding box center [91, 88] width 139 height 21
click at [58, 90] on input "jeff m" at bounding box center [91, 88] width 139 height 21
type input "kosher"
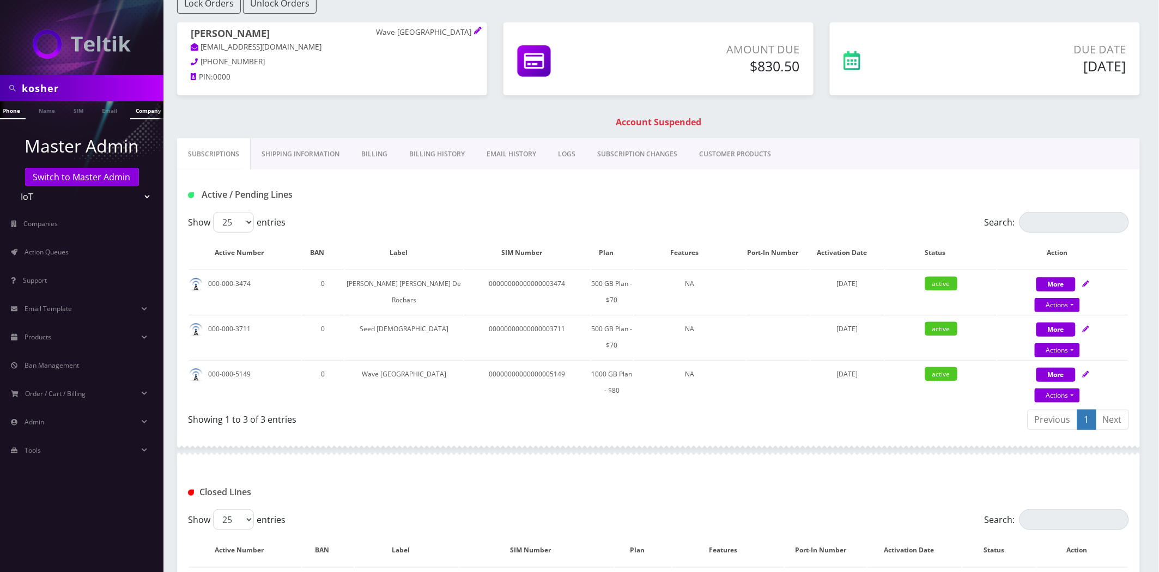
click at [142, 109] on link "Company" at bounding box center [148, 110] width 37 height 18
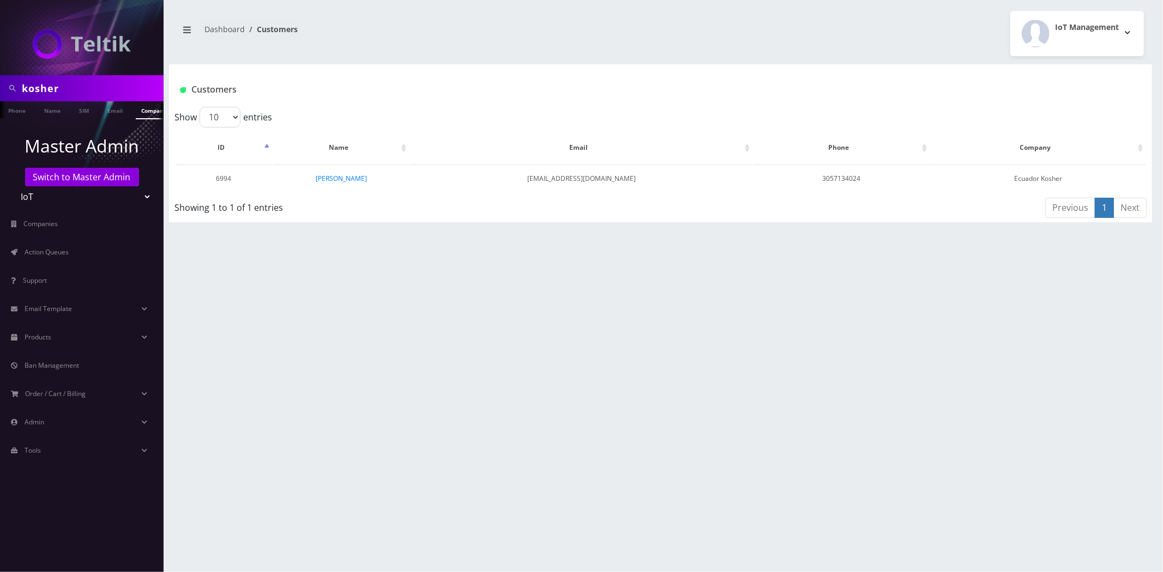
scroll to position [0, 5]
click at [338, 177] on link "[PERSON_NAME]" at bounding box center [341, 178] width 51 height 9
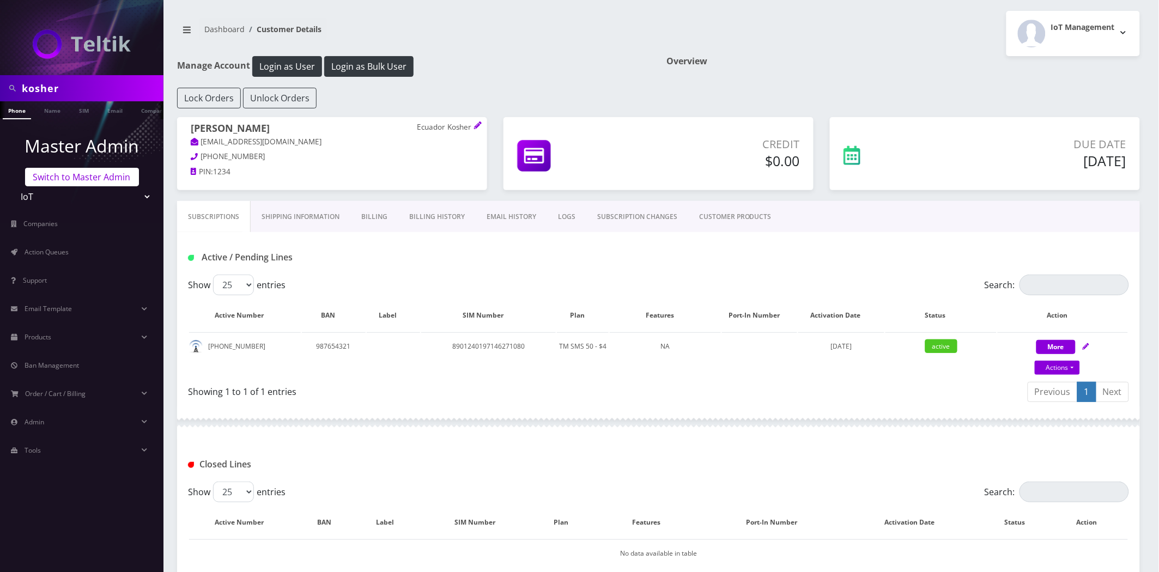
click at [62, 169] on link "Switch to Master Admin" at bounding box center [82, 177] width 114 height 19
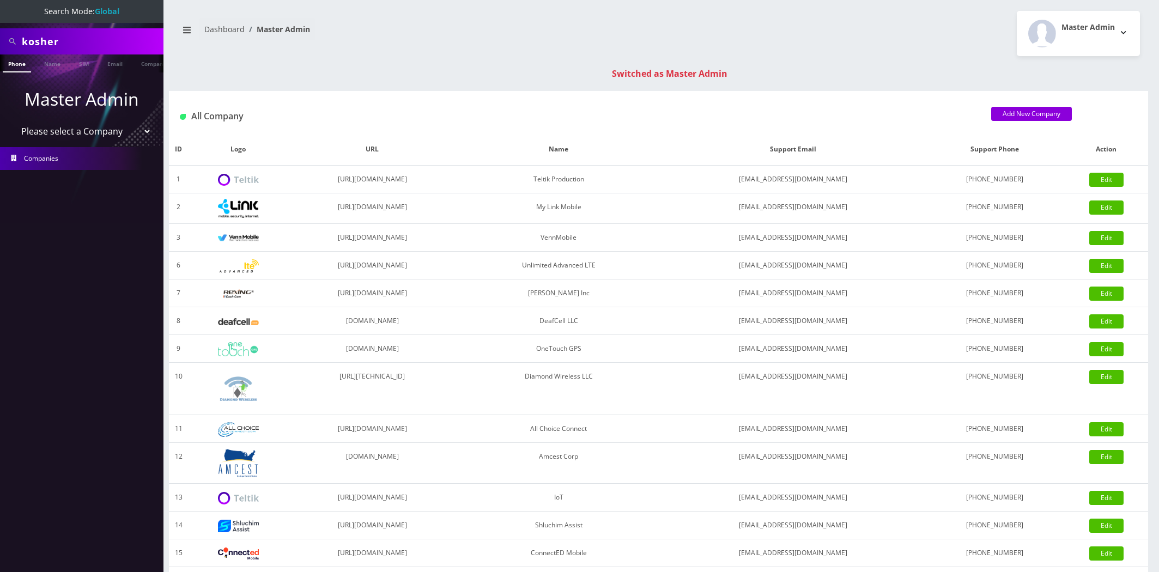
scroll to position [61, 0]
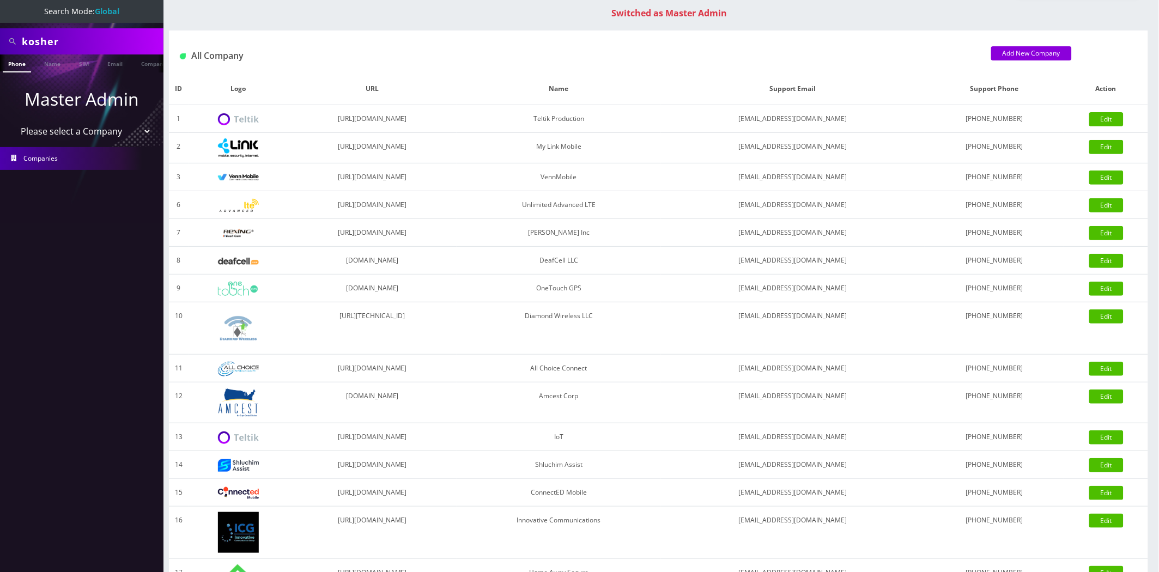
click at [77, 135] on select "Please select a Company Teltik Production My Link Mobile VennMobile Unlimited A…" at bounding box center [82, 131] width 139 height 21
select select "20"
click at [13, 121] on select "Please select a Company Teltik Production My Link Mobile VennMobile Unlimited A…" at bounding box center [82, 131] width 139 height 21
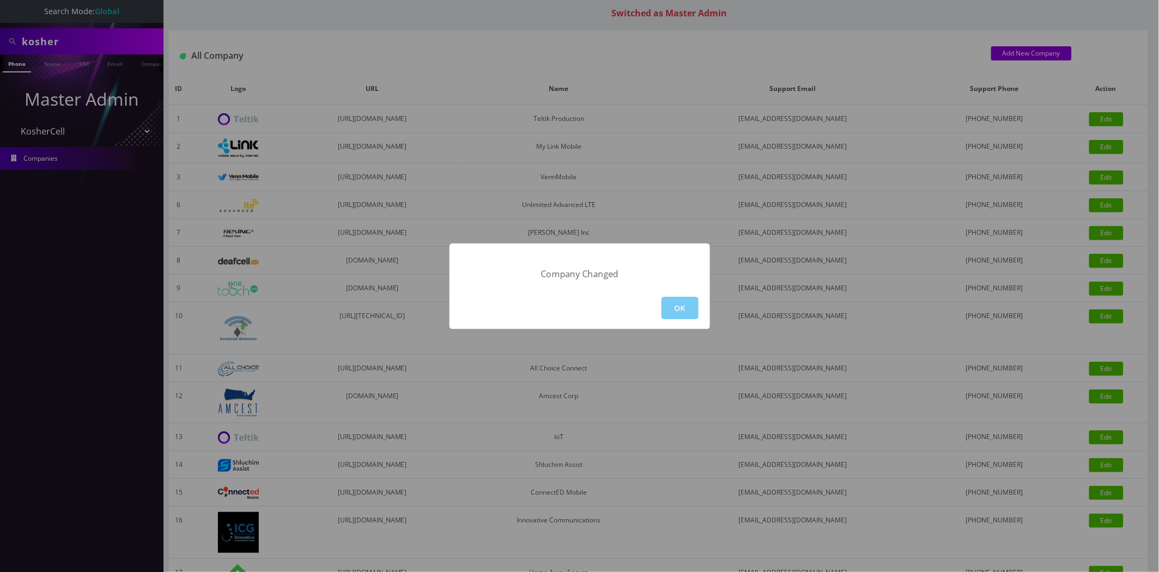
click at [694, 306] on button "OK" at bounding box center [680, 308] width 37 height 22
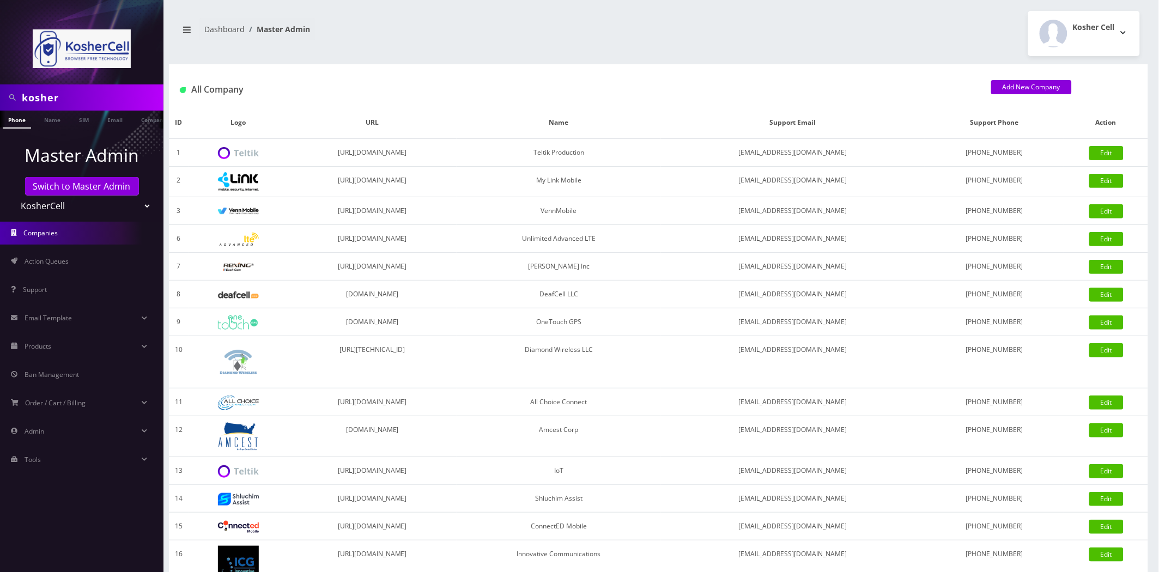
click at [97, 105] on input "kosher" at bounding box center [91, 97] width 139 height 21
click at [96, 105] on input "kosher" at bounding box center [91, 97] width 139 height 21
paste input "[EMAIL_ADDRESS][DOMAIN_NAME]"
type input "[EMAIL_ADDRESS][DOMAIN_NAME]"
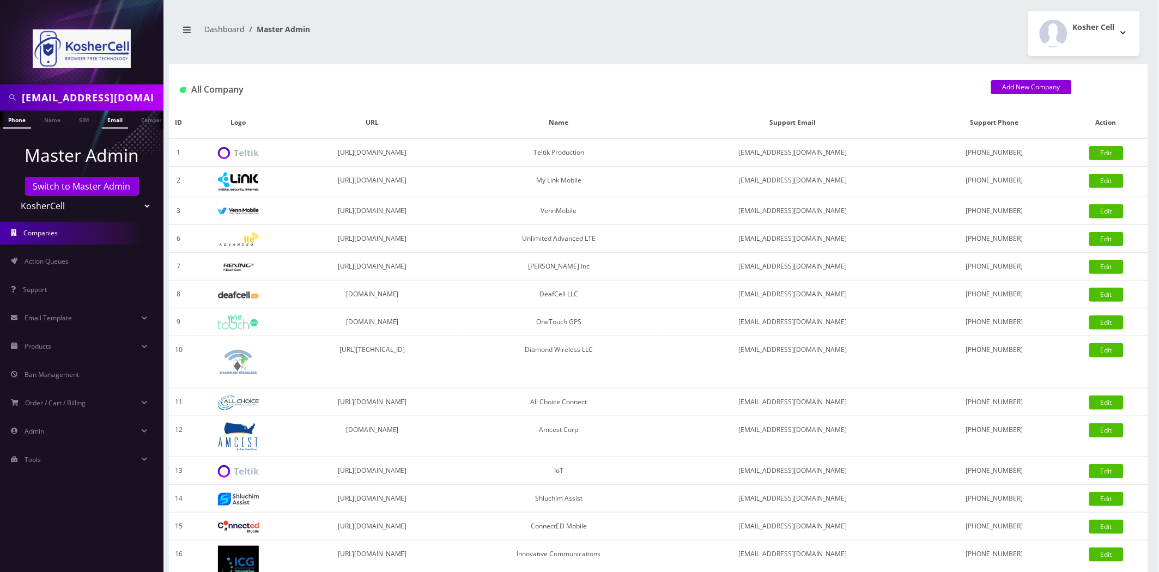
click at [111, 121] on link "Email" at bounding box center [115, 120] width 26 height 18
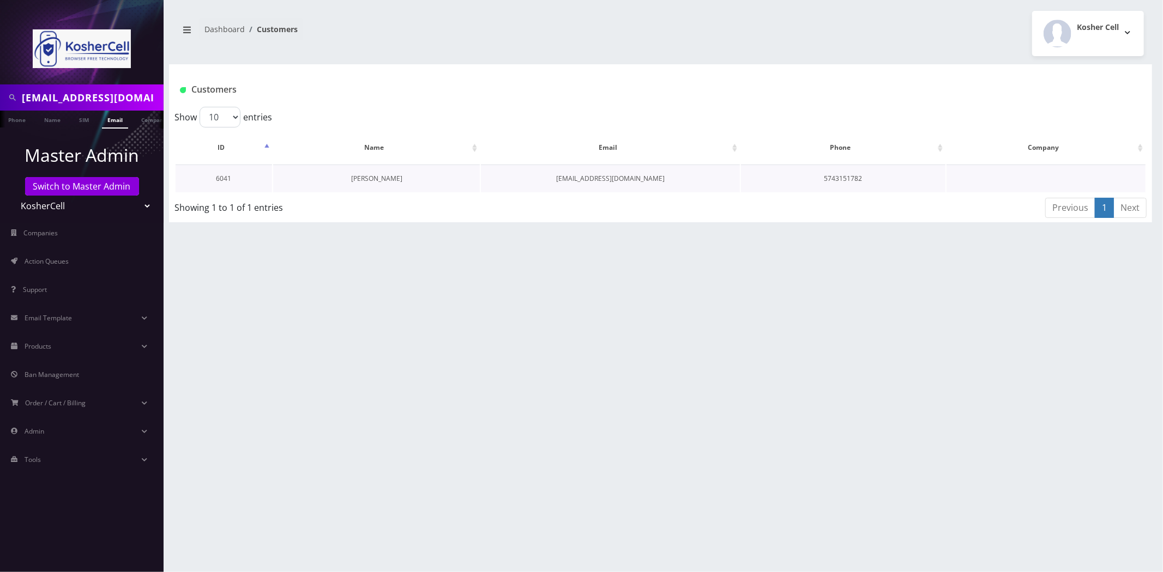
click at [384, 174] on link "[PERSON_NAME]" at bounding box center [376, 178] width 51 height 9
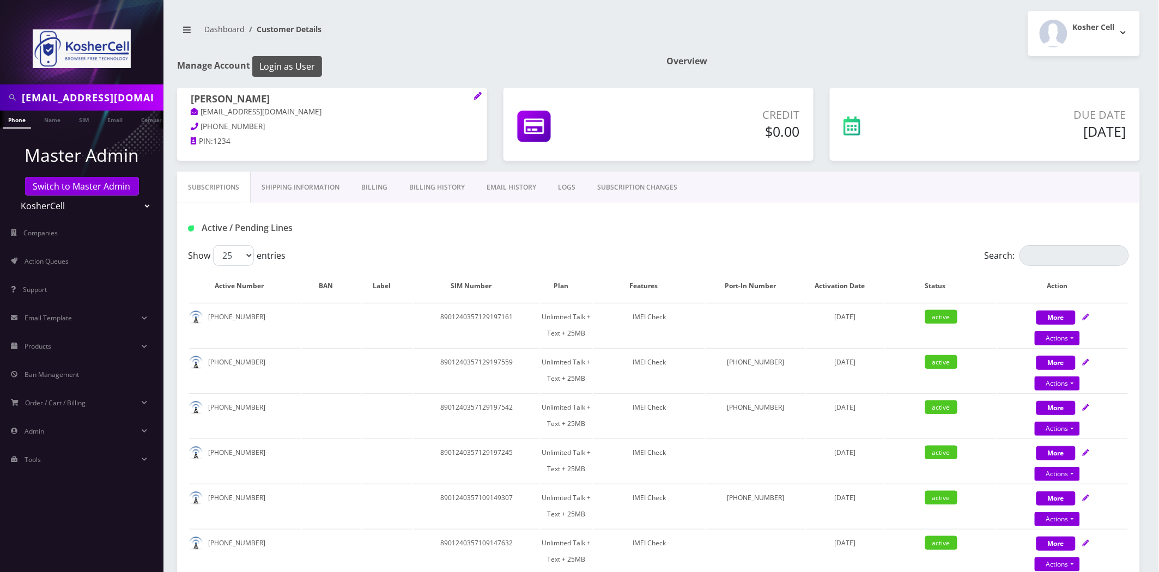
click at [290, 62] on button "Login as User" at bounding box center [287, 66] width 70 height 21
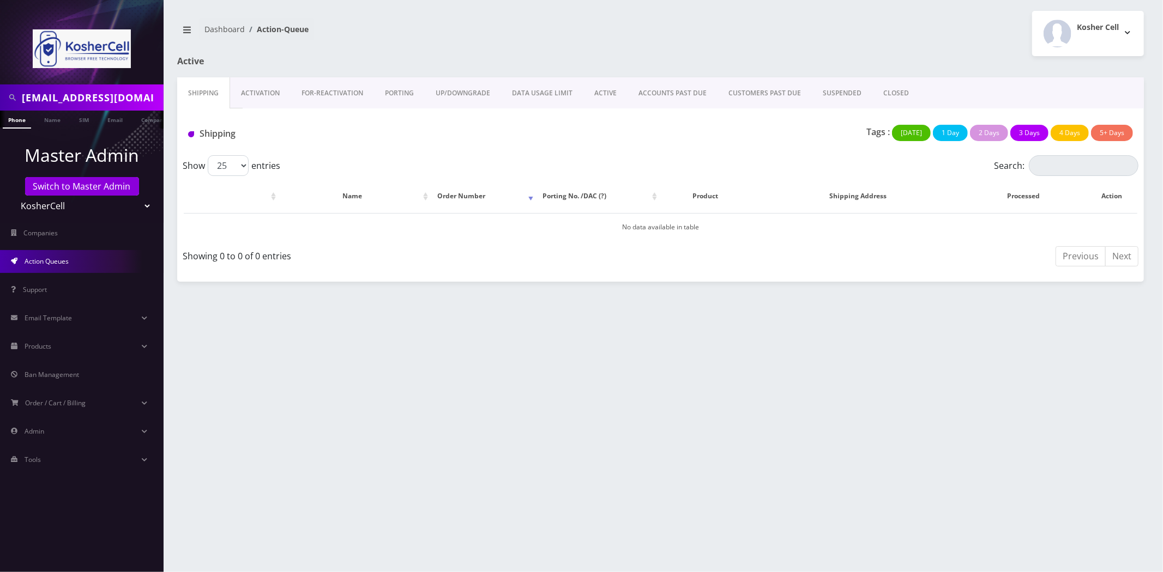
click at [252, 100] on link "Activation" at bounding box center [260, 93] width 61 height 32
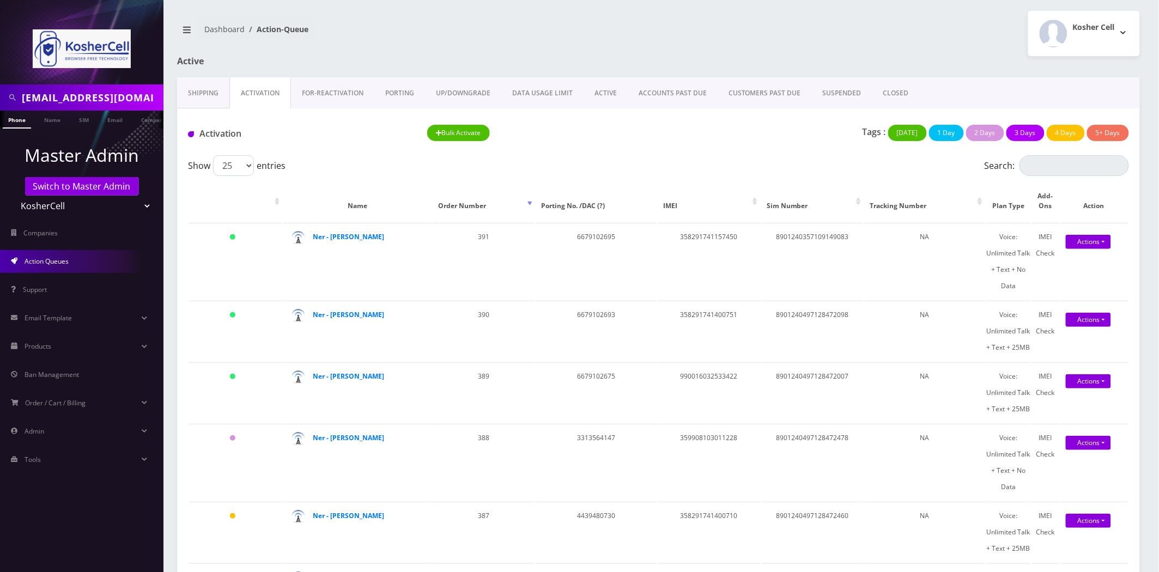
click at [251, 100] on link "Activation" at bounding box center [260, 93] width 62 height 32
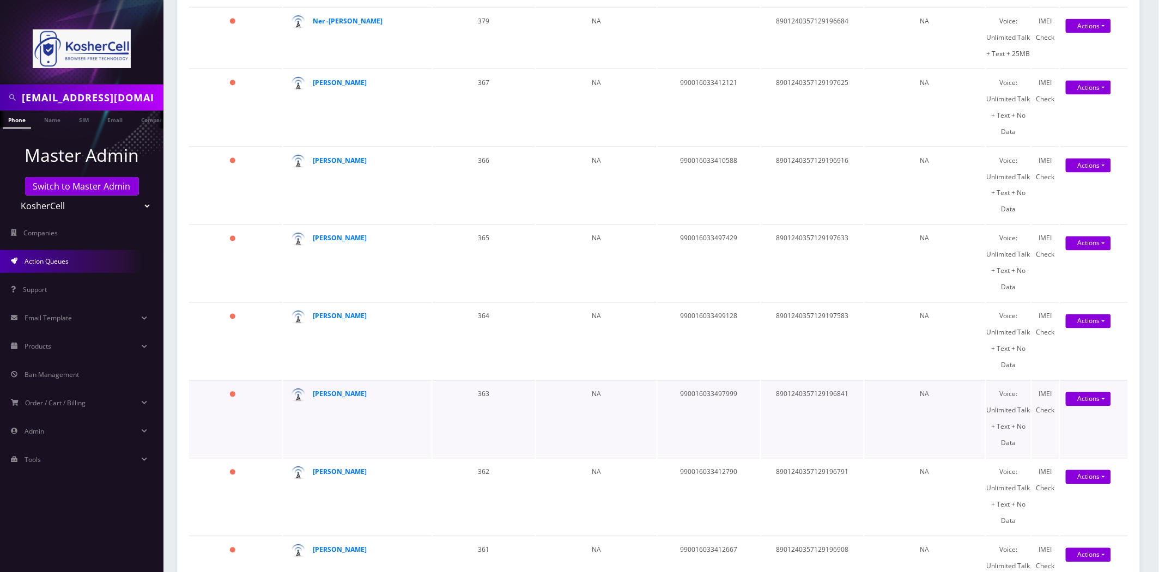
scroll to position [848, 0]
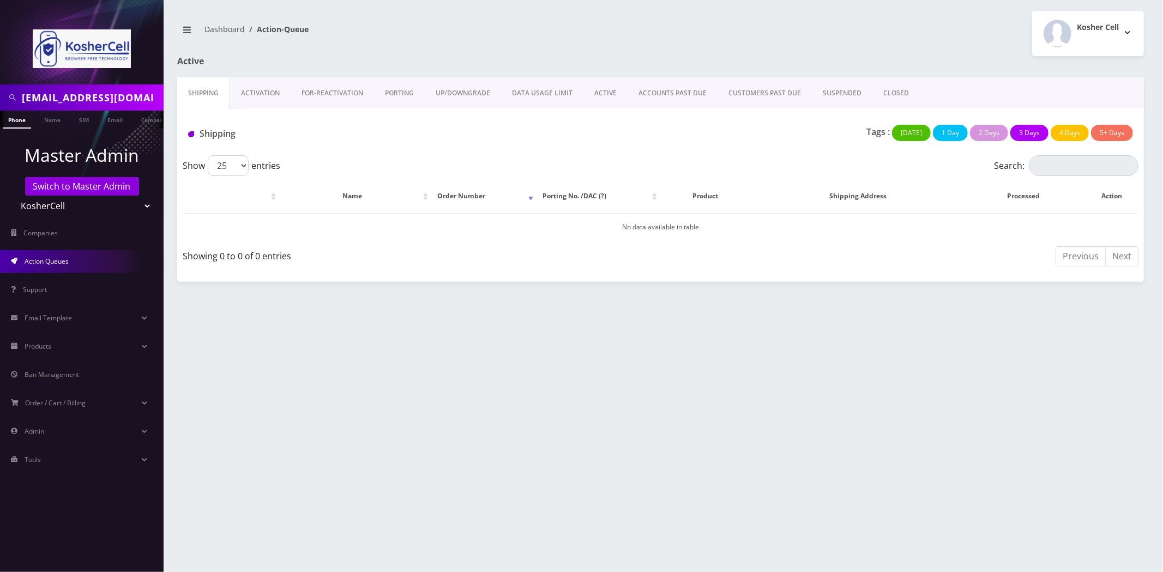
click at [255, 106] on link "Activation" at bounding box center [260, 93] width 61 height 32
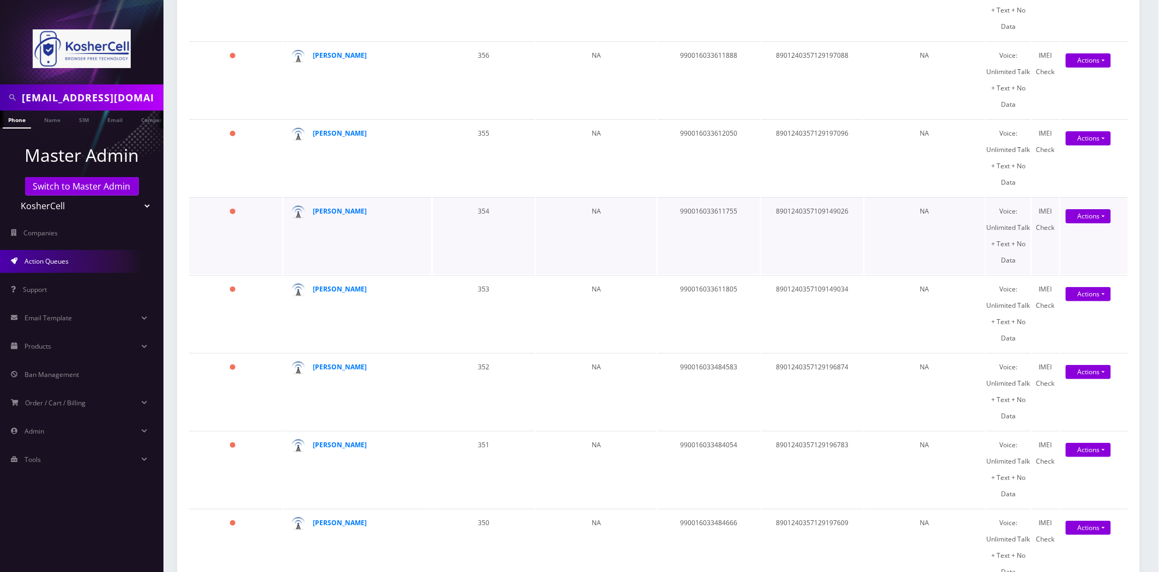
scroll to position [1562, 0]
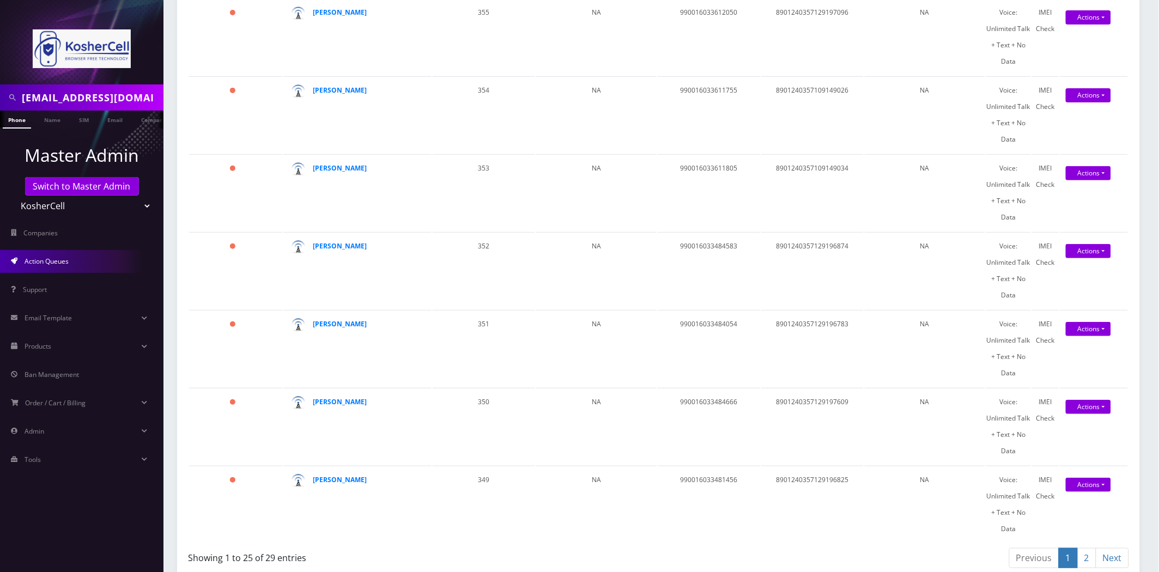
click at [1092, 548] on link "2" at bounding box center [1087, 558] width 19 height 20
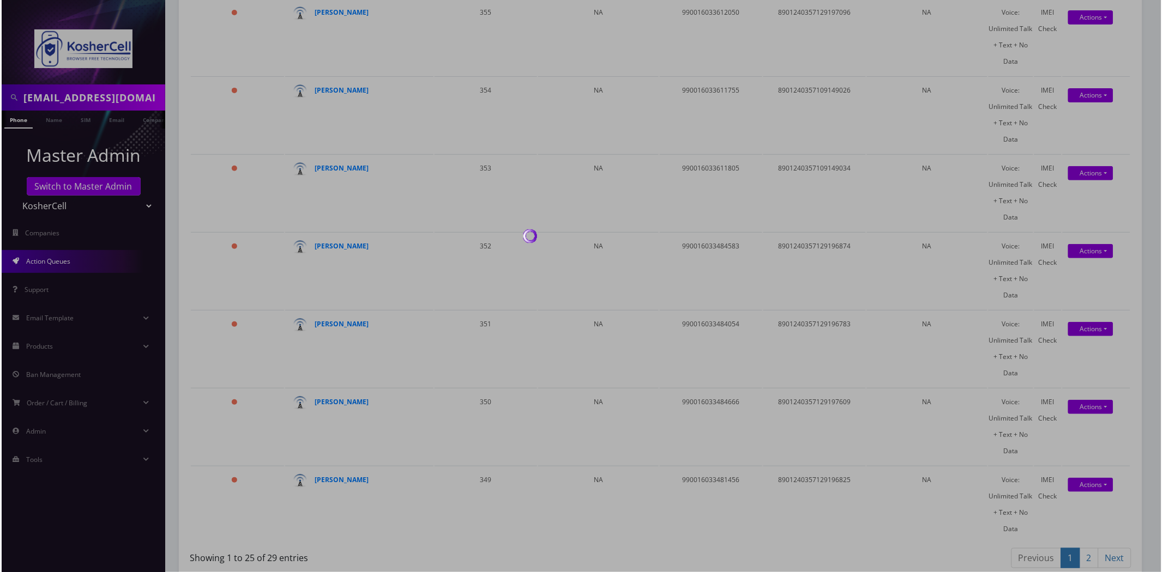
scroll to position [0, 0]
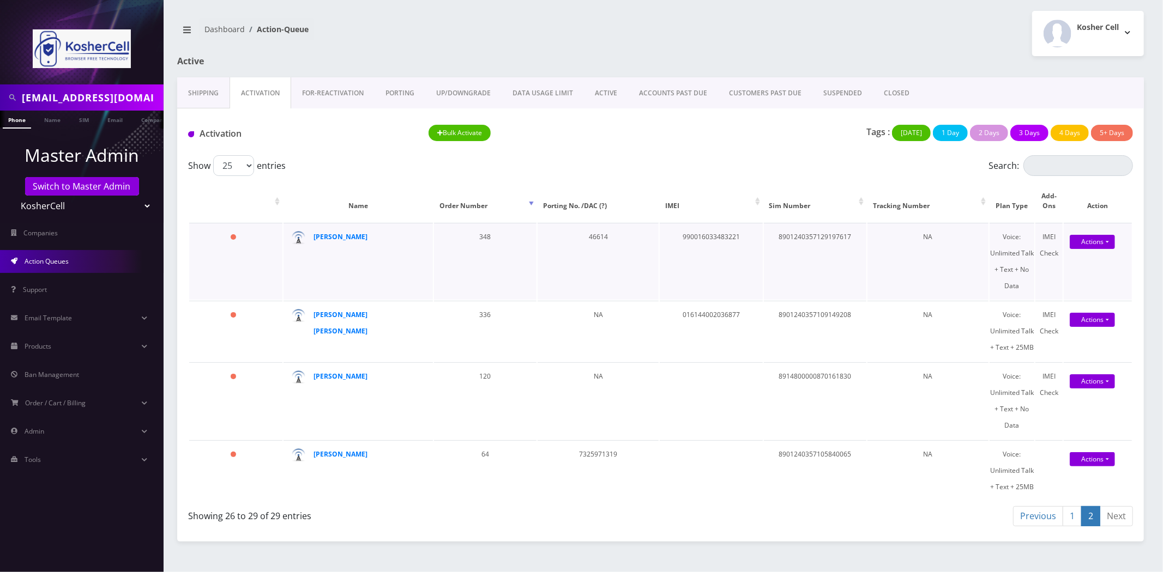
click at [814, 230] on td "8901240357129197617" at bounding box center [815, 261] width 102 height 77
copy td "8901240357129197617"
click at [55, 209] on select "Teltik Production My Link Mobile VennMobile Unlimited Advanced LTE [PERSON_NAME…" at bounding box center [82, 206] width 139 height 21
